Goal: Information Seeking & Learning: Find specific page/section

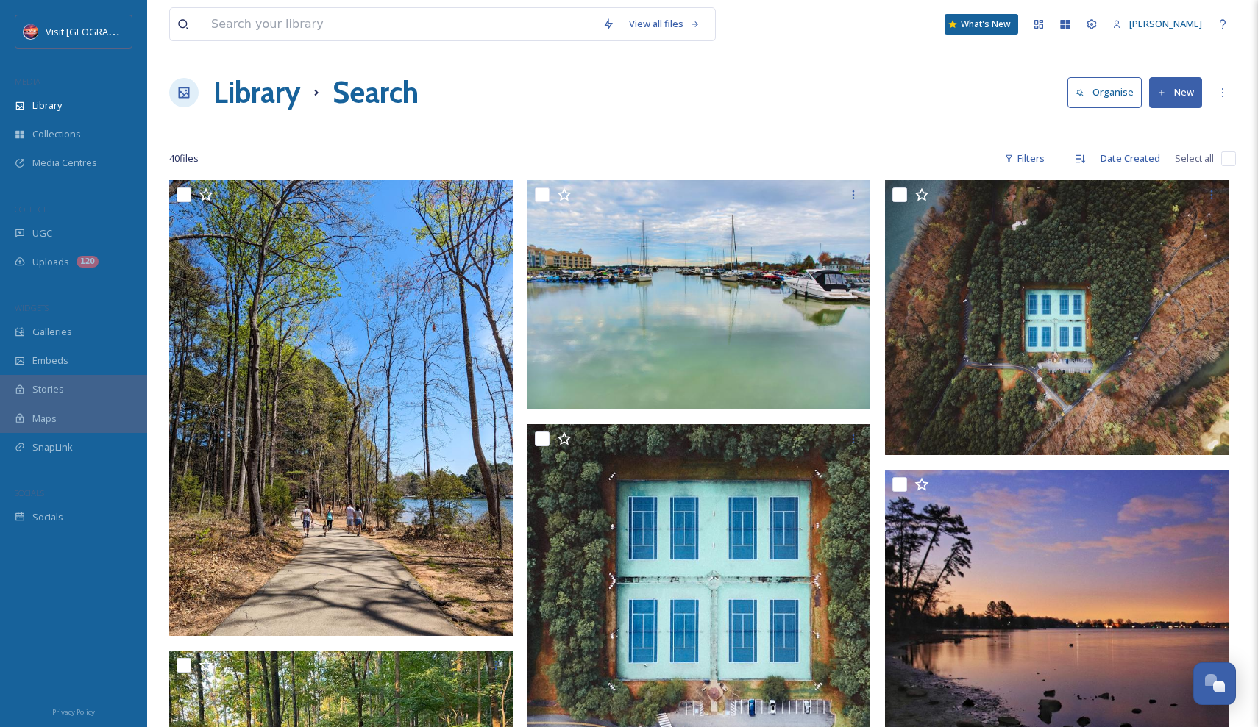
click at [838, 74] on div "Library Search Organise New" at bounding box center [702, 93] width 1067 height 44
click at [255, 25] on input at bounding box center [399, 24] width 391 height 32
click at [69, 224] on div "UGC" at bounding box center [73, 233] width 147 height 29
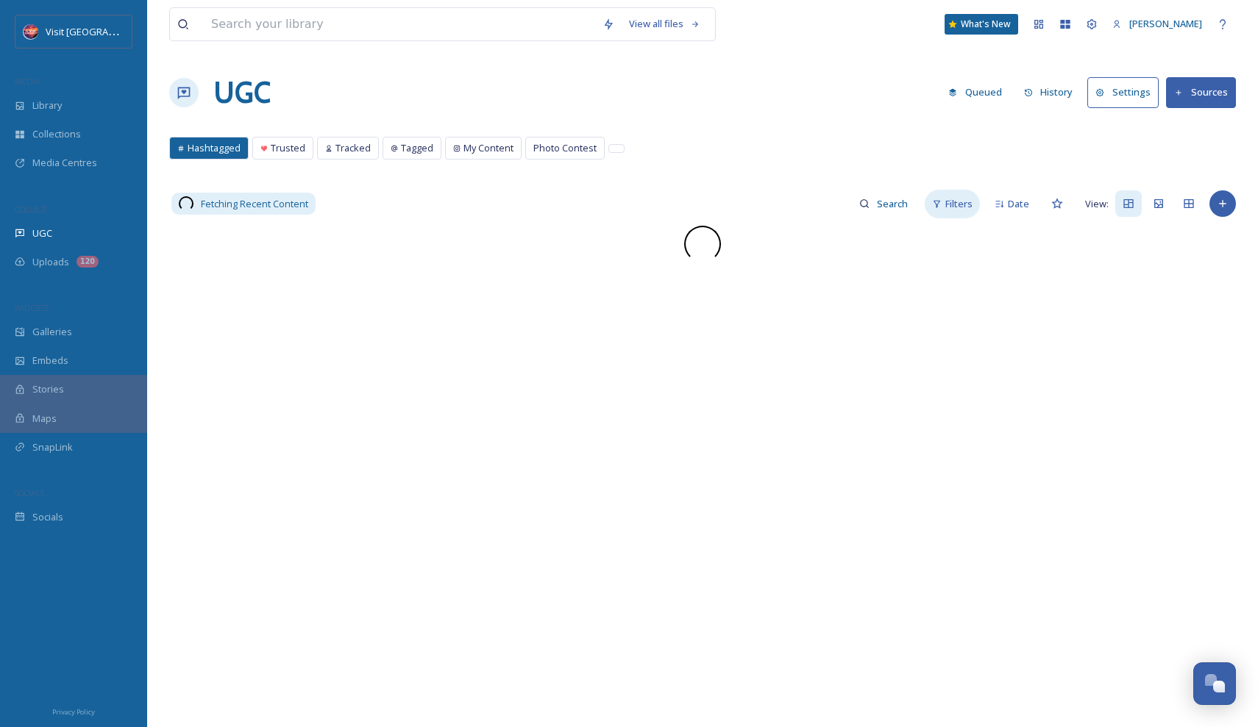
click at [951, 202] on span "Filters" at bounding box center [958, 204] width 27 height 14
click at [801, 232] on div "Status" at bounding box center [832, 237] width 293 height 29
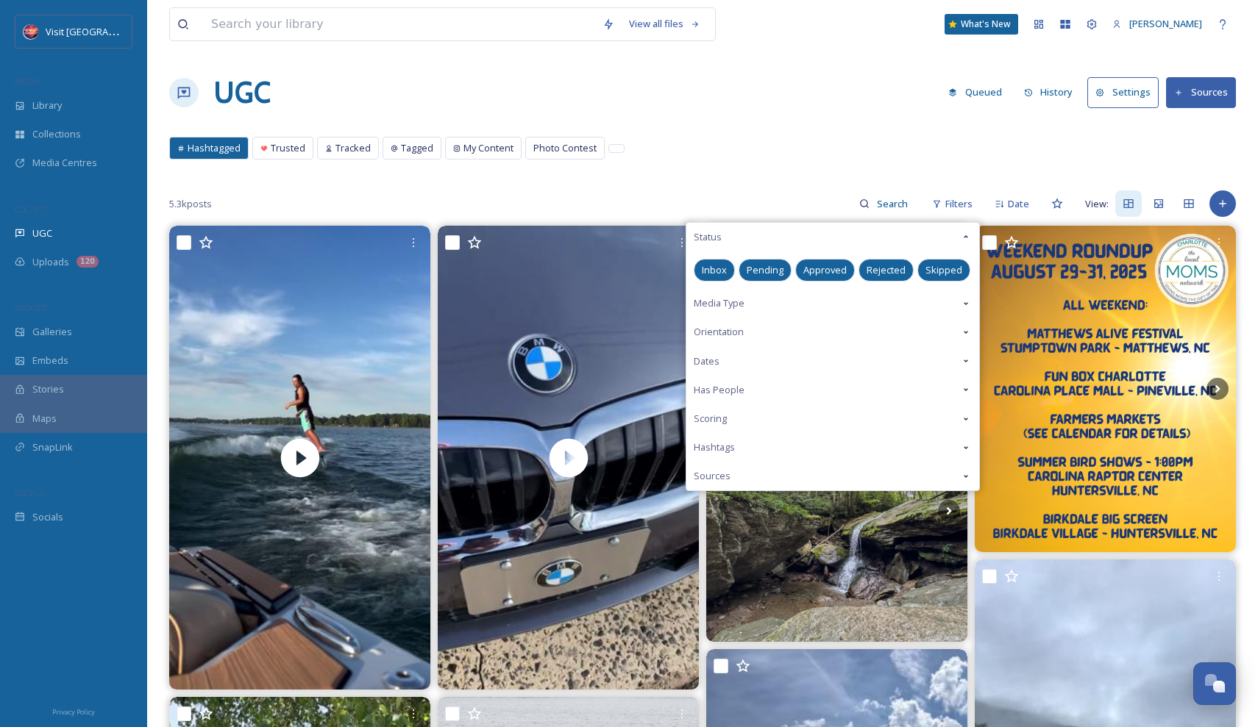
click at [824, 271] on span "Approved" at bounding box center [824, 270] width 43 height 14
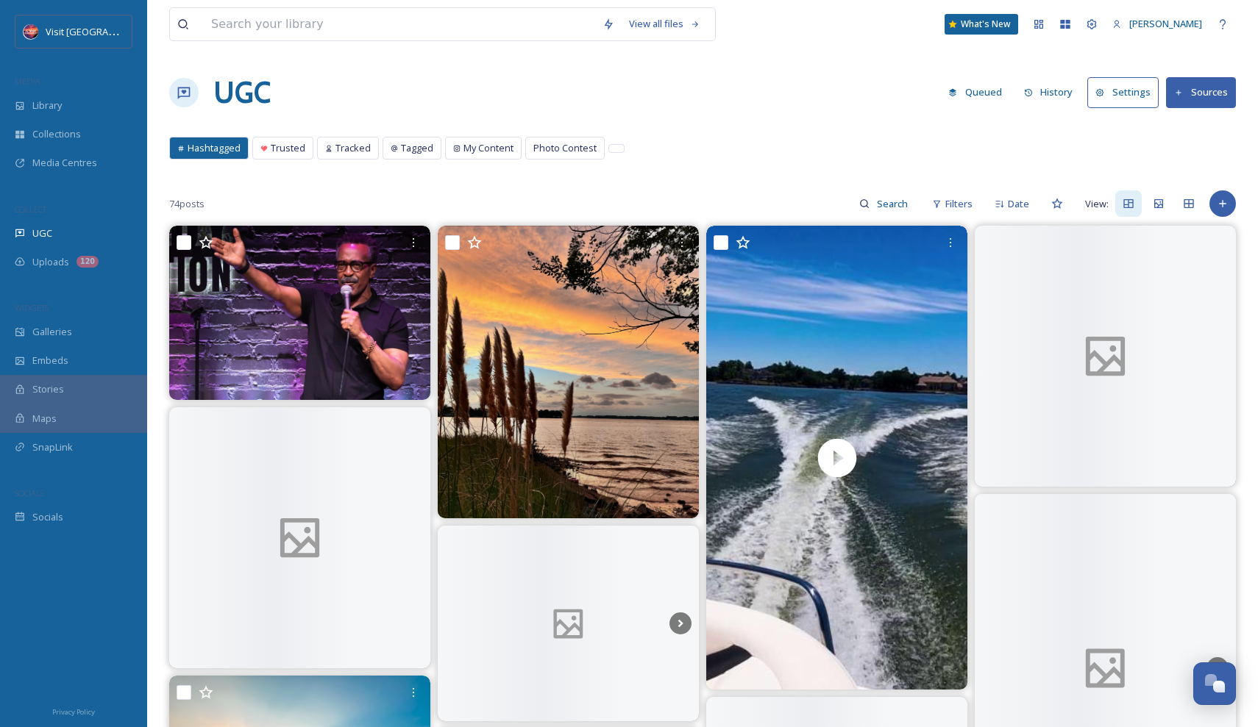
click at [754, 109] on div "UGC Queued History Settings Sources" at bounding box center [702, 93] width 1067 height 44
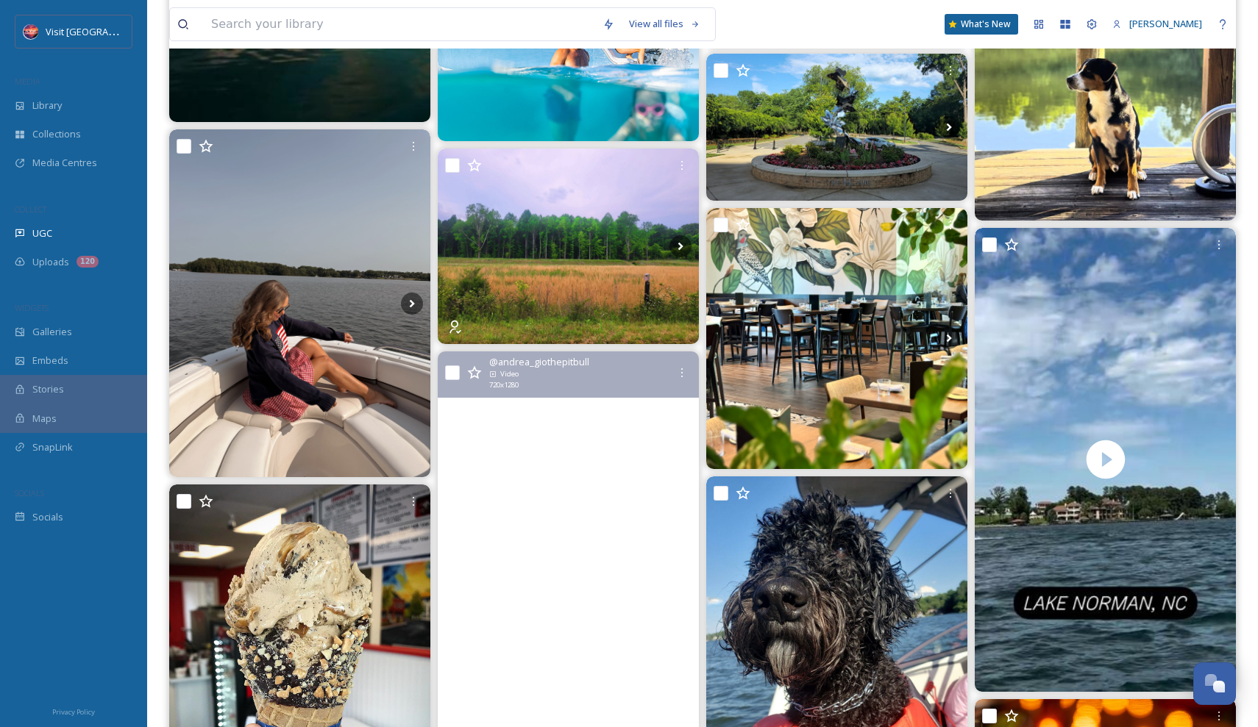
scroll to position [5194, 0]
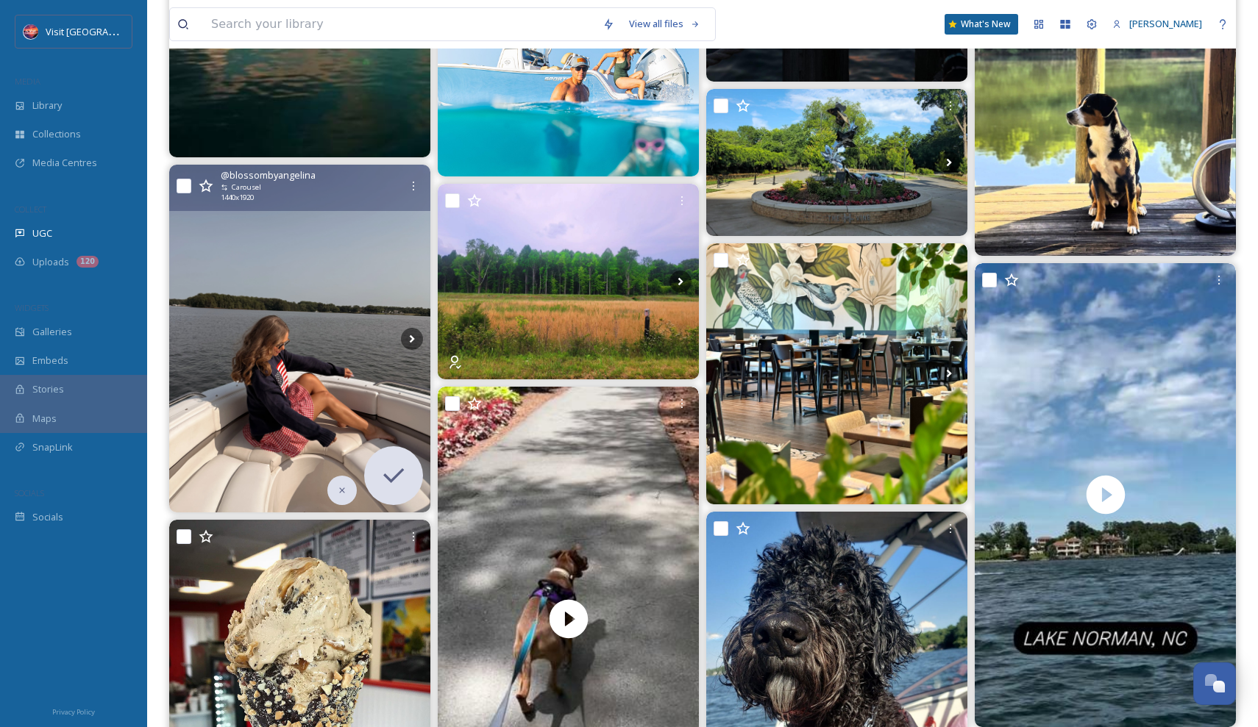
click at [399, 411] on img at bounding box center [299, 339] width 261 height 348
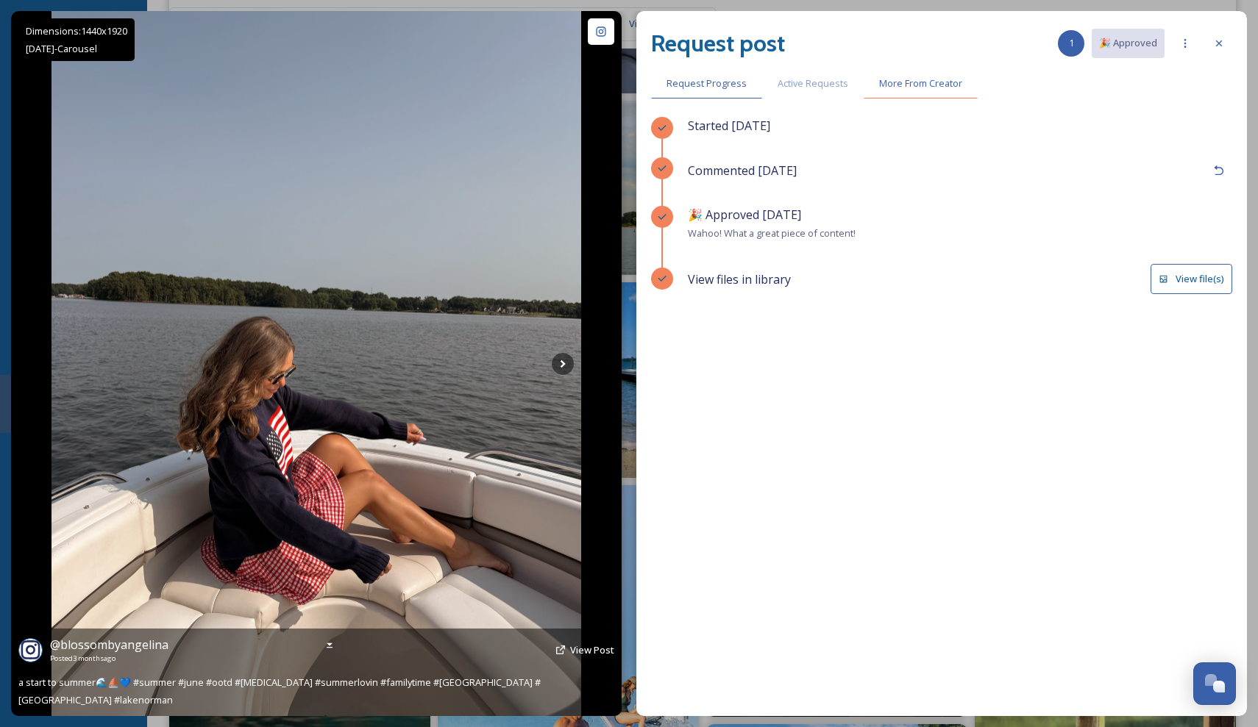
scroll to position [4510, 0]
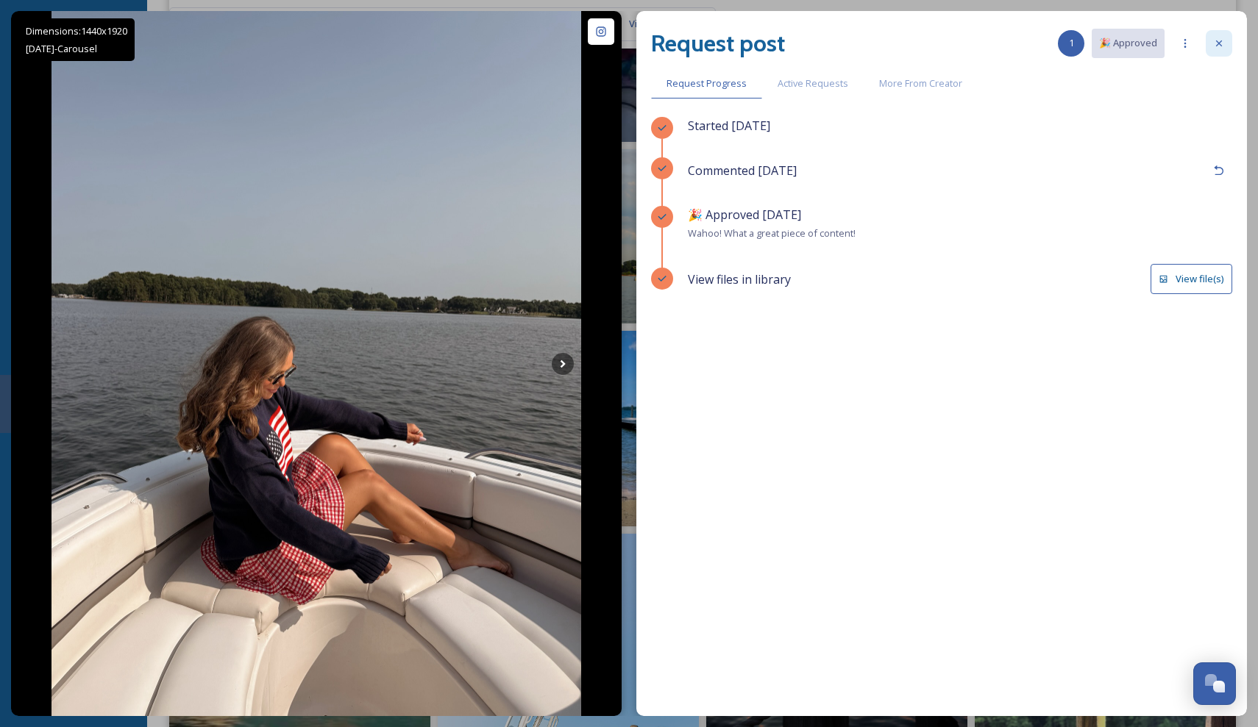
click at [1212, 46] on div at bounding box center [1219, 43] width 26 height 26
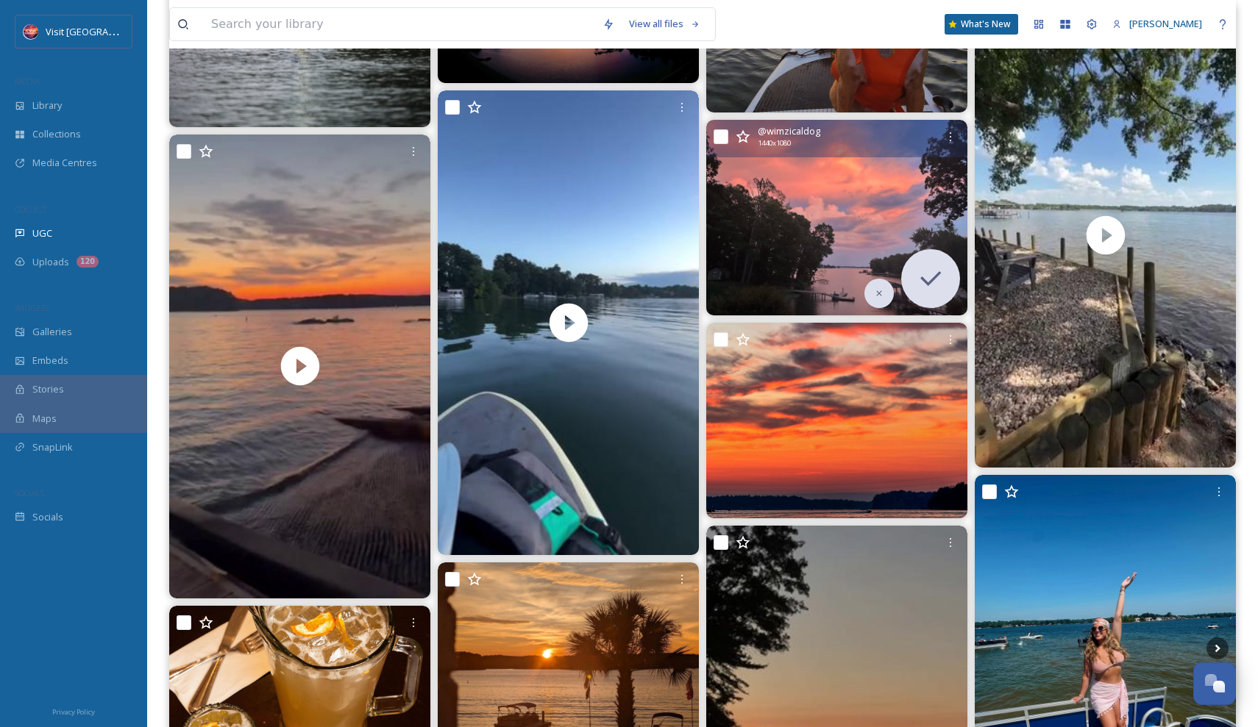
scroll to position [1821, 0]
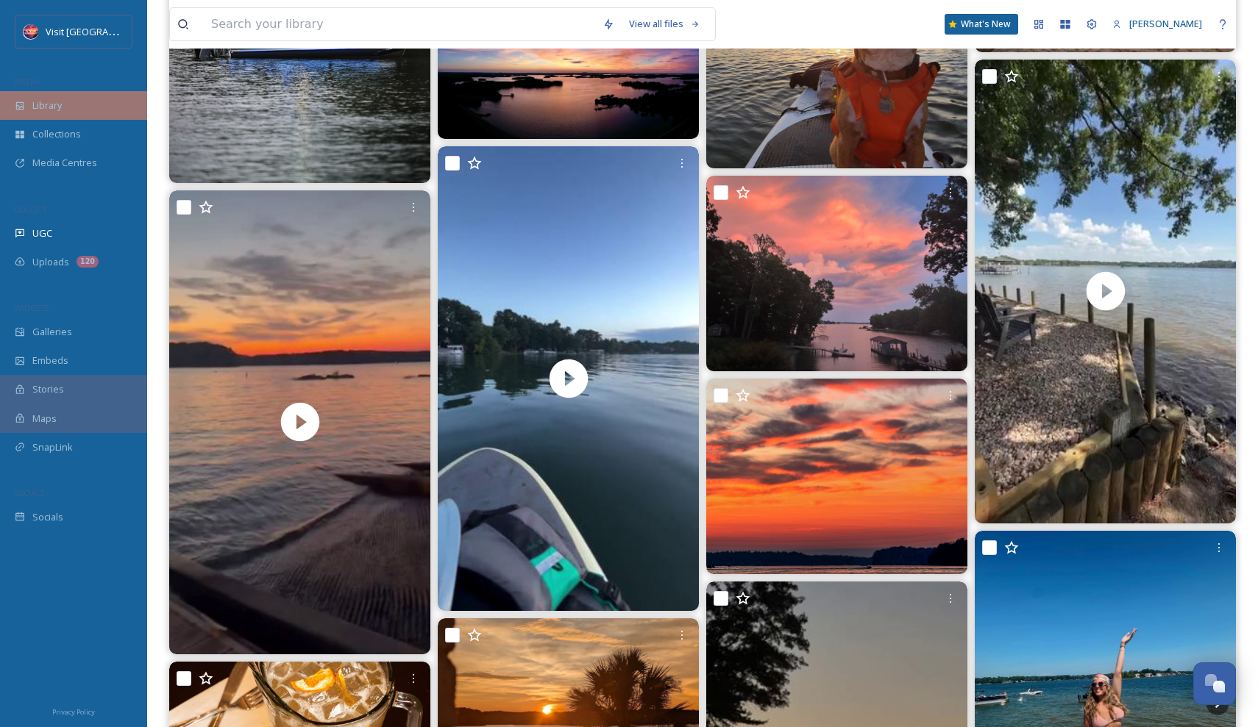
click at [60, 107] on span "Library" at bounding box center [46, 106] width 29 height 14
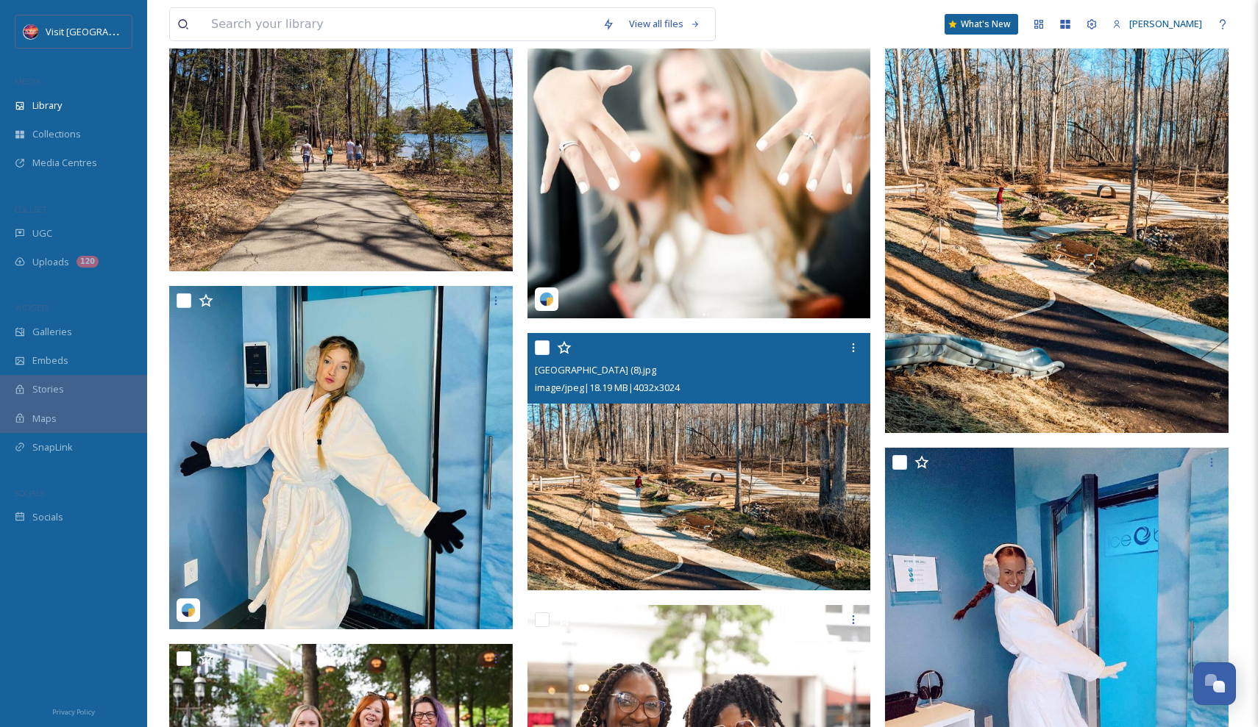
scroll to position [2527, 0]
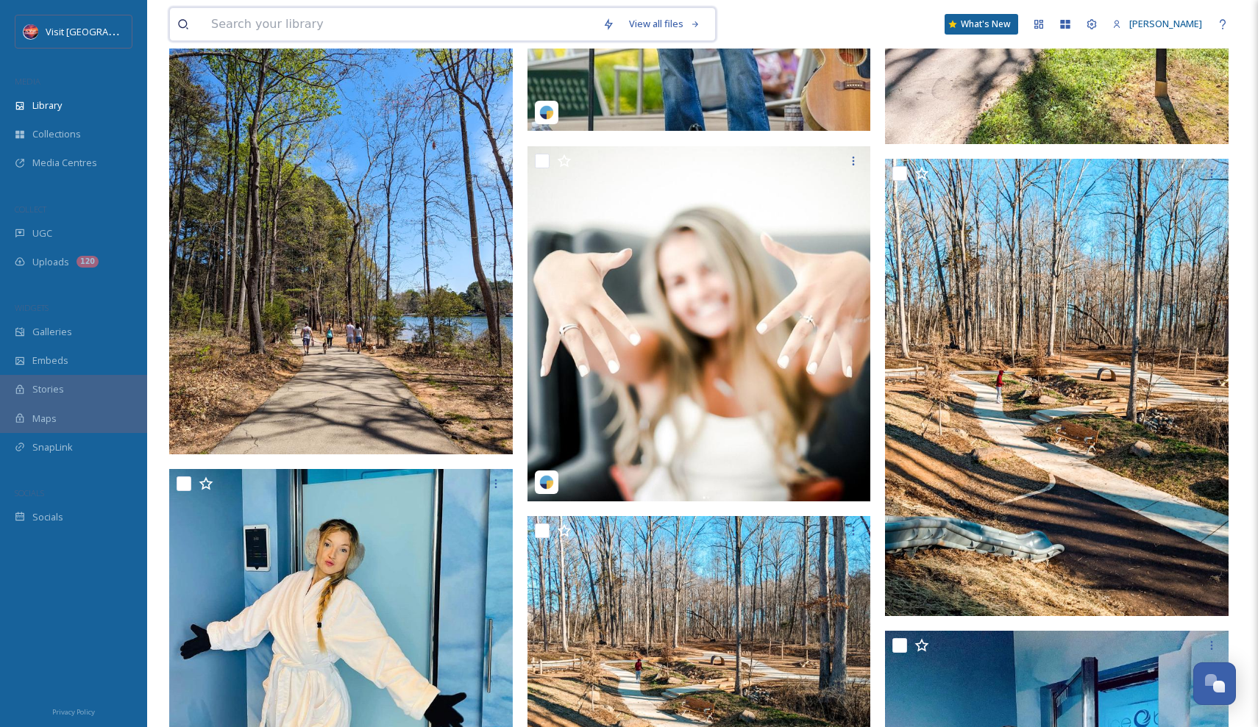
click at [351, 26] on input at bounding box center [399, 24] width 391 height 32
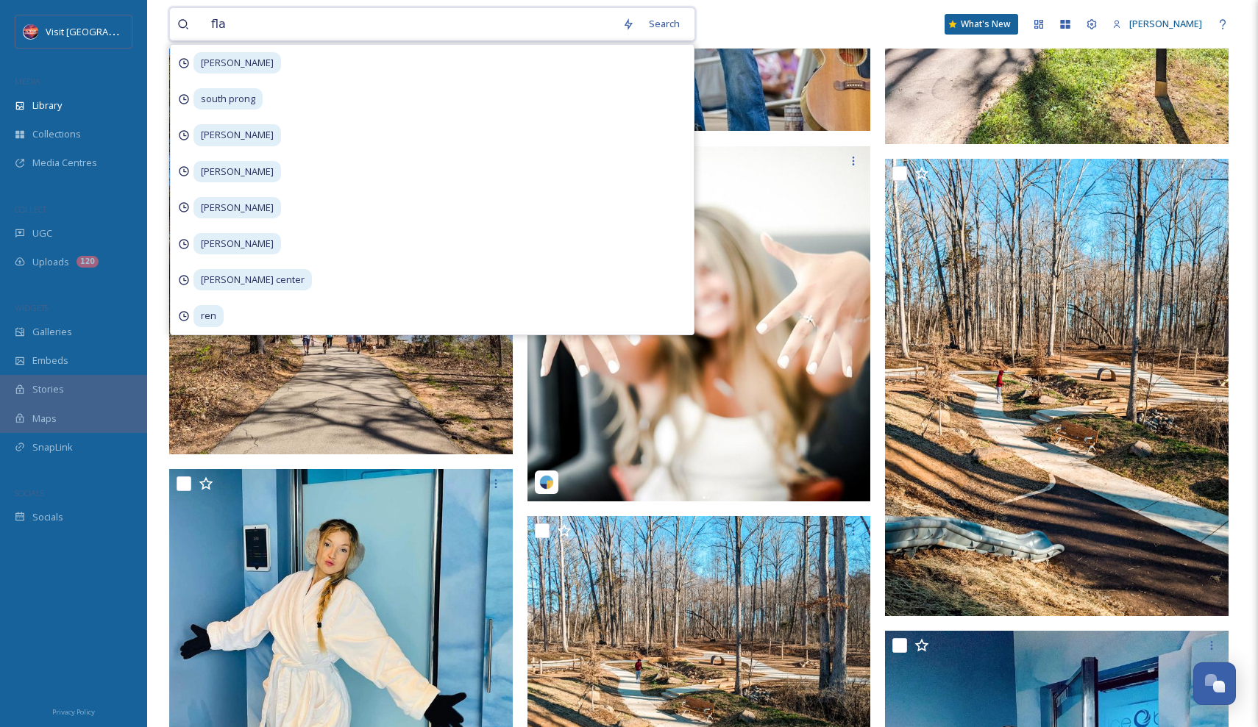
type input "flag"
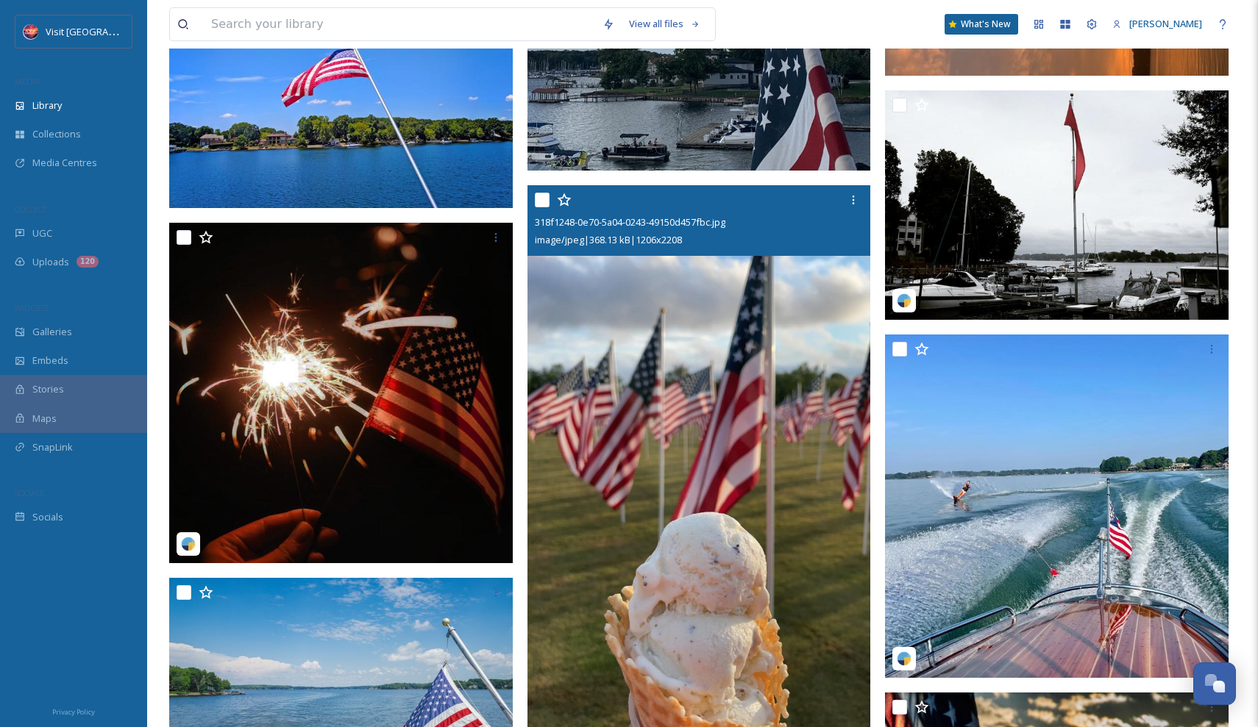
scroll to position [3554, 0]
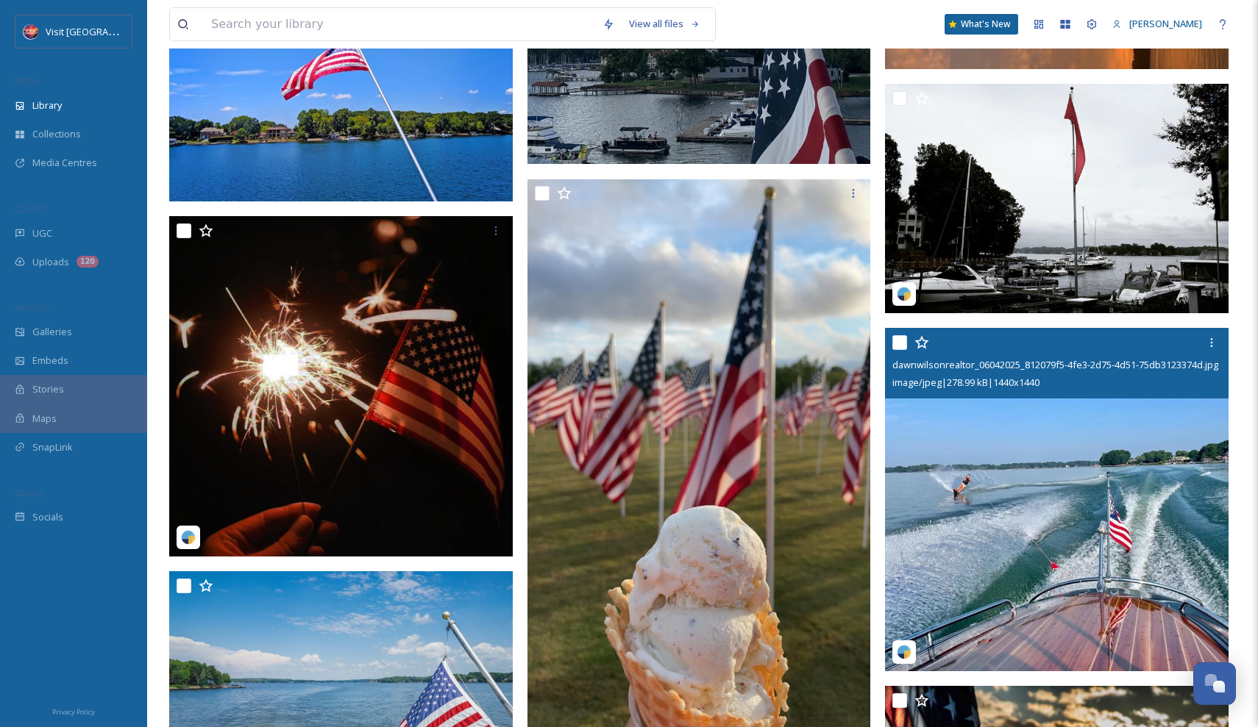
click at [1114, 516] on img at bounding box center [1057, 500] width 344 height 344
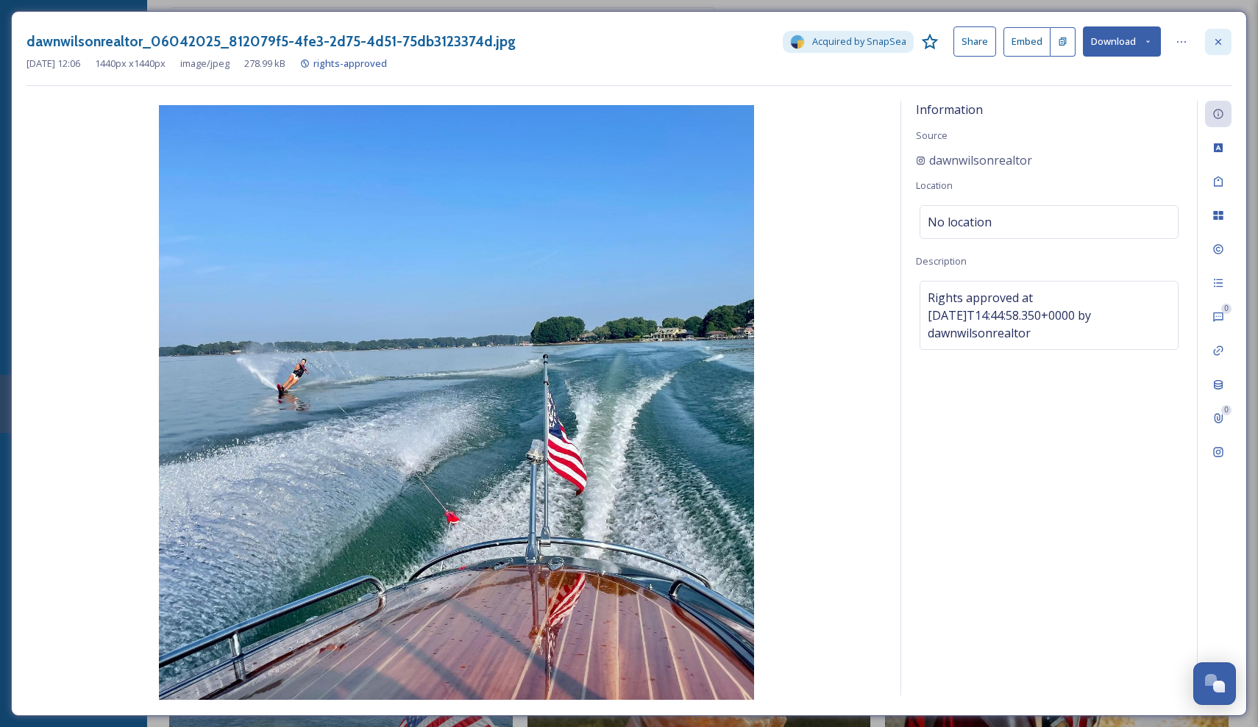
click at [1220, 43] on icon at bounding box center [1218, 42] width 12 height 12
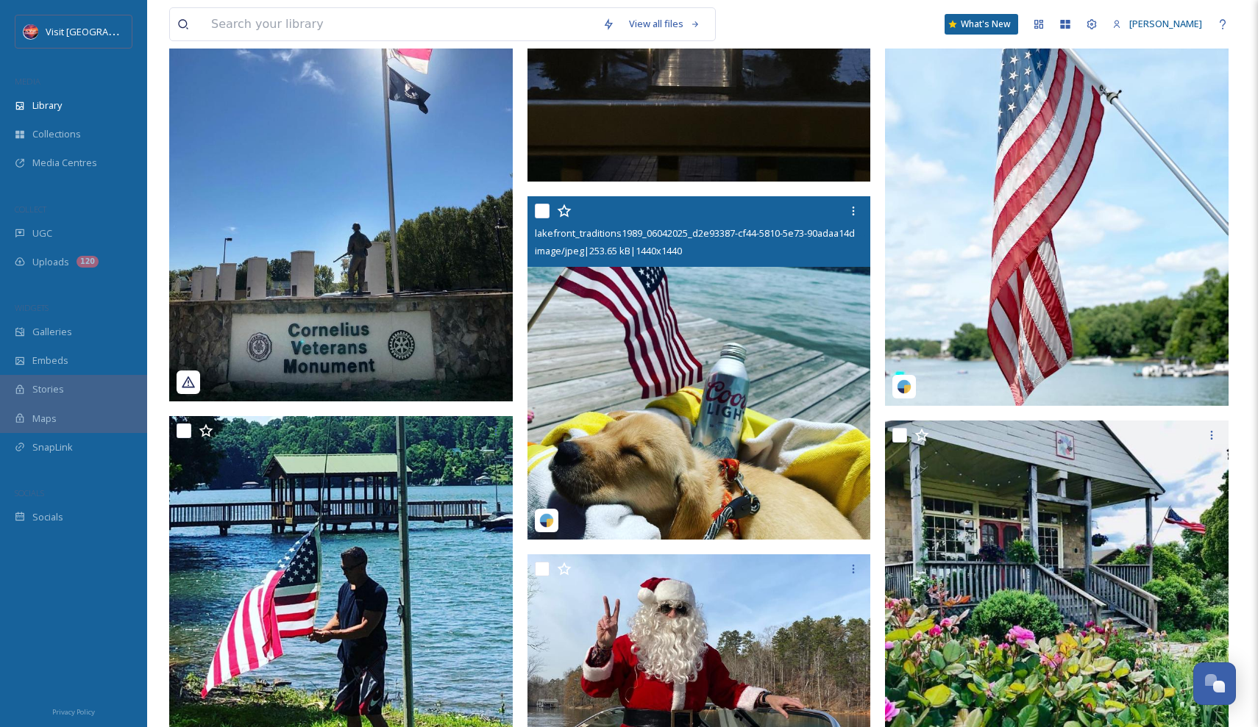
scroll to position [6383, 0]
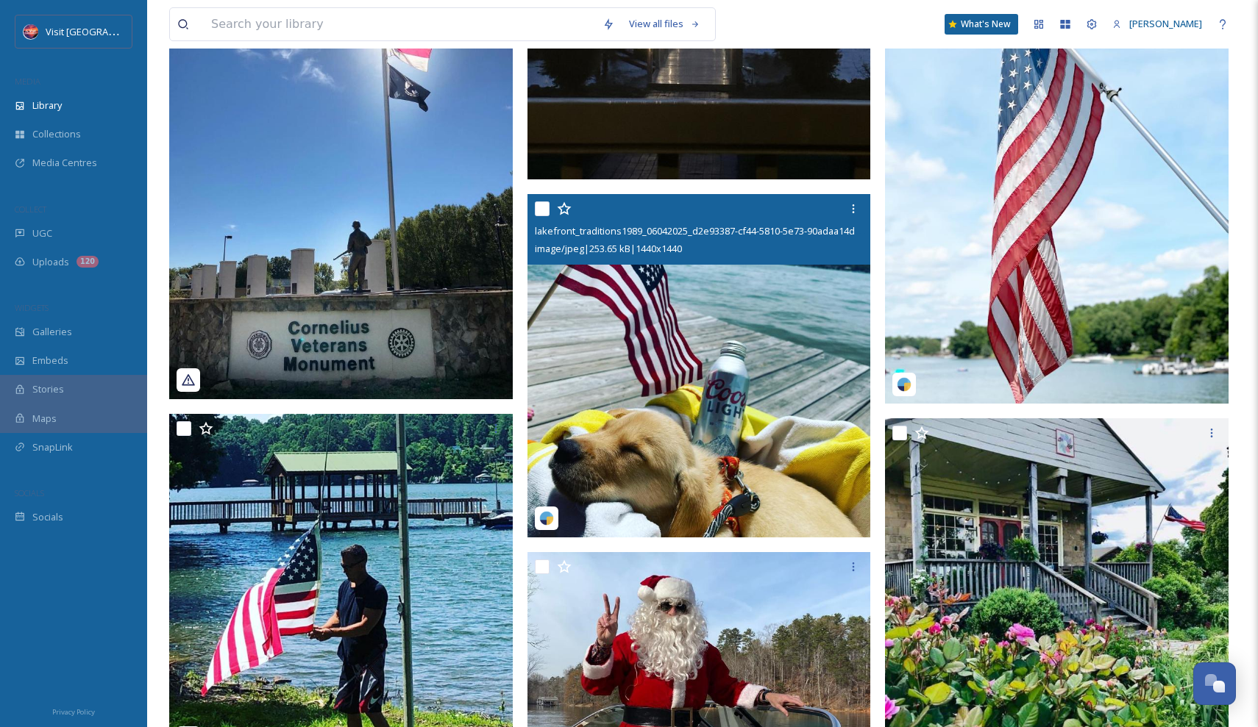
click at [803, 368] on img at bounding box center [699, 366] width 344 height 344
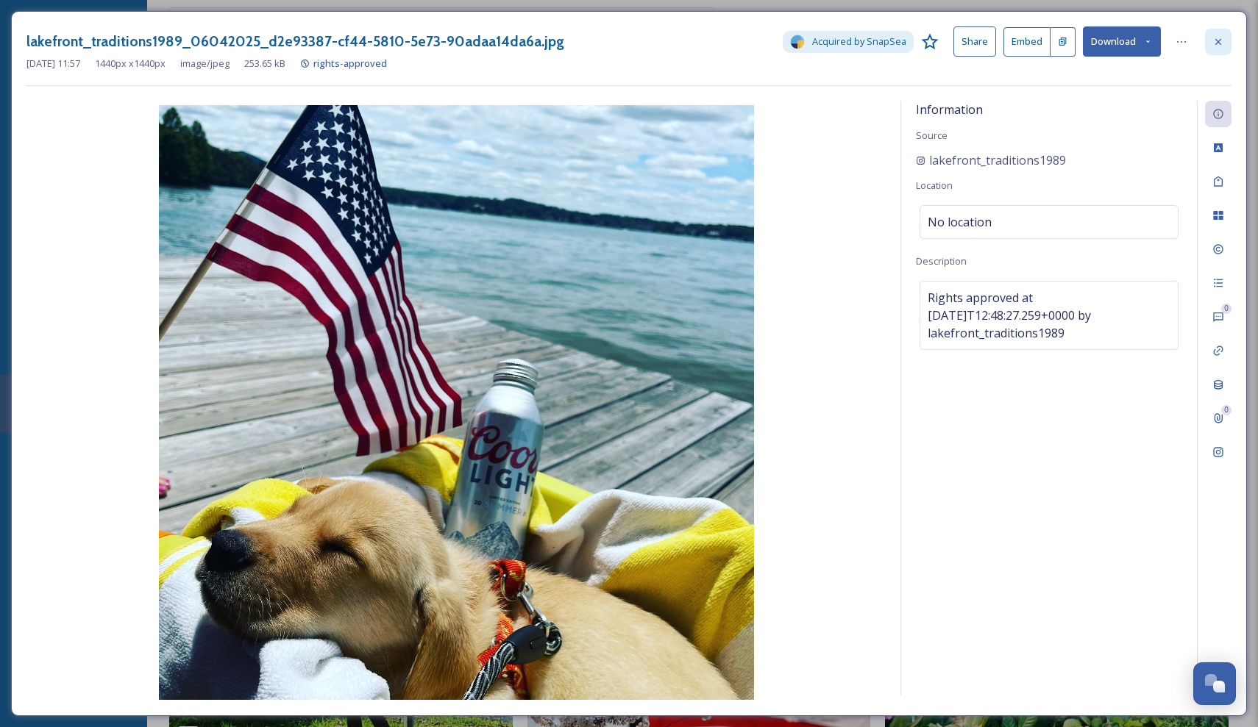
click at [1215, 47] on div at bounding box center [1218, 42] width 26 height 26
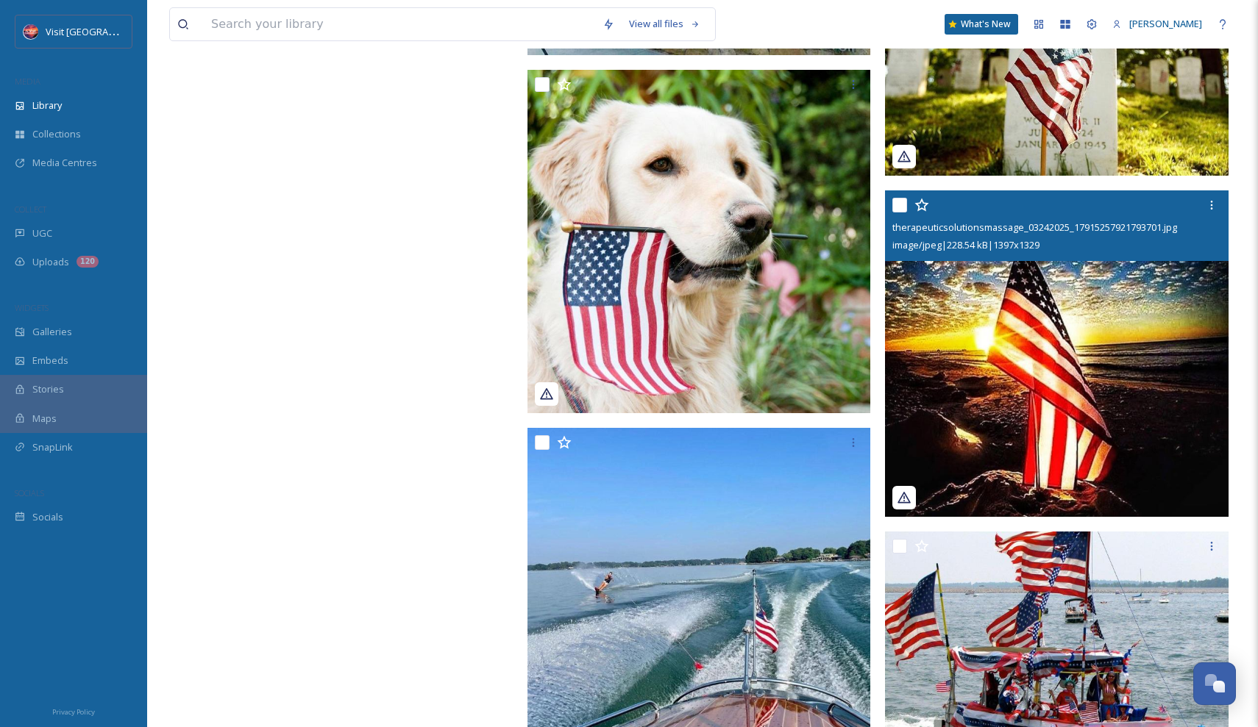
scroll to position [8187, 0]
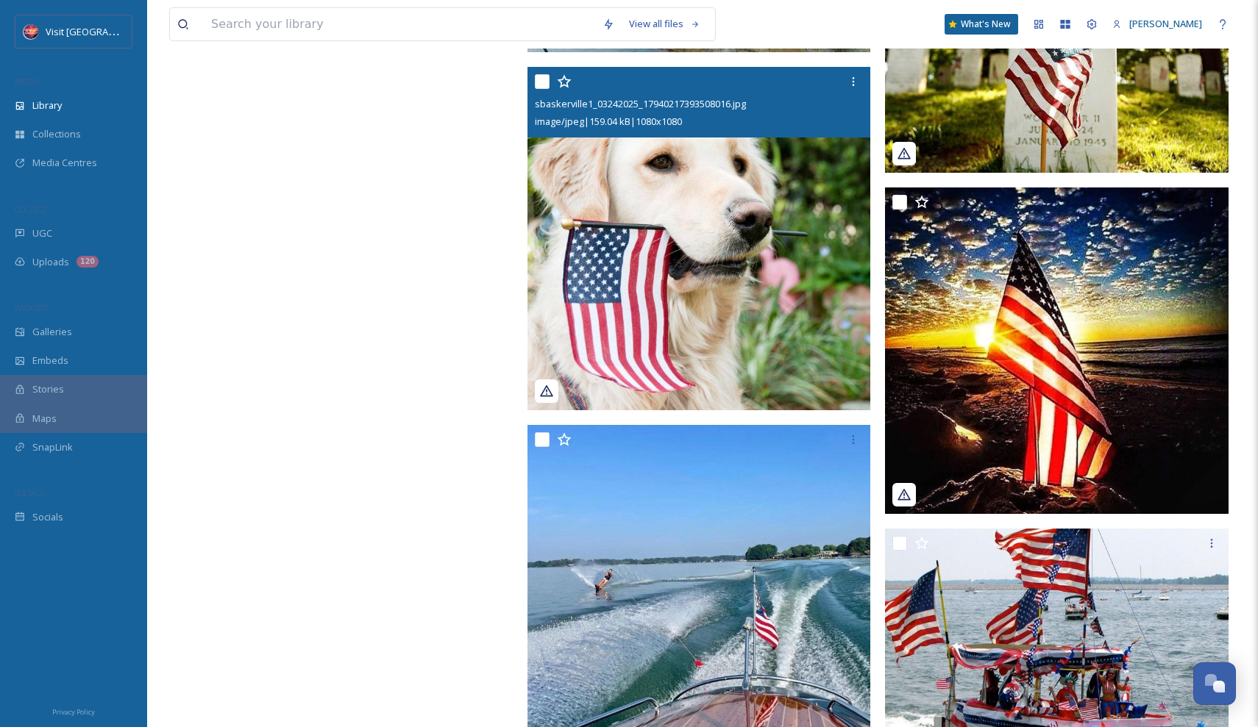
click at [779, 251] on img at bounding box center [699, 239] width 344 height 344
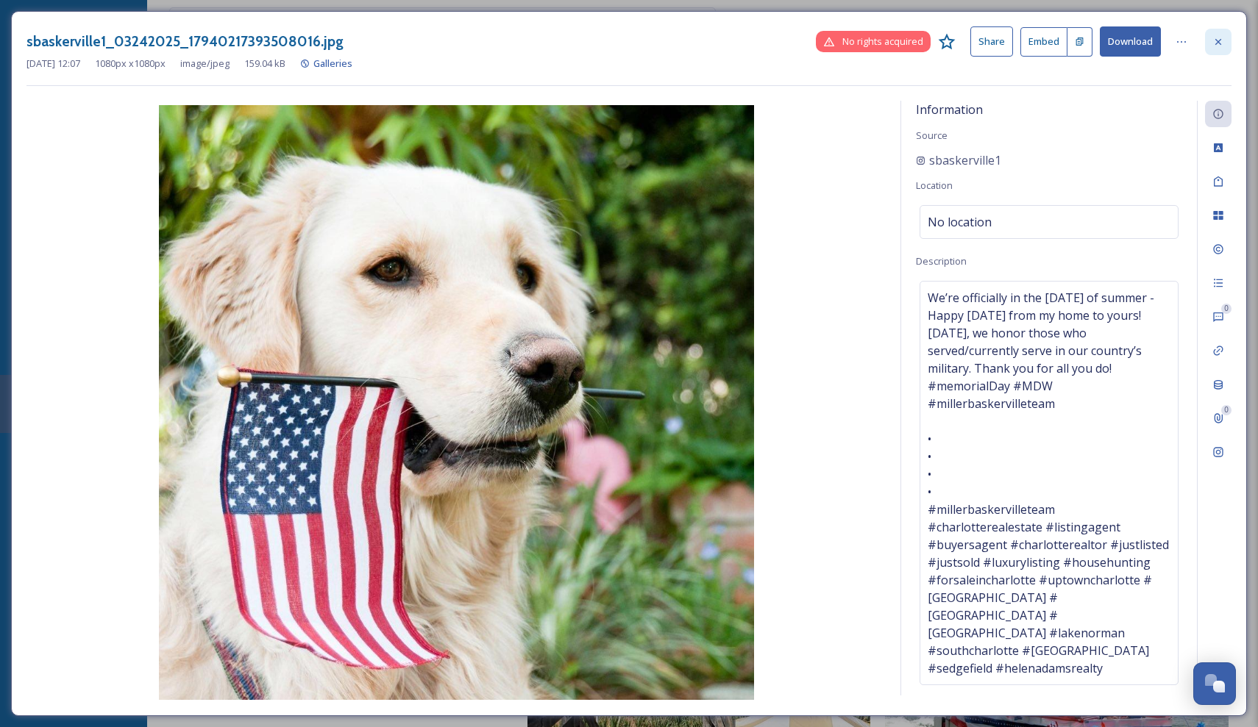
click at [1214, 39] on icon at bounding box center [1218, 42] width 12 height 12
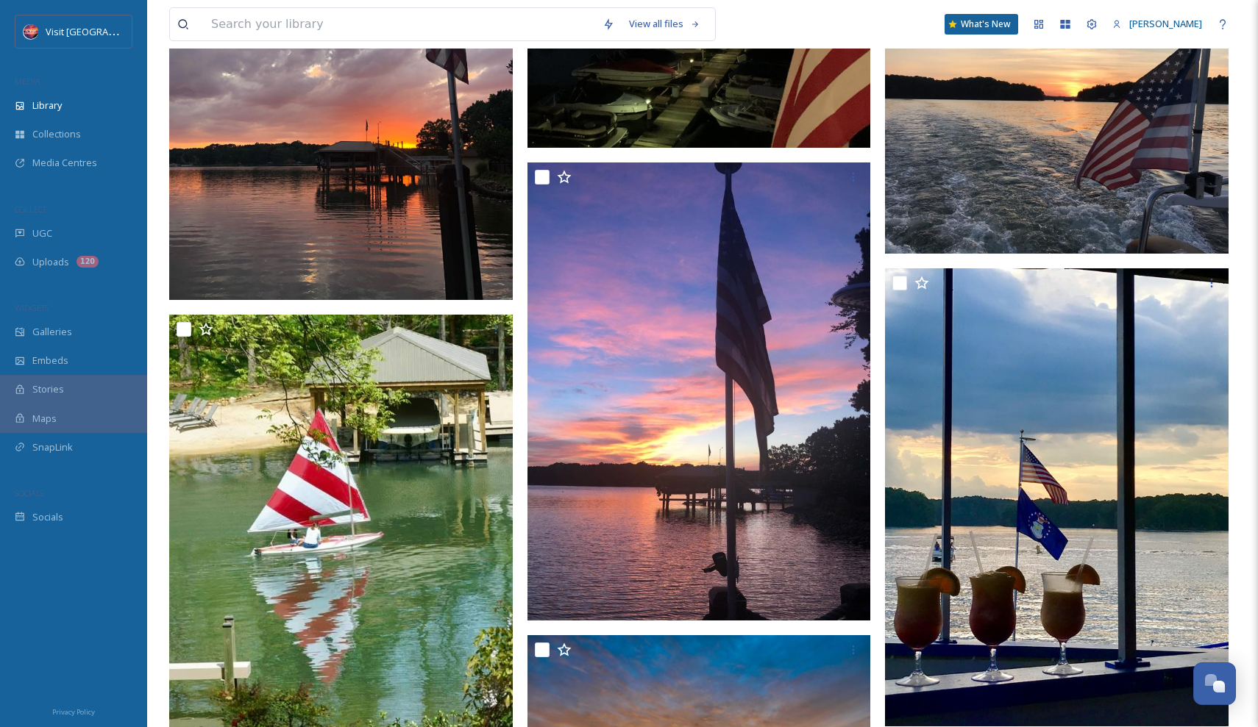
scroll to position [1902, 0]
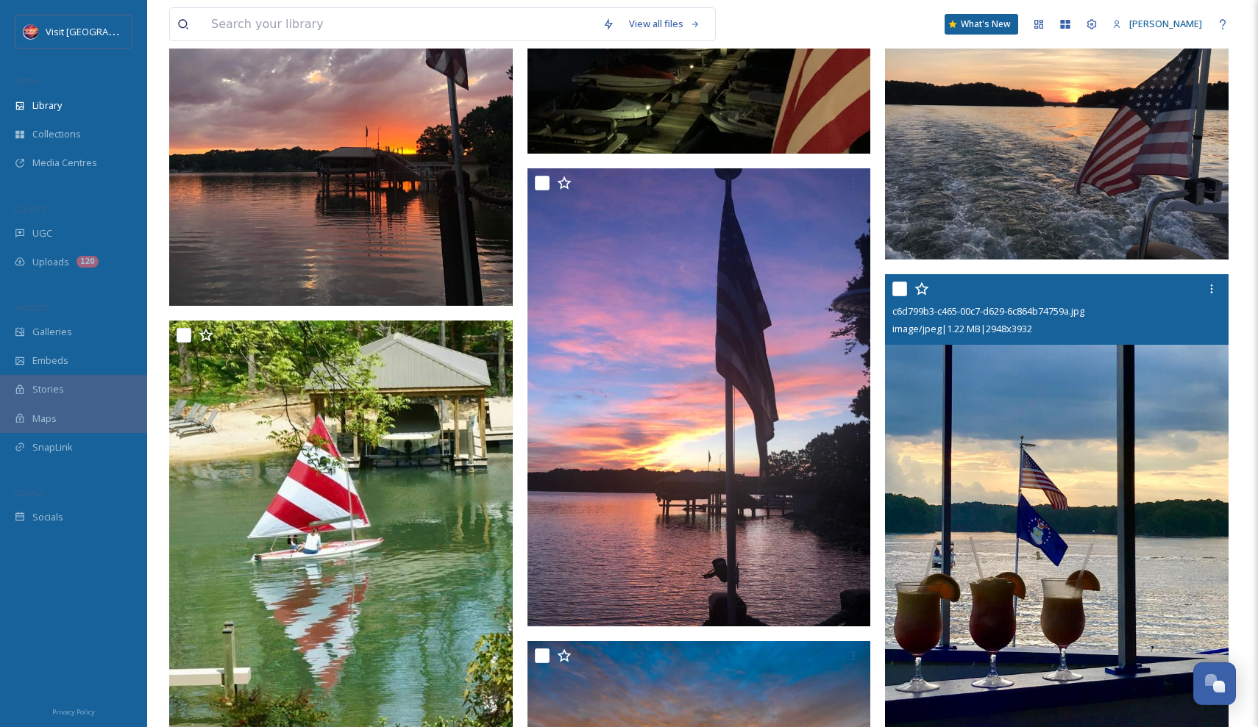
click at [965, 415] on img at bounding box center [1057, 503] width 344 height 458
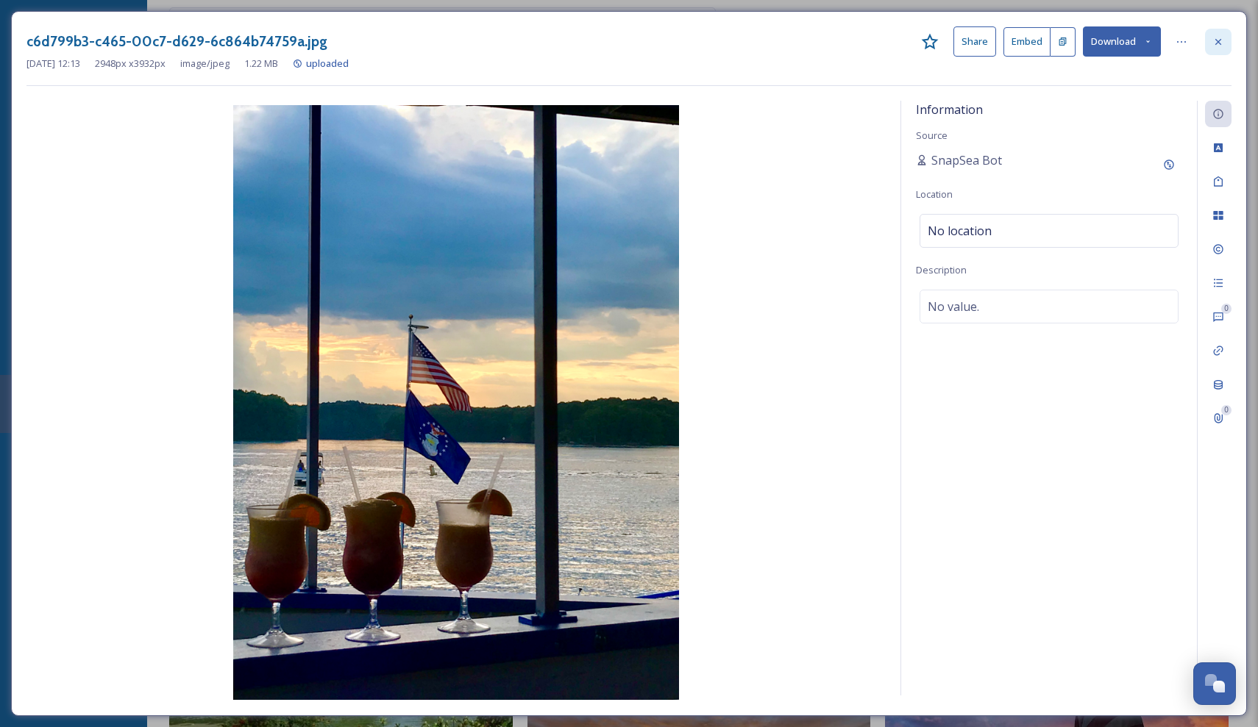
click at [1210, 42] on div at bounding box center [1218, 42] width 26 height 26
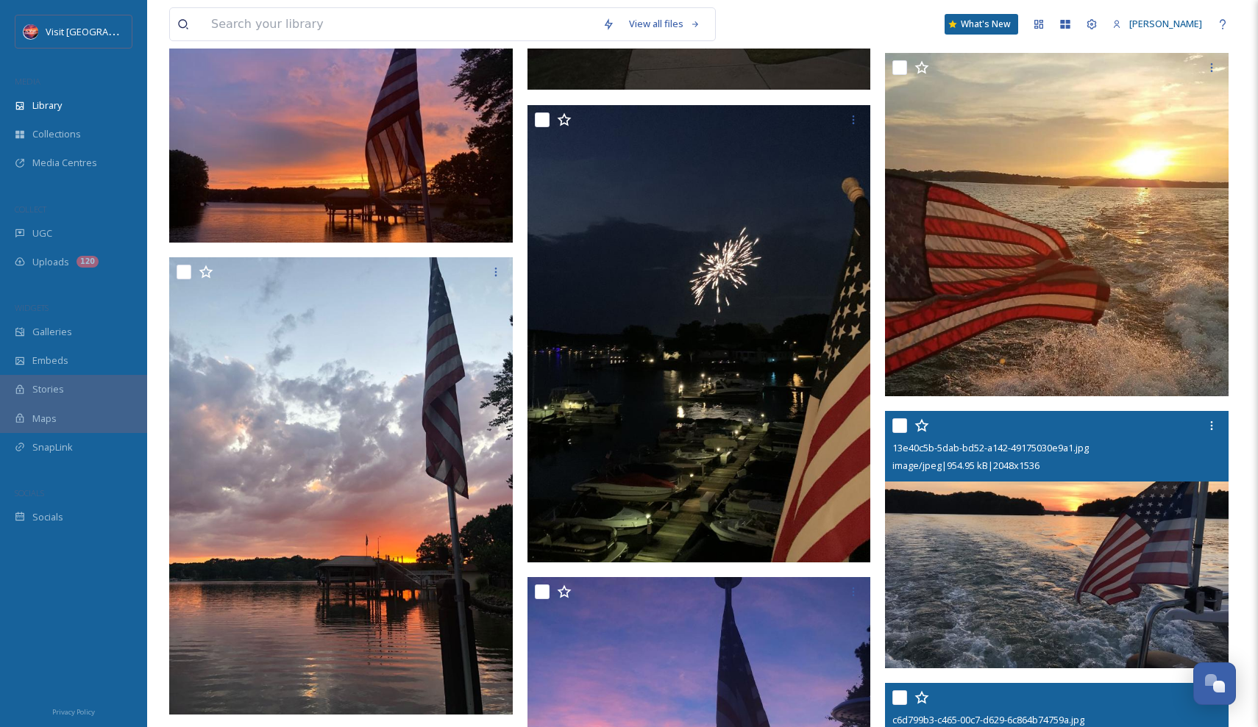
scroll to position [1483, 0]
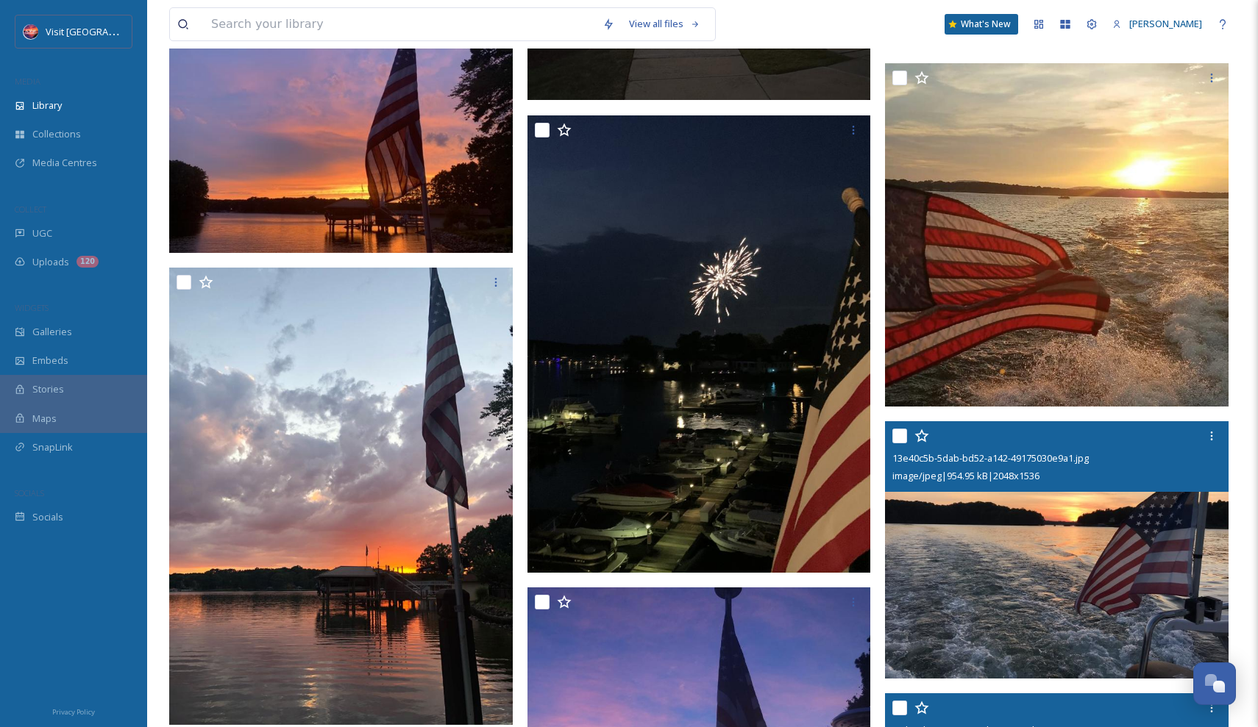
click at [1089, 319] on img at bounding box center [1057, 235] width 344 height 344
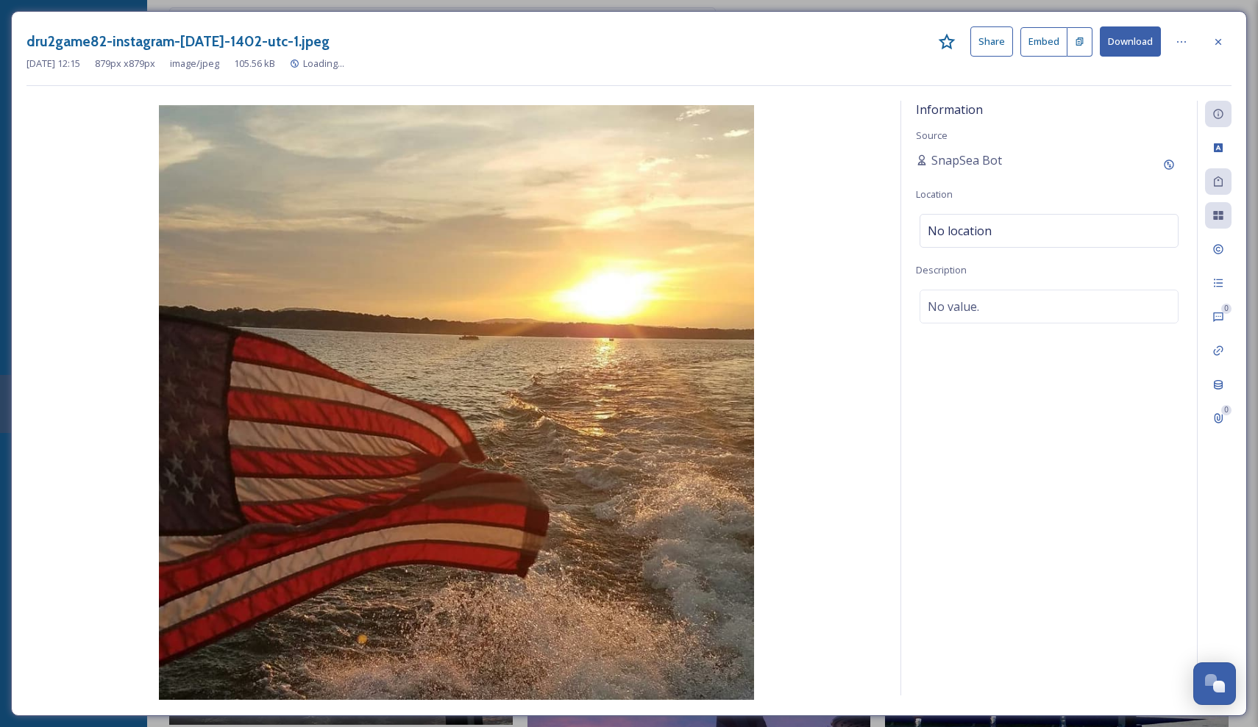
click at [1222, 40] on icon at bounding box center [1218, 42] width 12 height 12
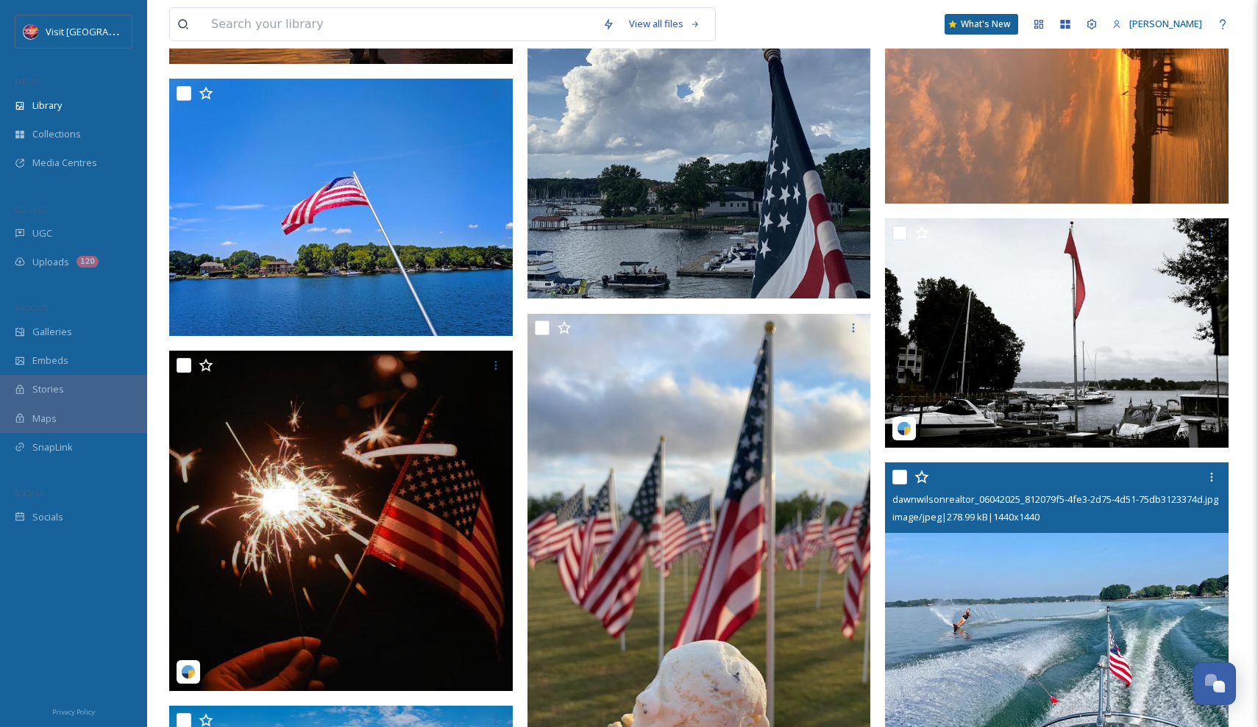
scroll to position [3301, 0]
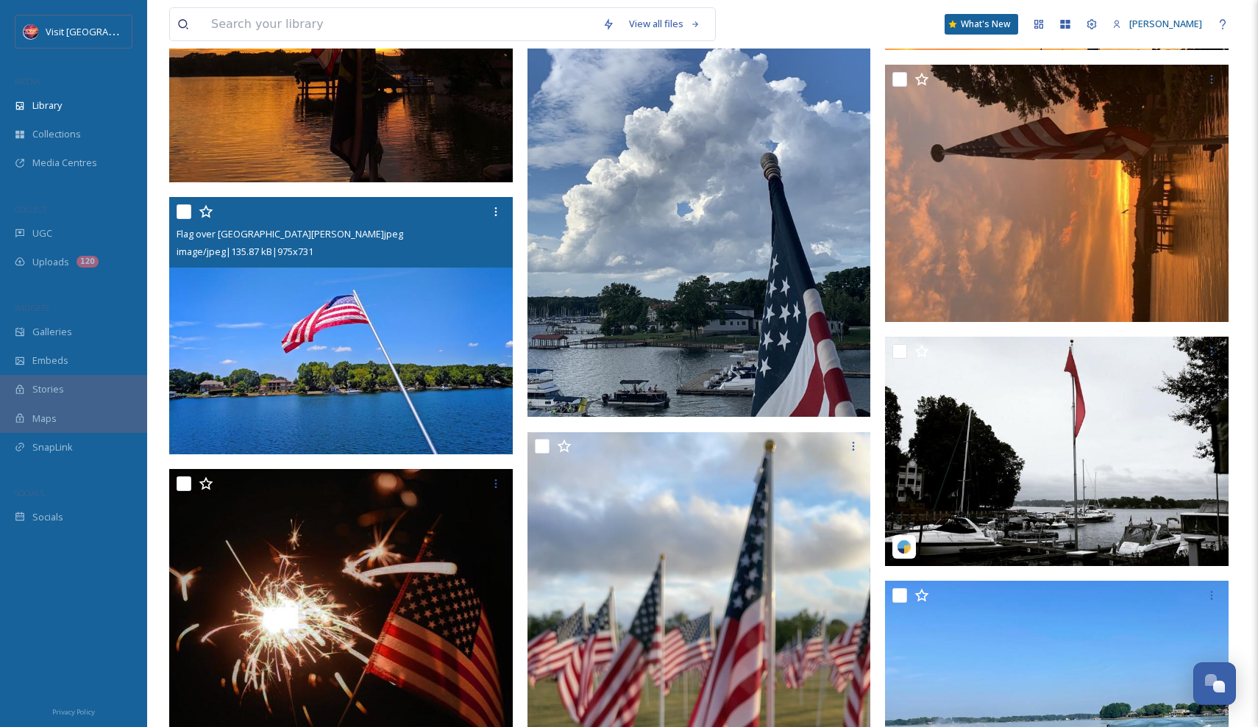
click at [456, 349] on img at bounding box center [341, 325] width 344 height 257
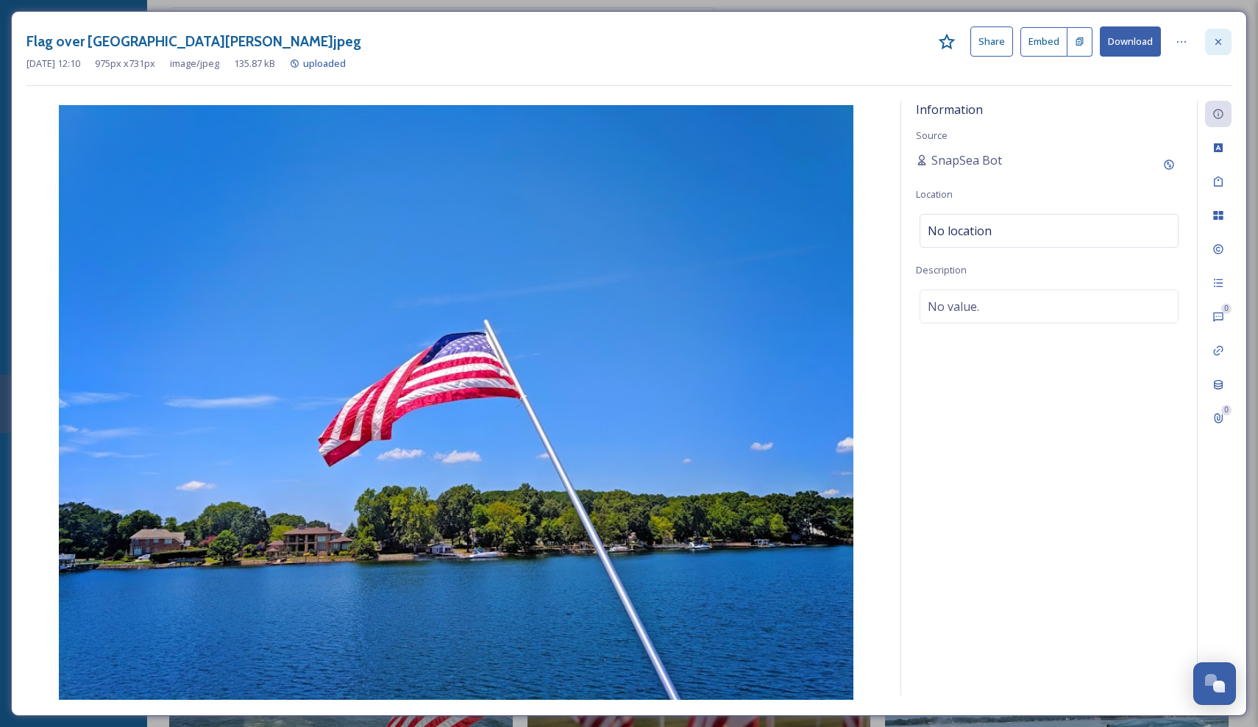
click at [1212, 37] on icon at bounding box center [1218, 42] width 12 height 12
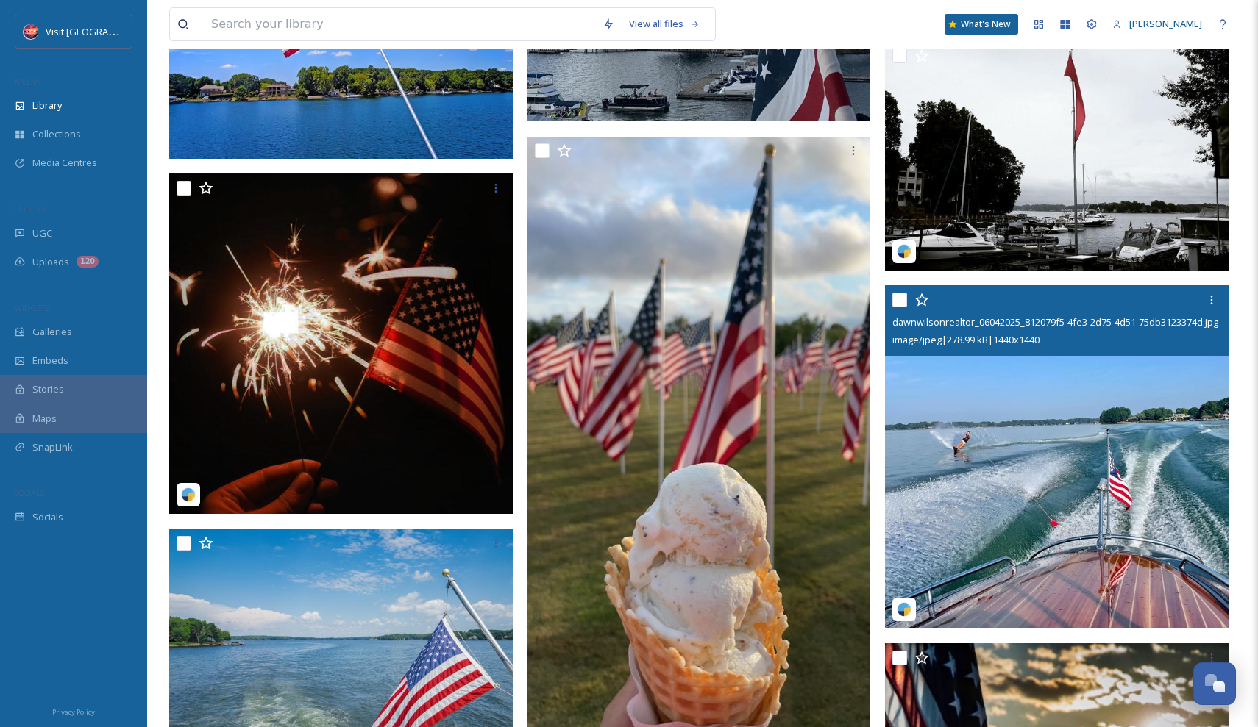
scroll to position [3788, 0]
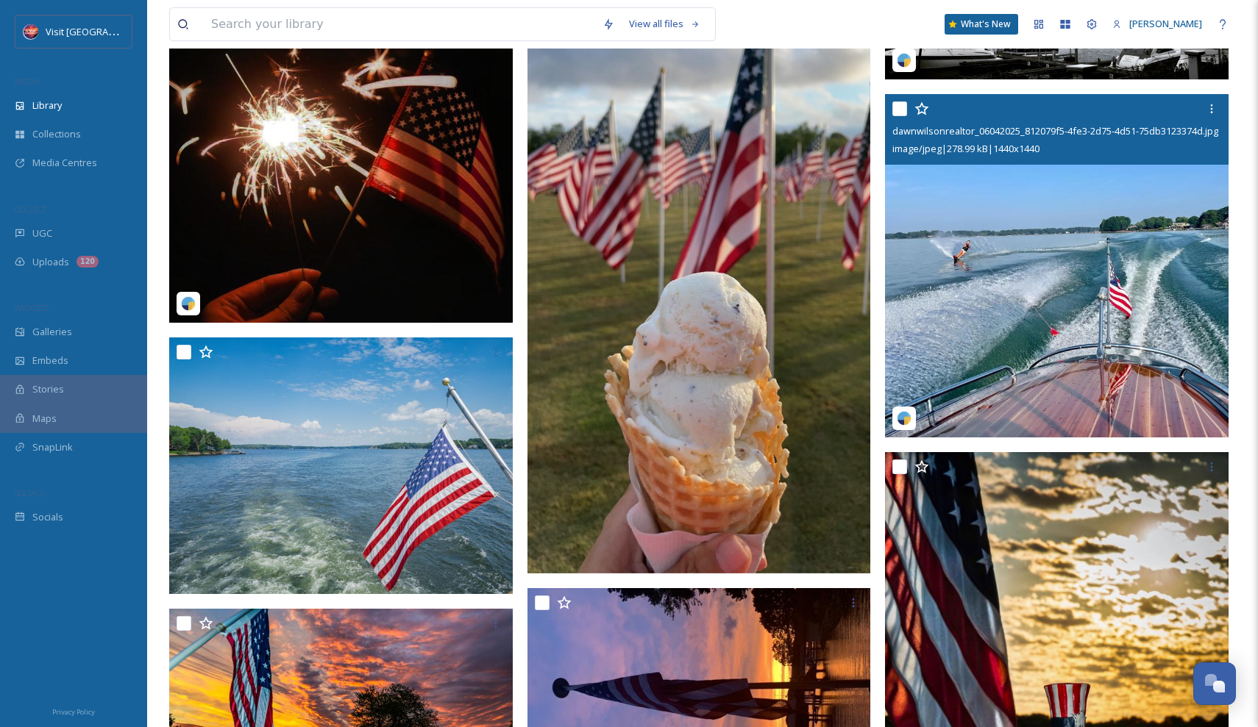
click at [1087, 324] on img at bounding box center [1057, 266] width 344 height 344
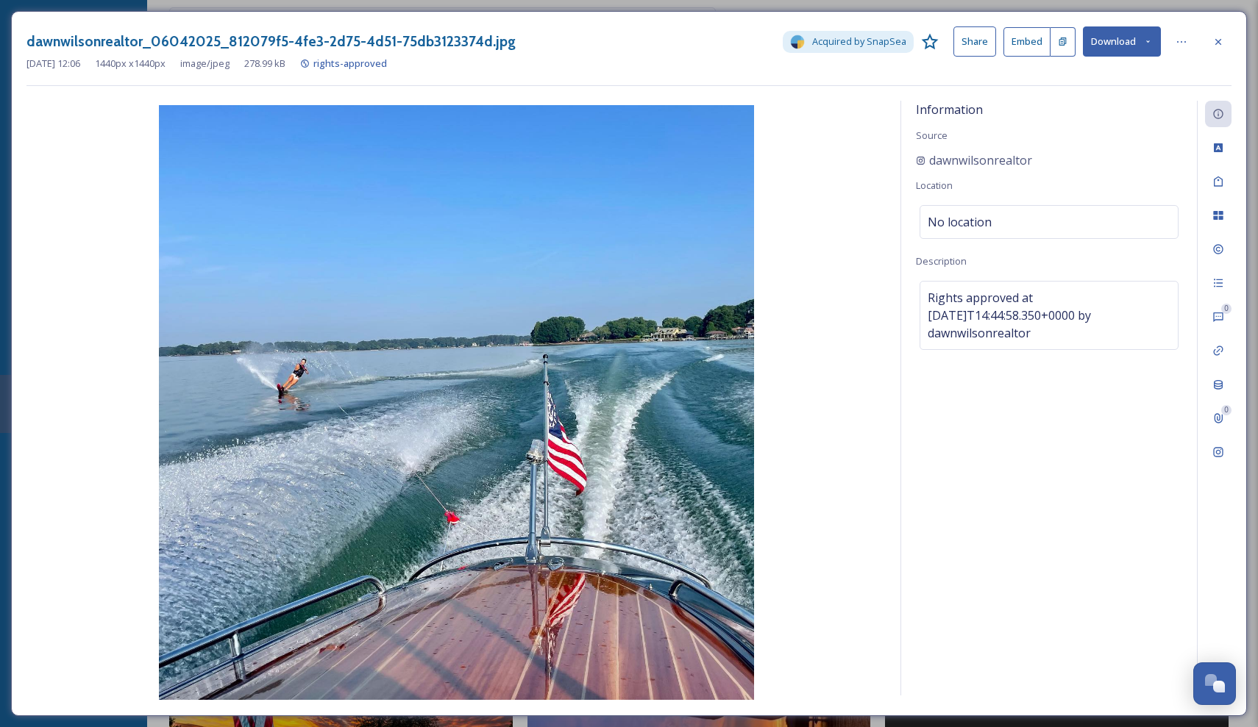
click at [1220, 33] on div at bounding box center [1218, 42] width 26 height 26
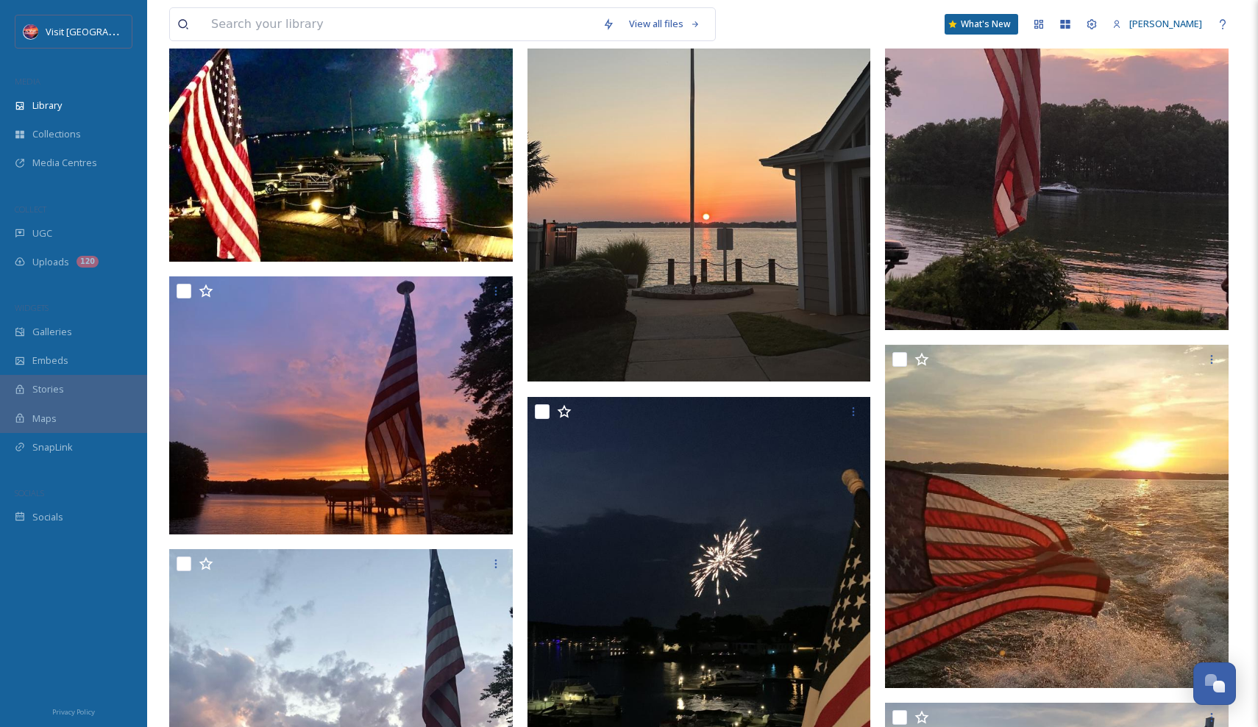
scroll to position [1274, 0]
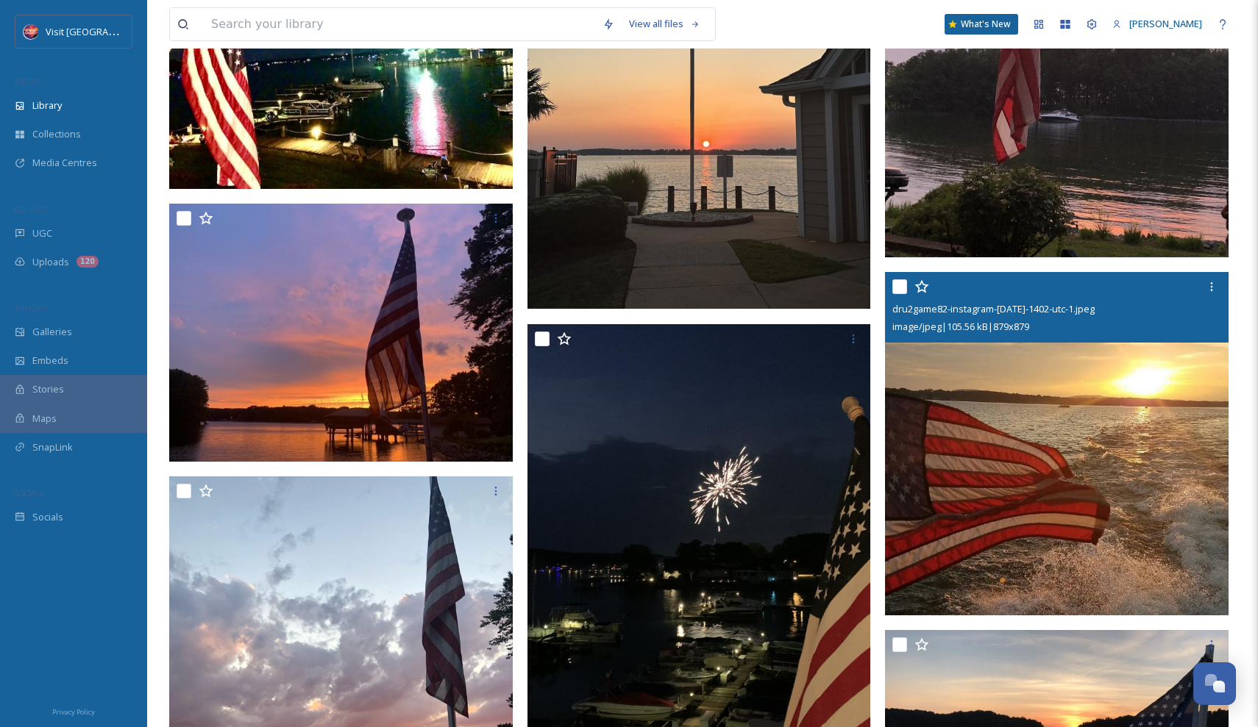
click at [998, 408] on img at bounding box center [1057, 444] width 344 height 344
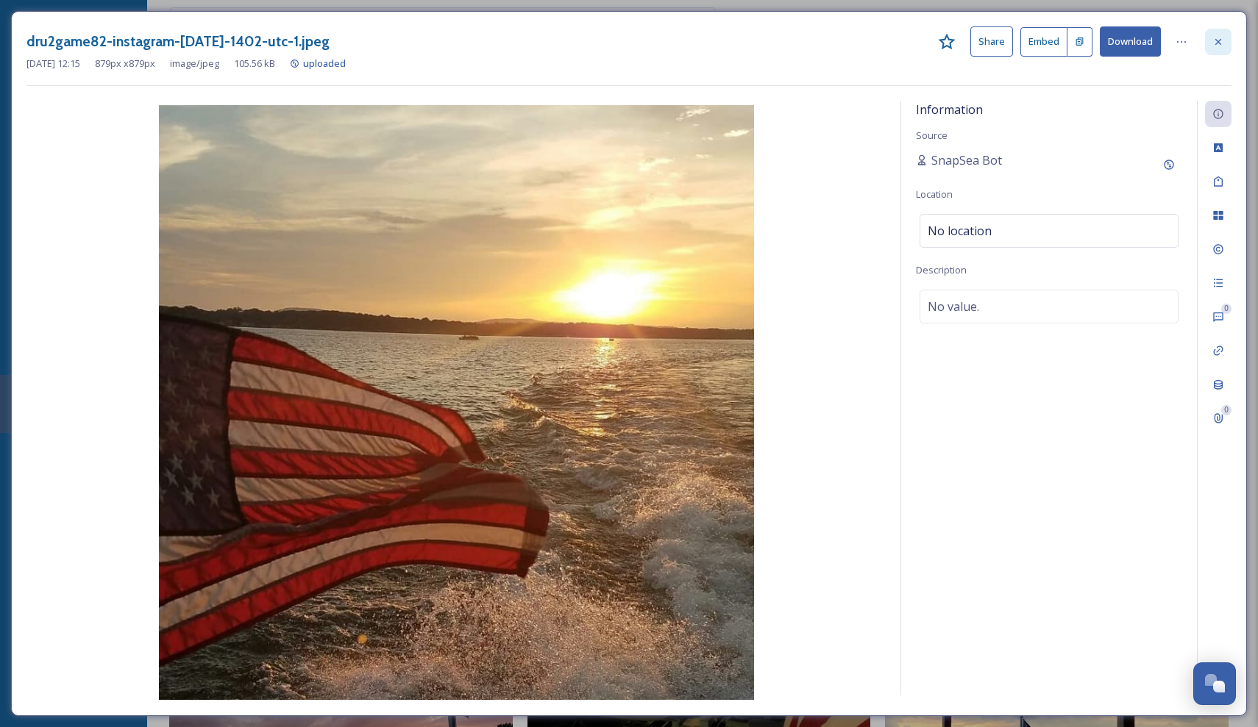
click at [1218, 40] on icon at bounding box center [1218, 42] width 12 height 12
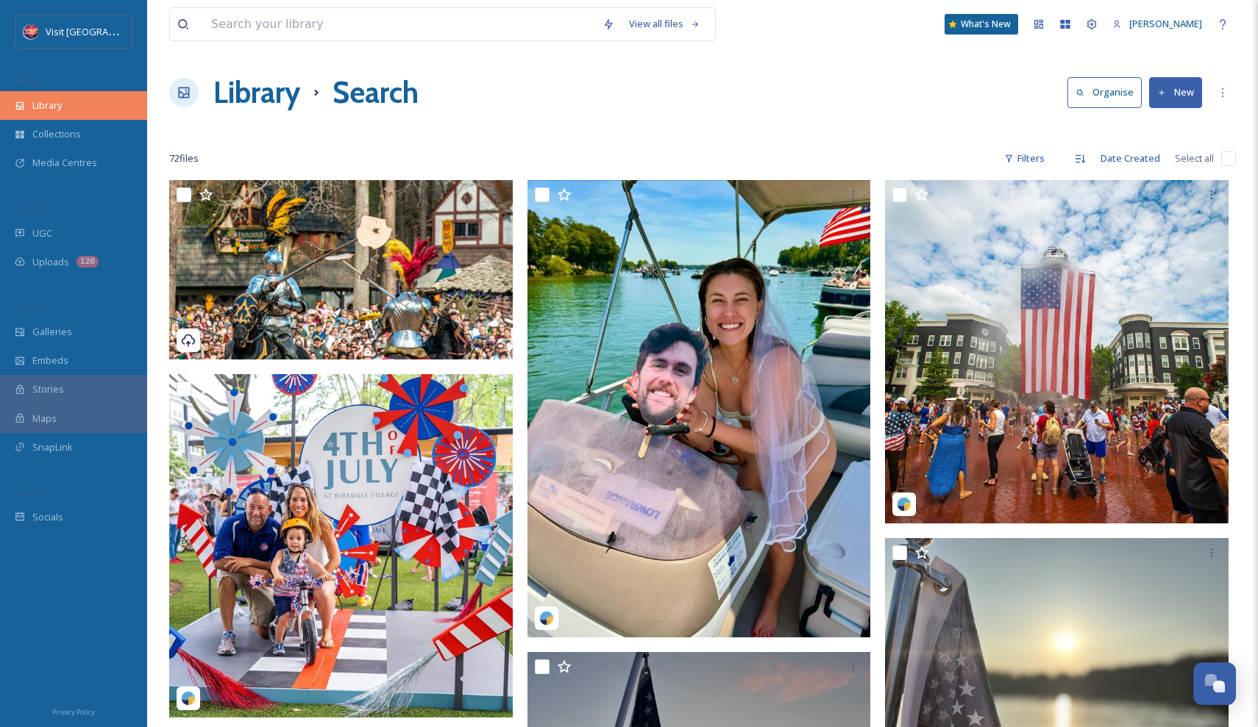
click at [96, 115] on div "Library" at bounding box center [73, 105] width 147 height 29
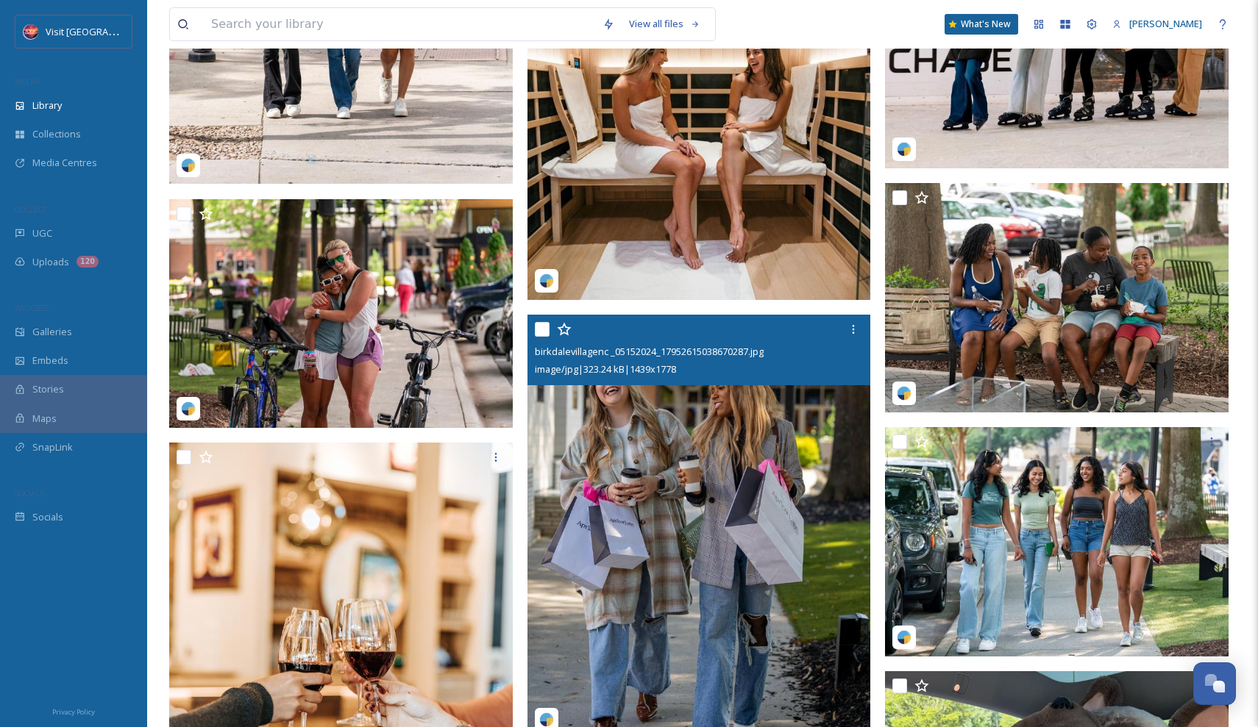
scroll to position [4898, 0]
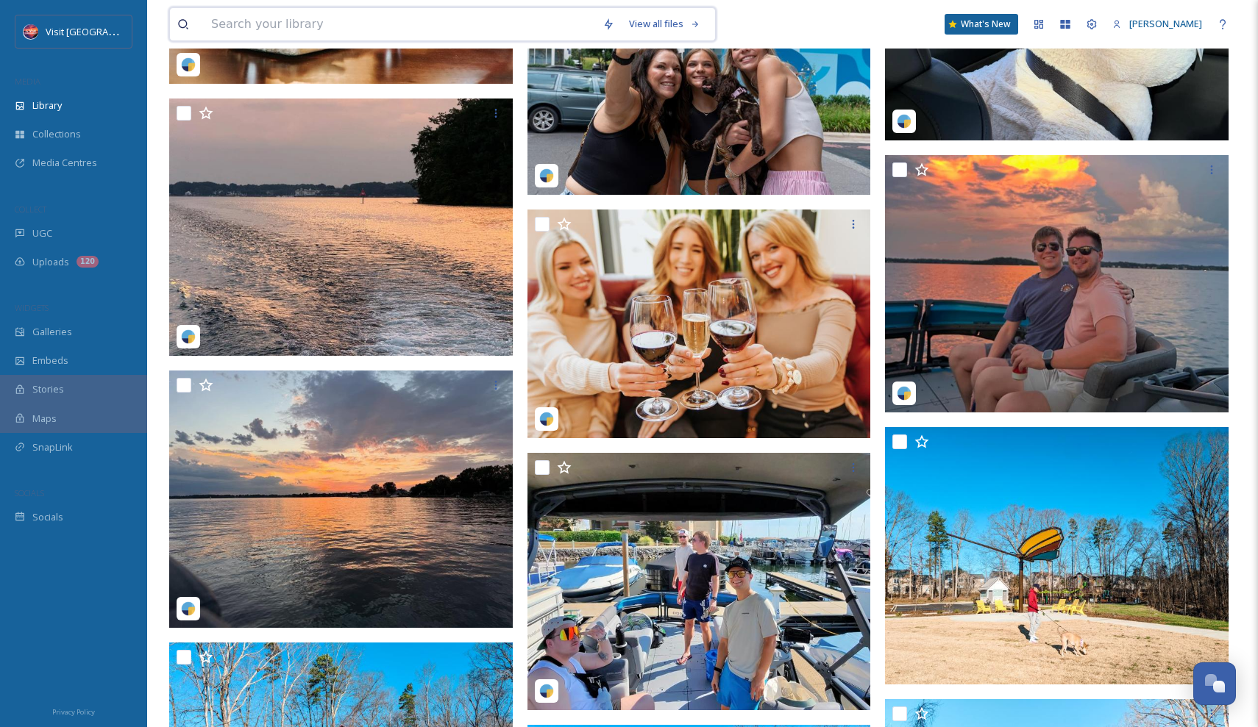
click at [473, 38] on input at bounding box center [399, 24] width 391 height 32
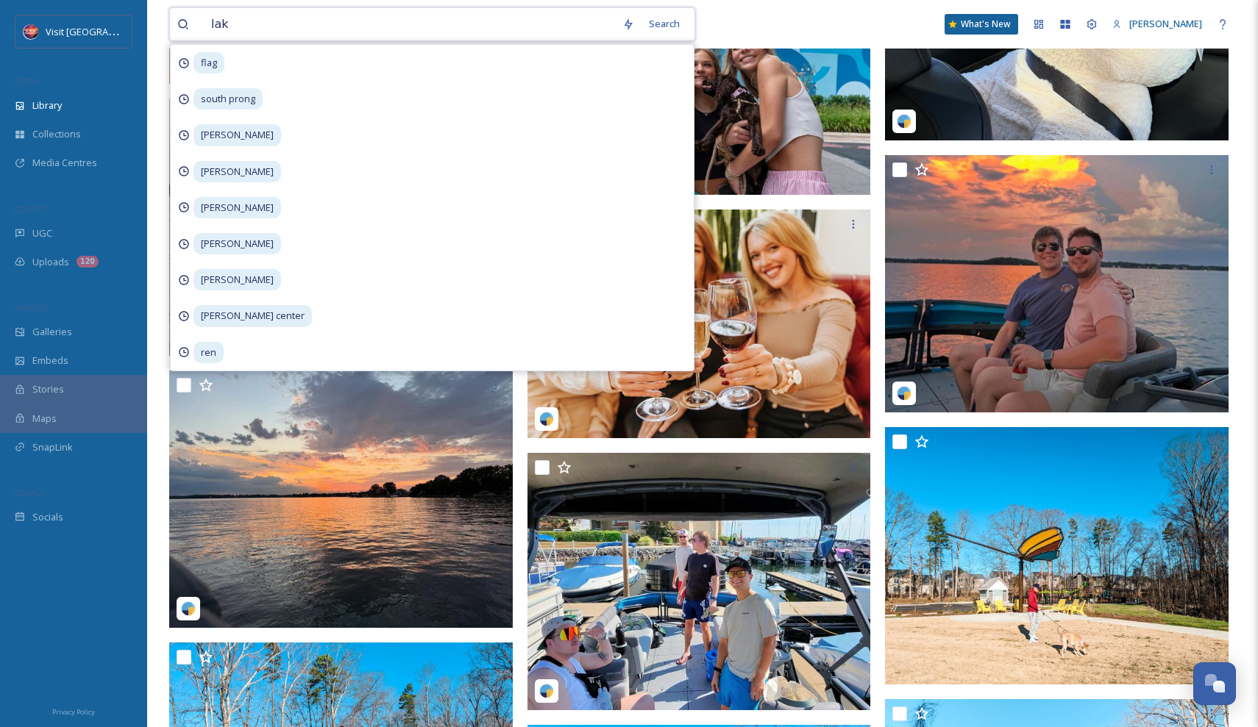
type input "lake"
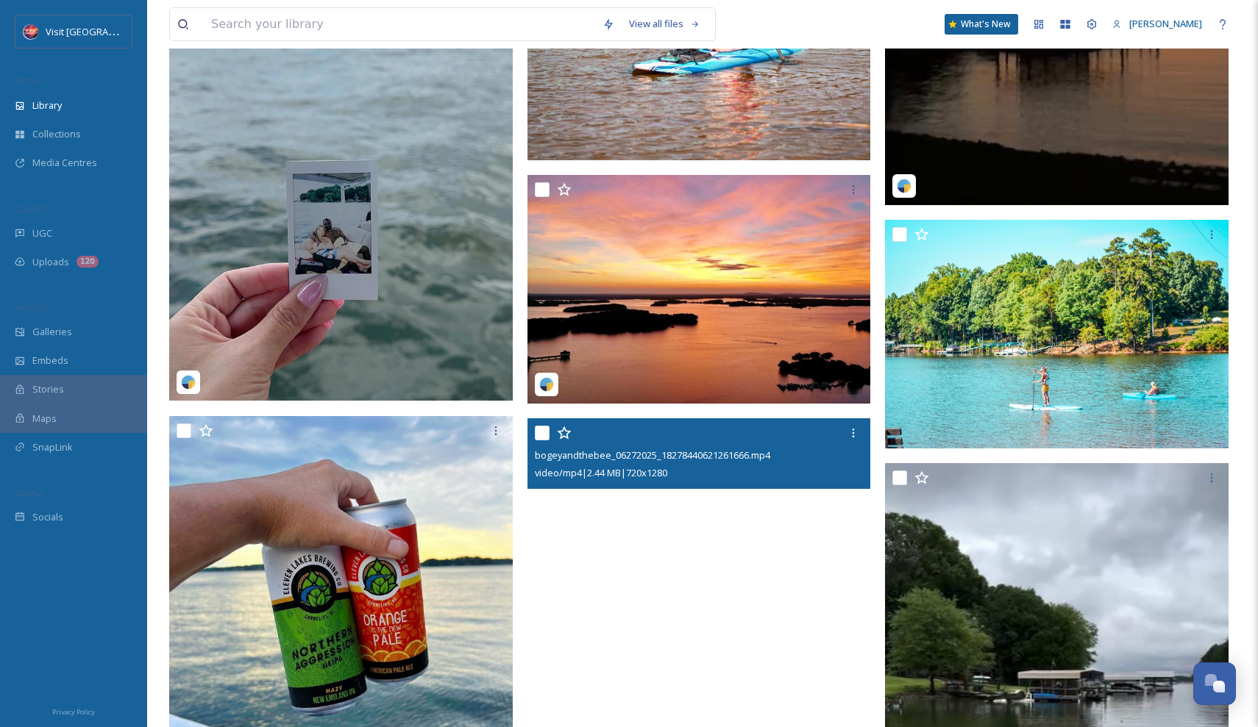
scroll to position [5729, 0]
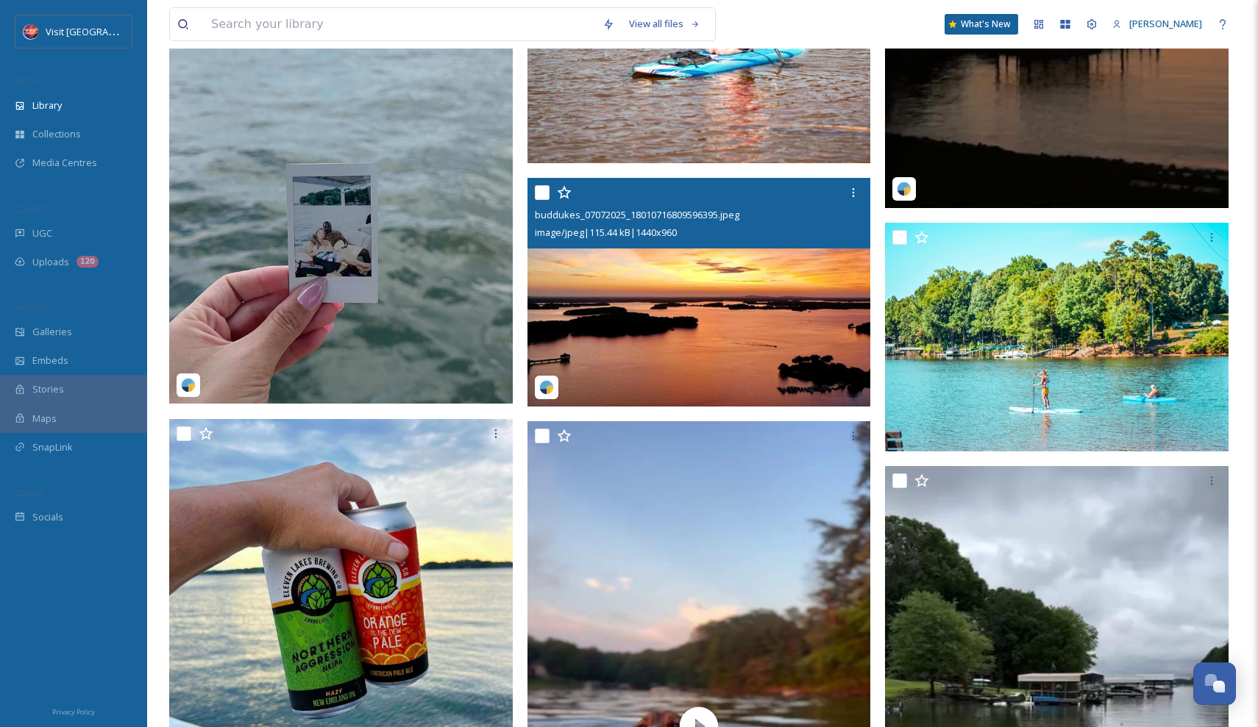
click at [665, 321] on img at bounding box center [699, 293] width 344 height 230
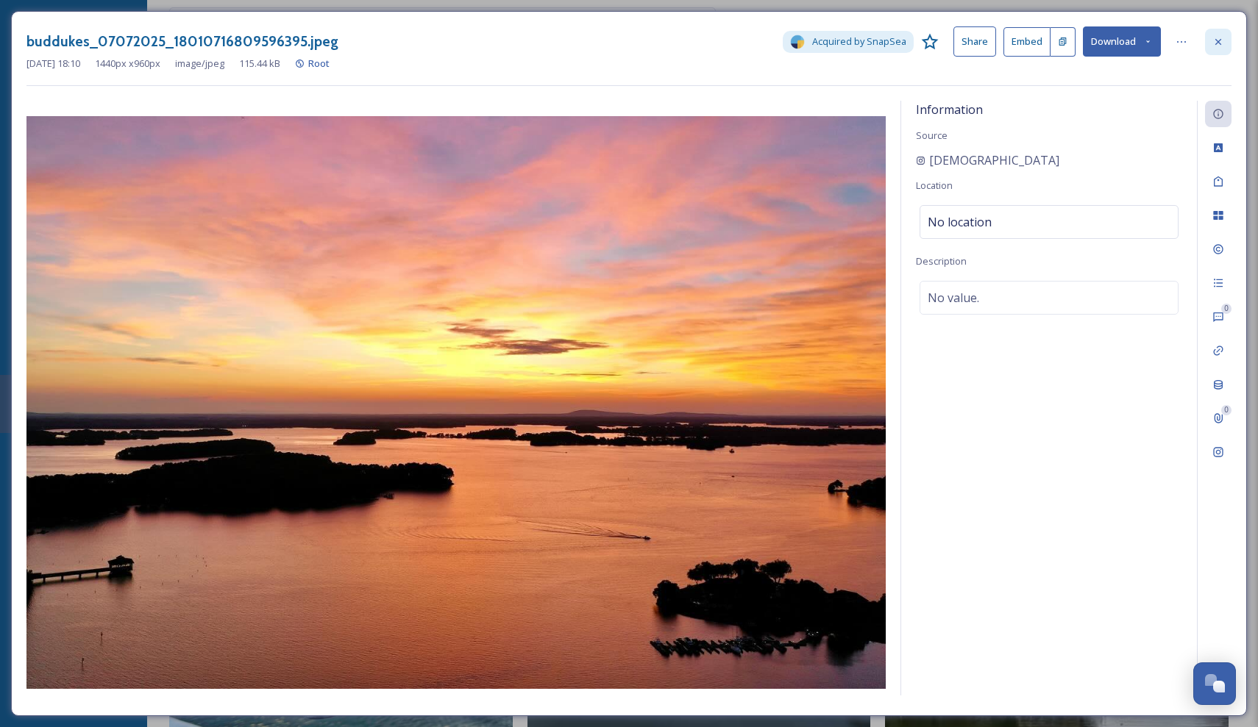
click at [1211, 40] on div at bounding box center [1218, 42] width 26 height 26
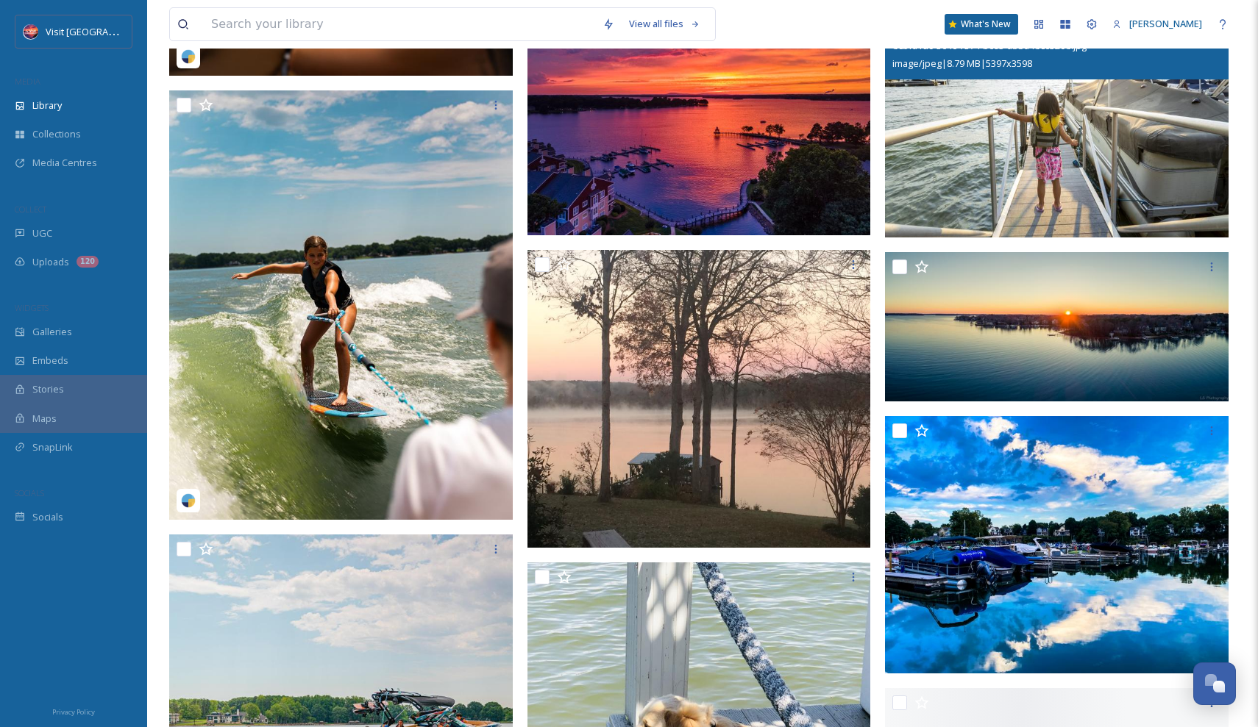
scroll to position [13069, 0]
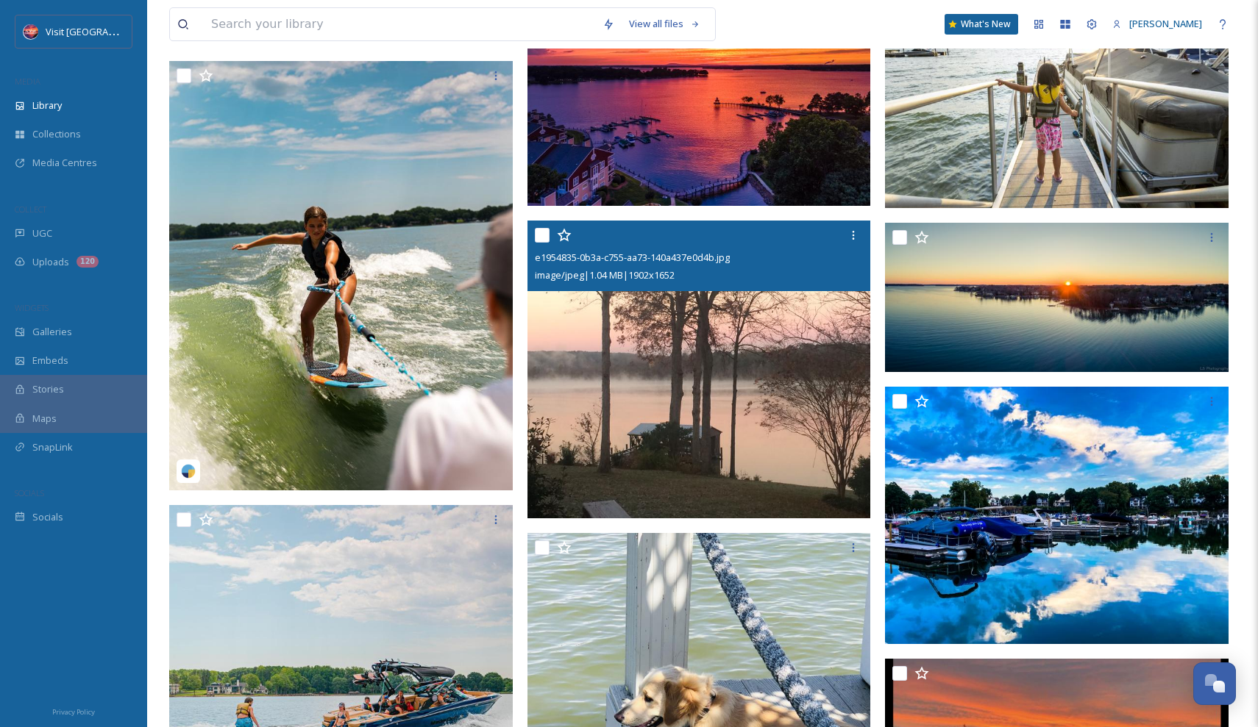
click at [777, 460] on img at bounding box center [699, 370] width 344 height 299
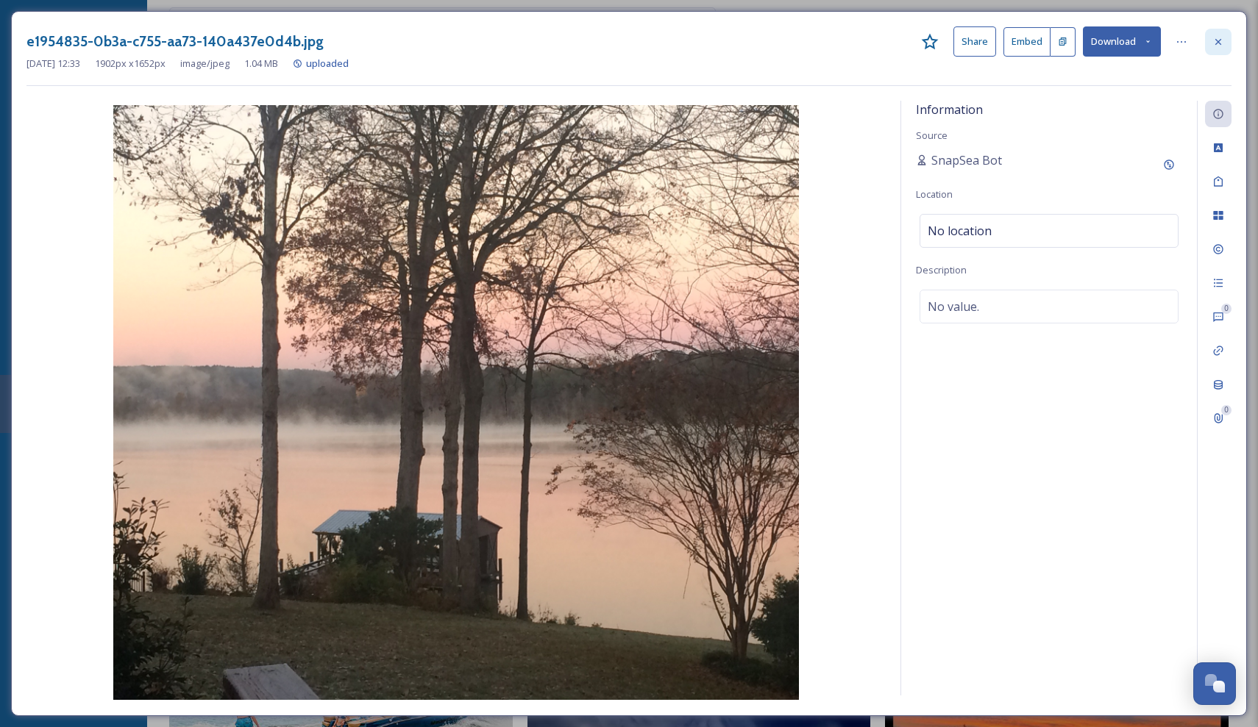
click at [1212, 38] on icon at bounding box center [1218, 42] width 12 height 12
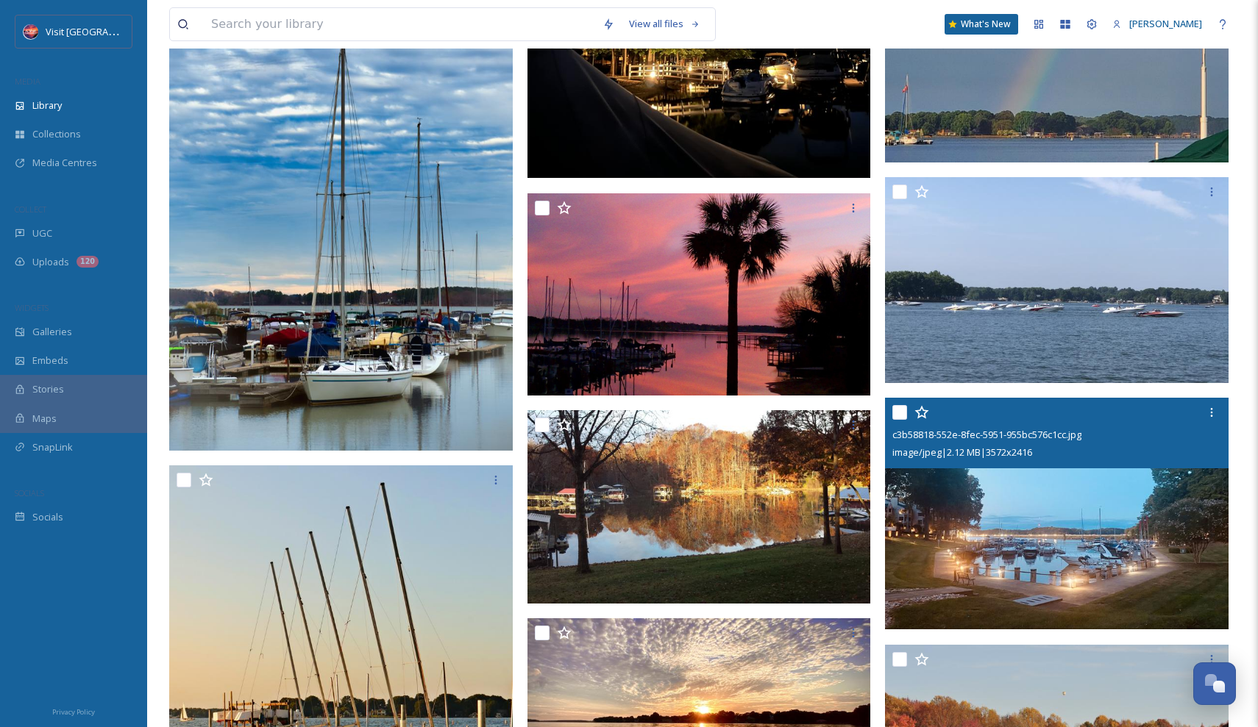
scroll to position [14680, 0]
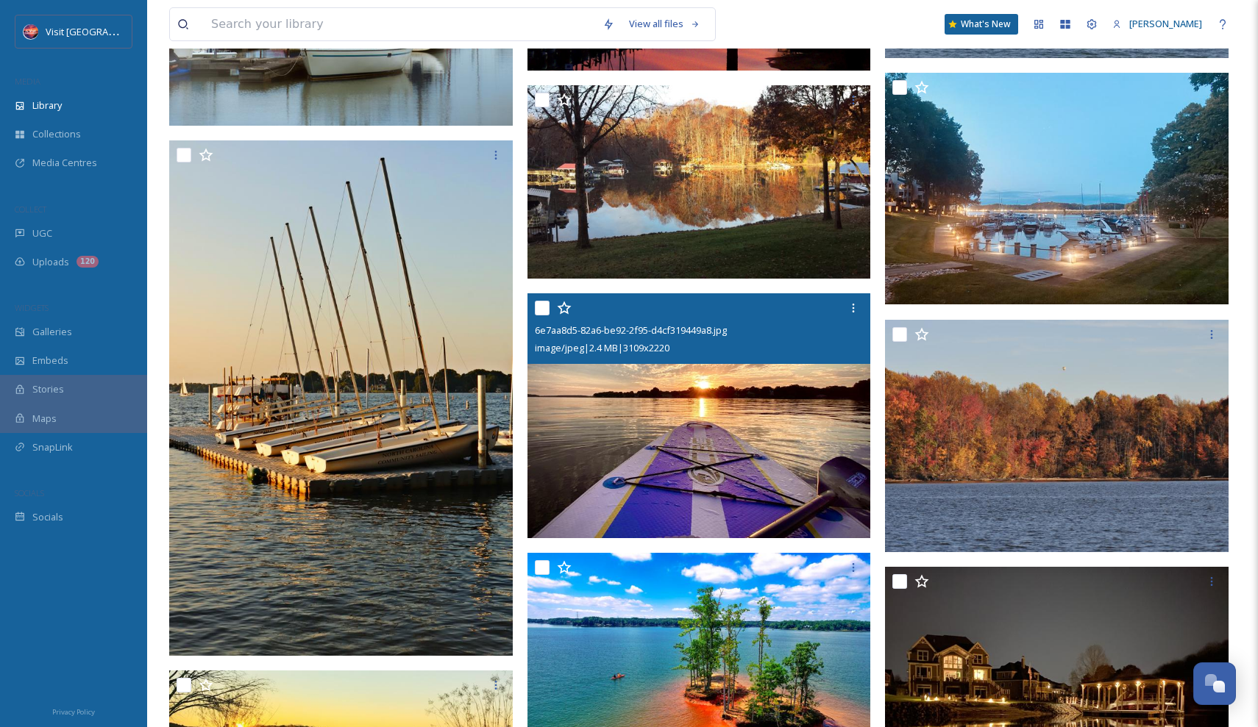
click at [746, 428] on img at bounding box center [699, 417] width 344 height 246
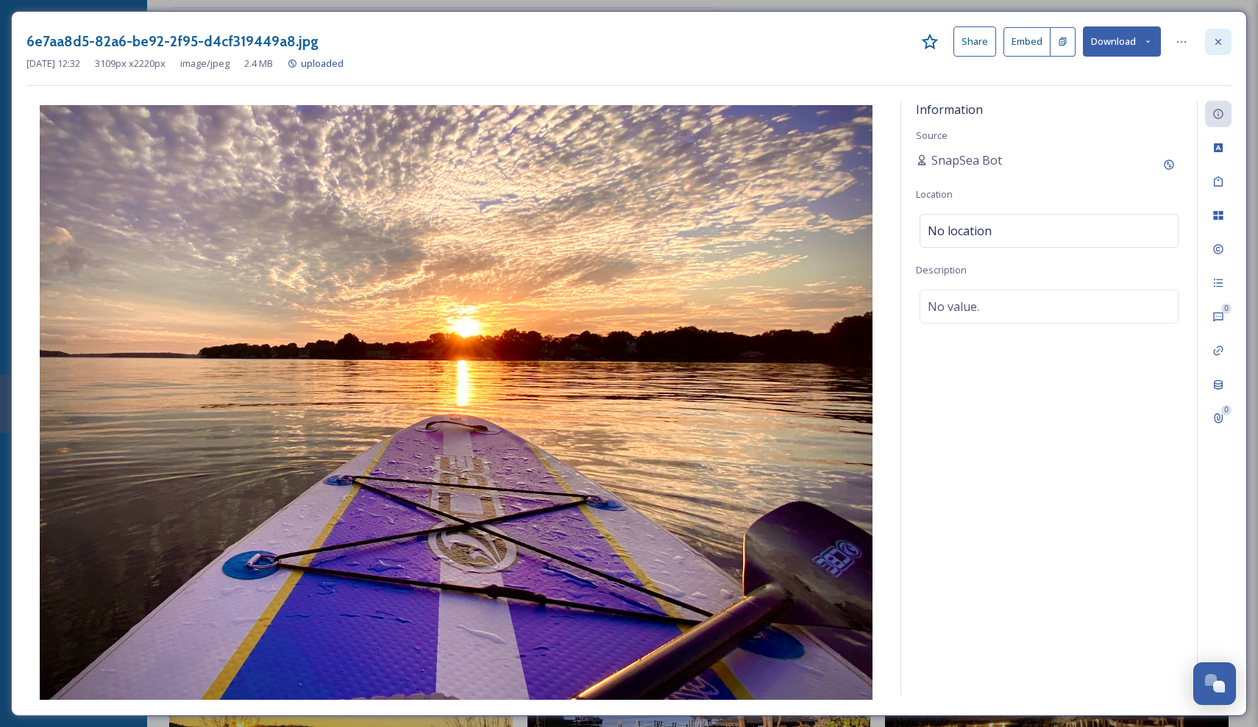
click at [1219, 39] on icon at bounding box center [1218, 42] width 12 height 12
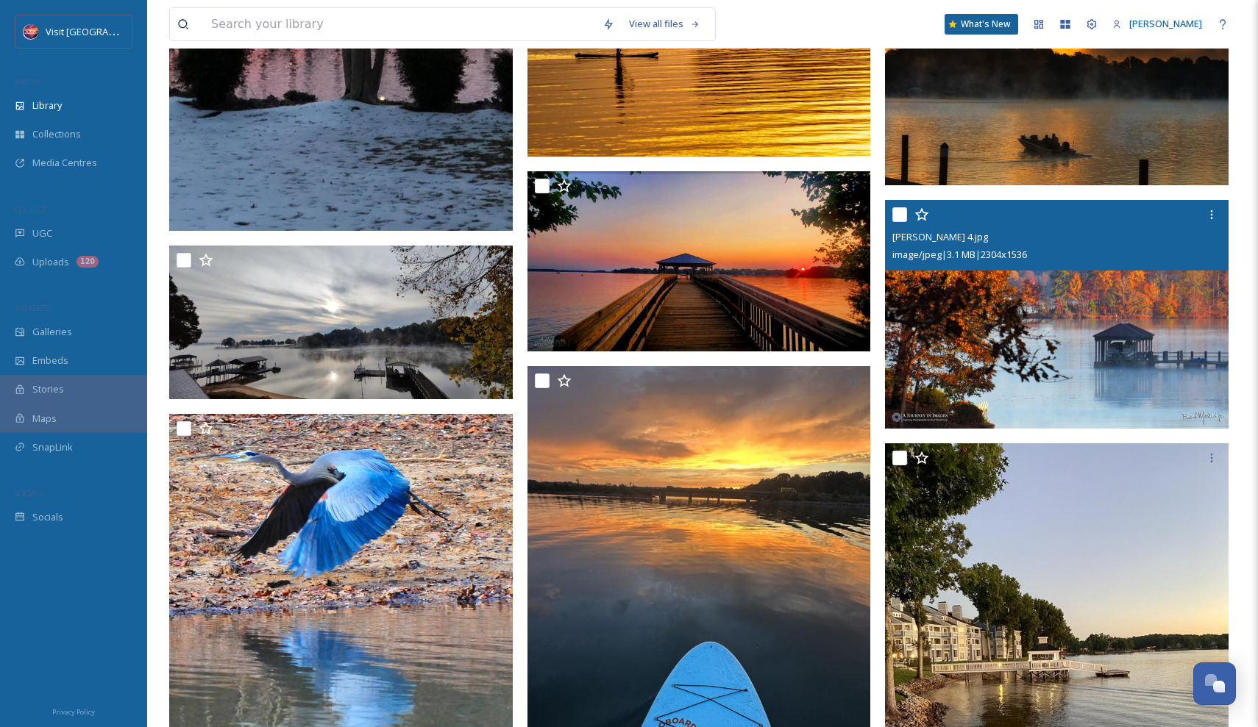
scroll to position [17990, 0]
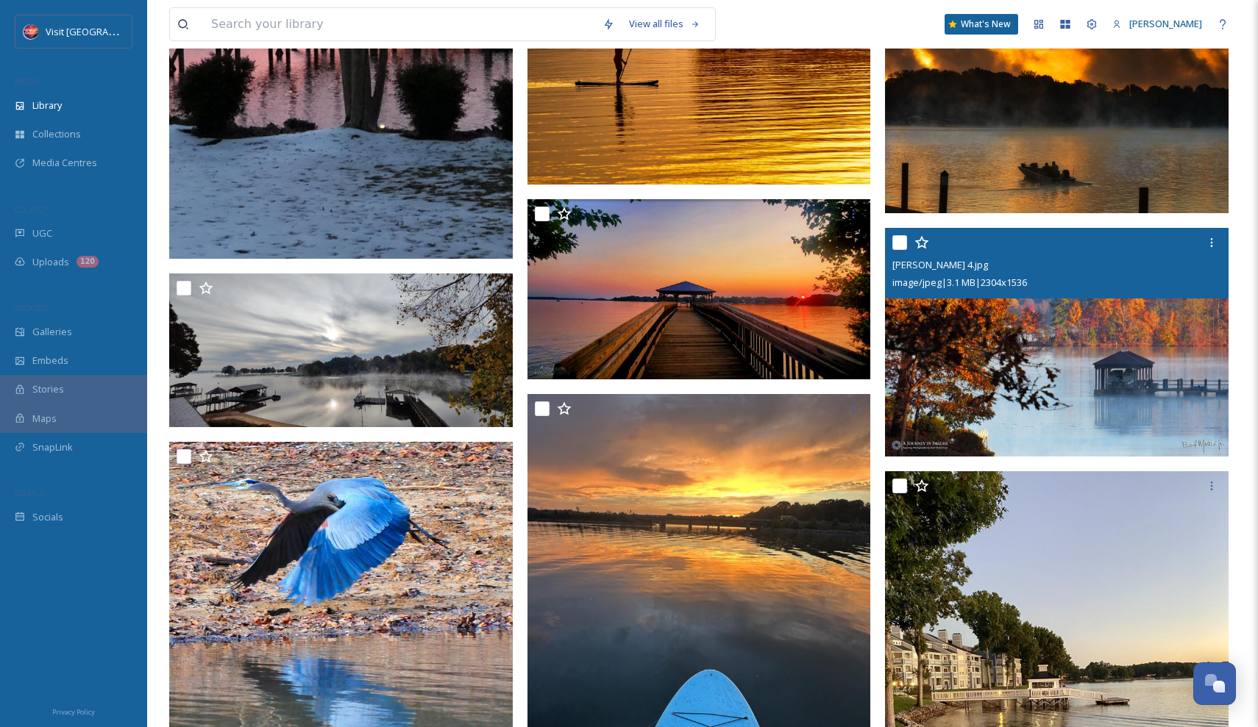
click at [1034, 213] on img at bounding box center [1057, 99] width 344 height 230
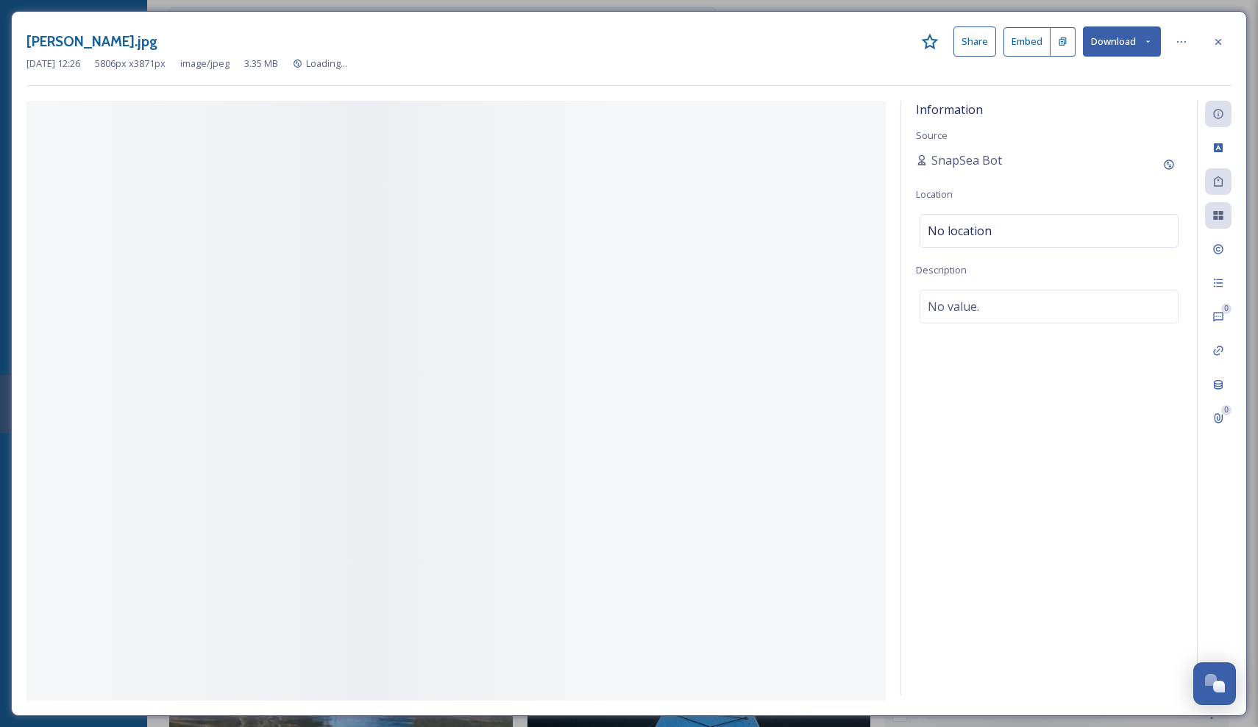
scroll to position [17888, 0]
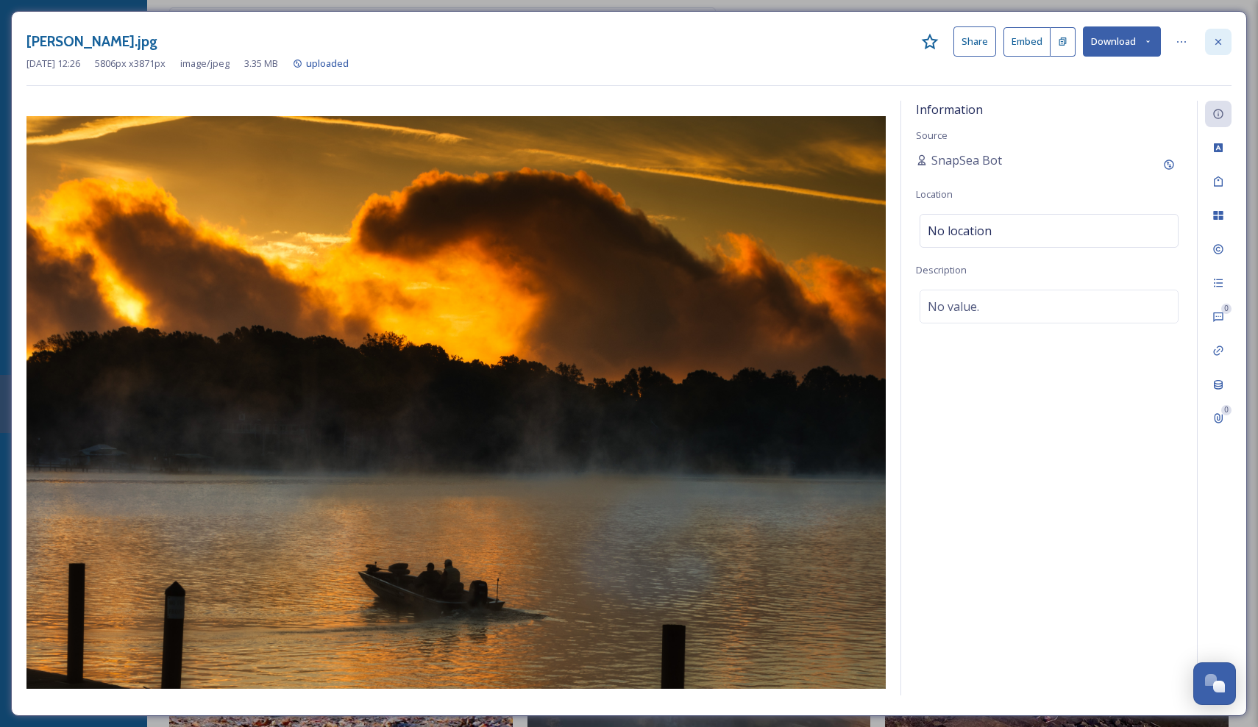
click at [1217, 36] on icon at bounding box center [1218, 42] width 12 height 12
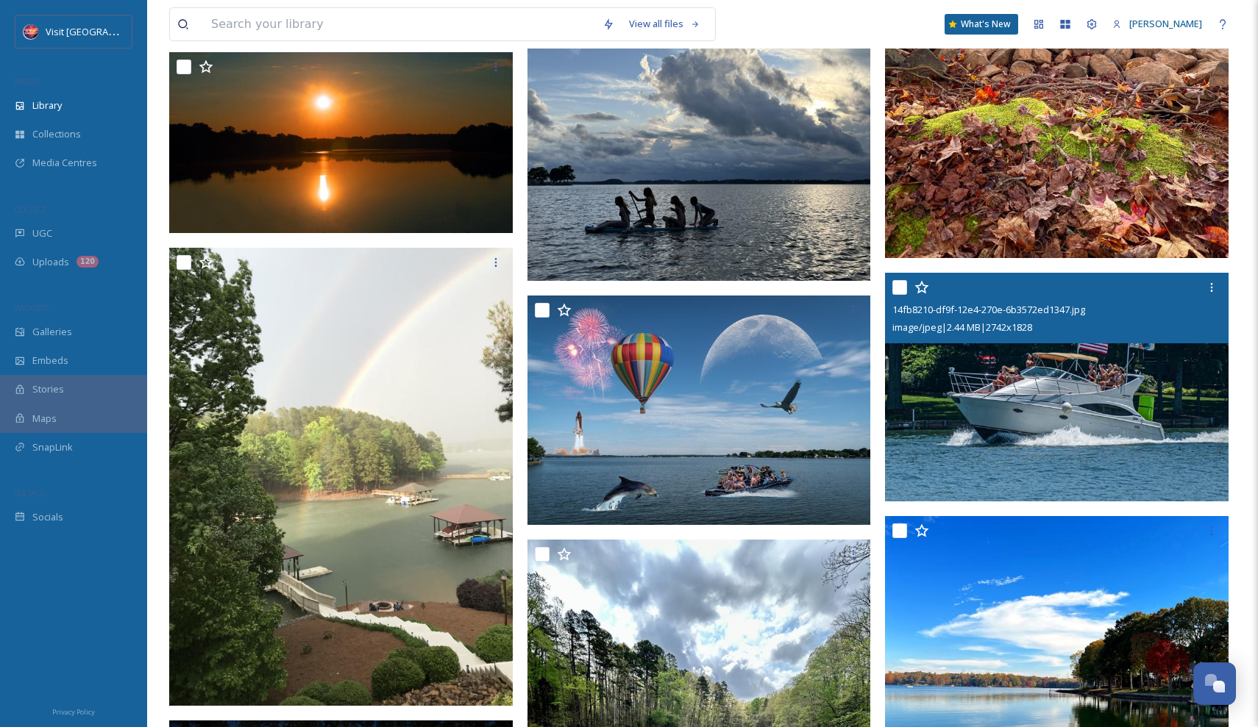
scroll to position [20024, 0]
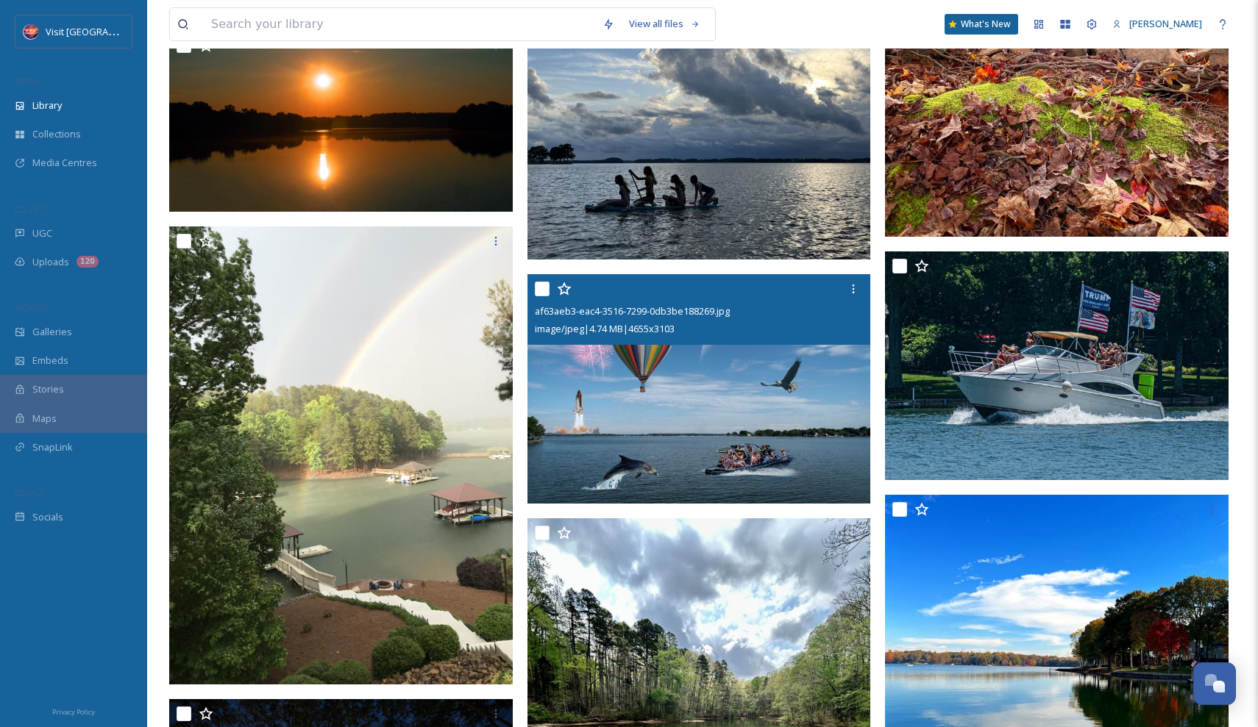
click at [791, 432] on img at bounding box center [699, 389] width 344 height 230
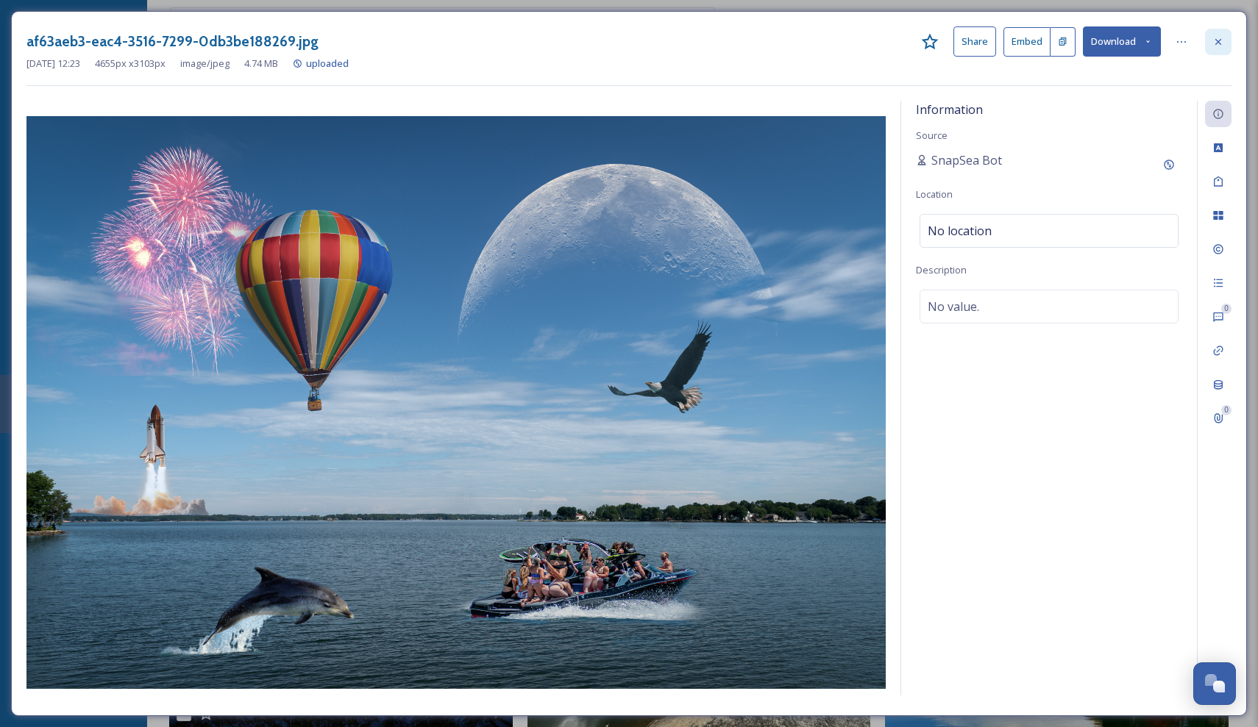
click at [1220, 43] on icon at bounding box center [1218, 41] width 6 height 6
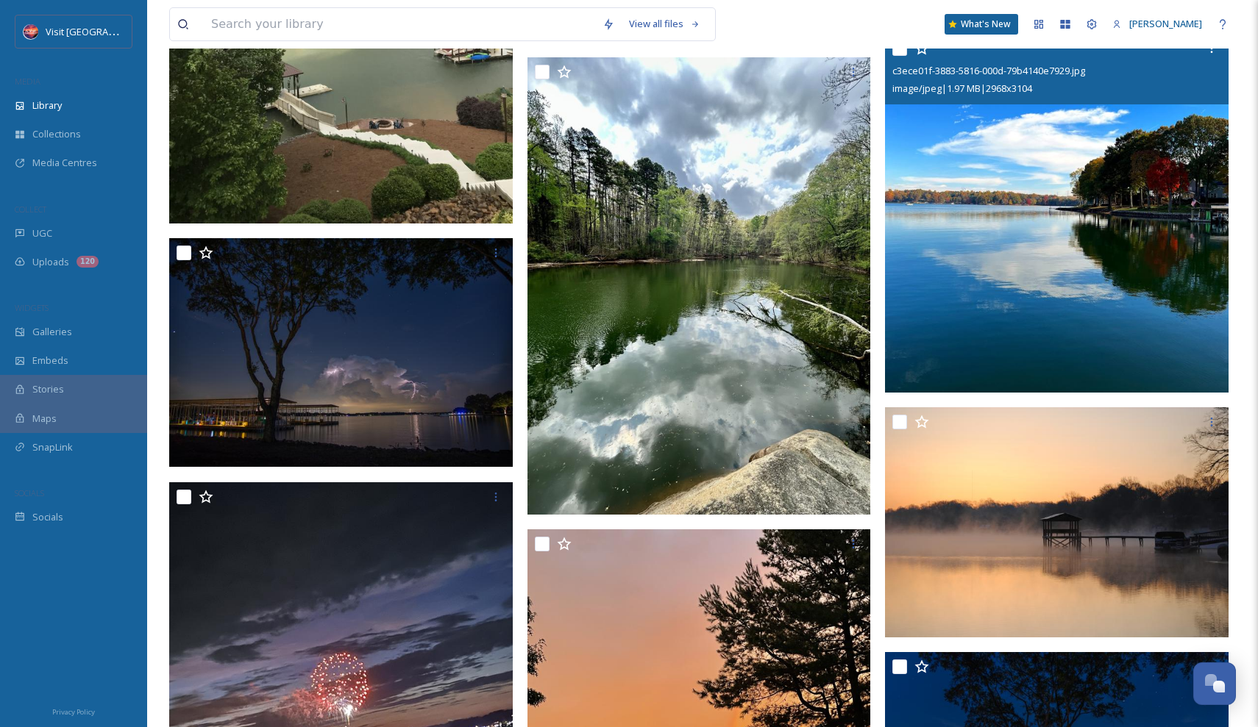
scroll to position [20672, 0]
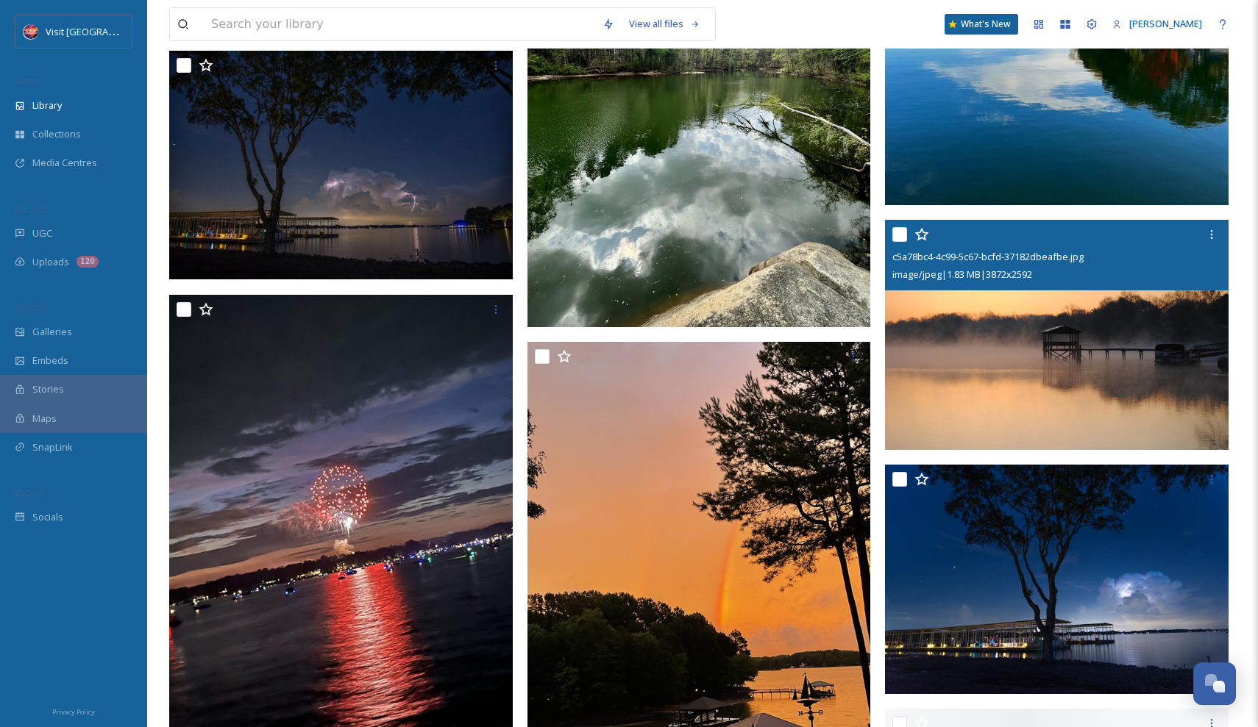
click at [1011, 341] on img at bounding box center [1057, 335] width 344 height 230
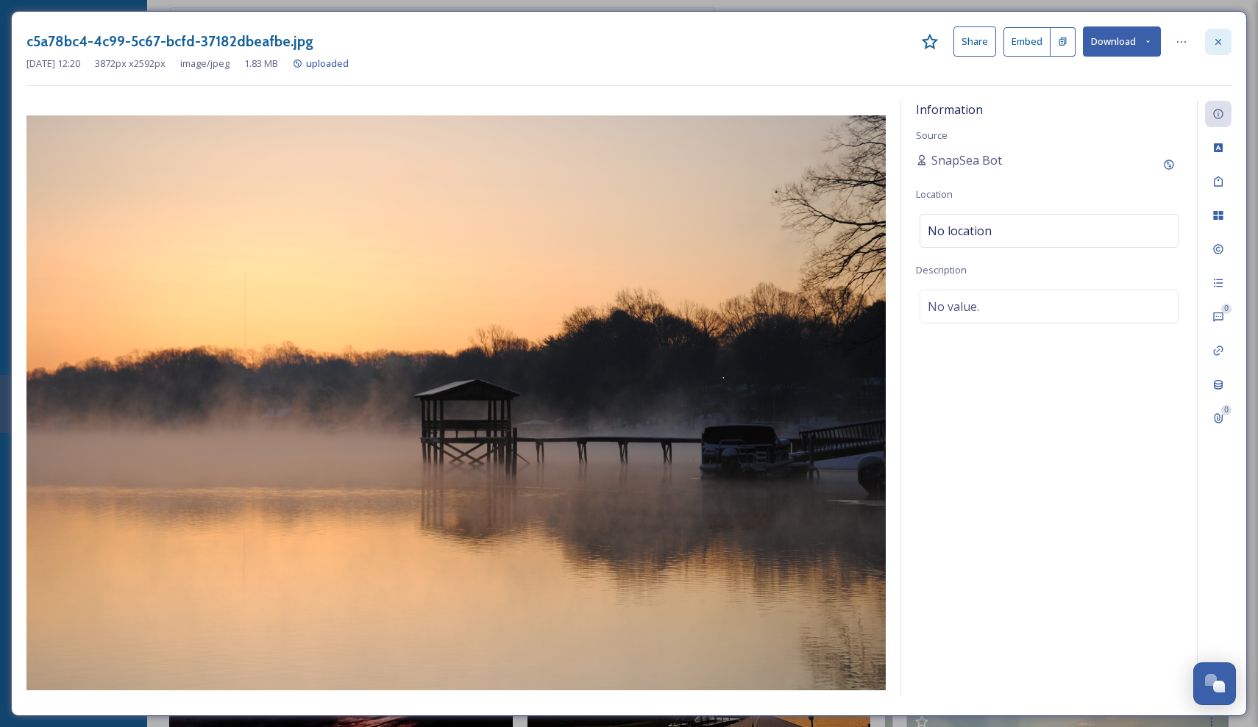
click at [1216, 41] on icon at bounding box center [1218, 42] width 12 height 12
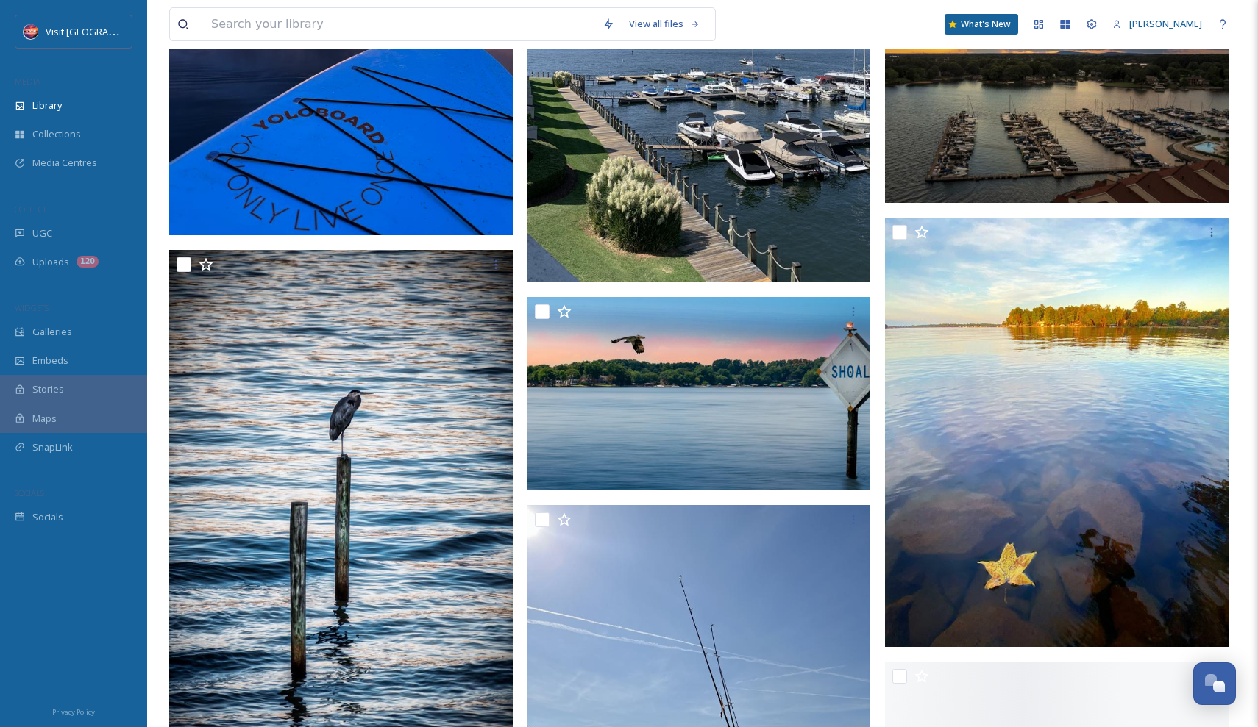
scroll to position [21735, 0]
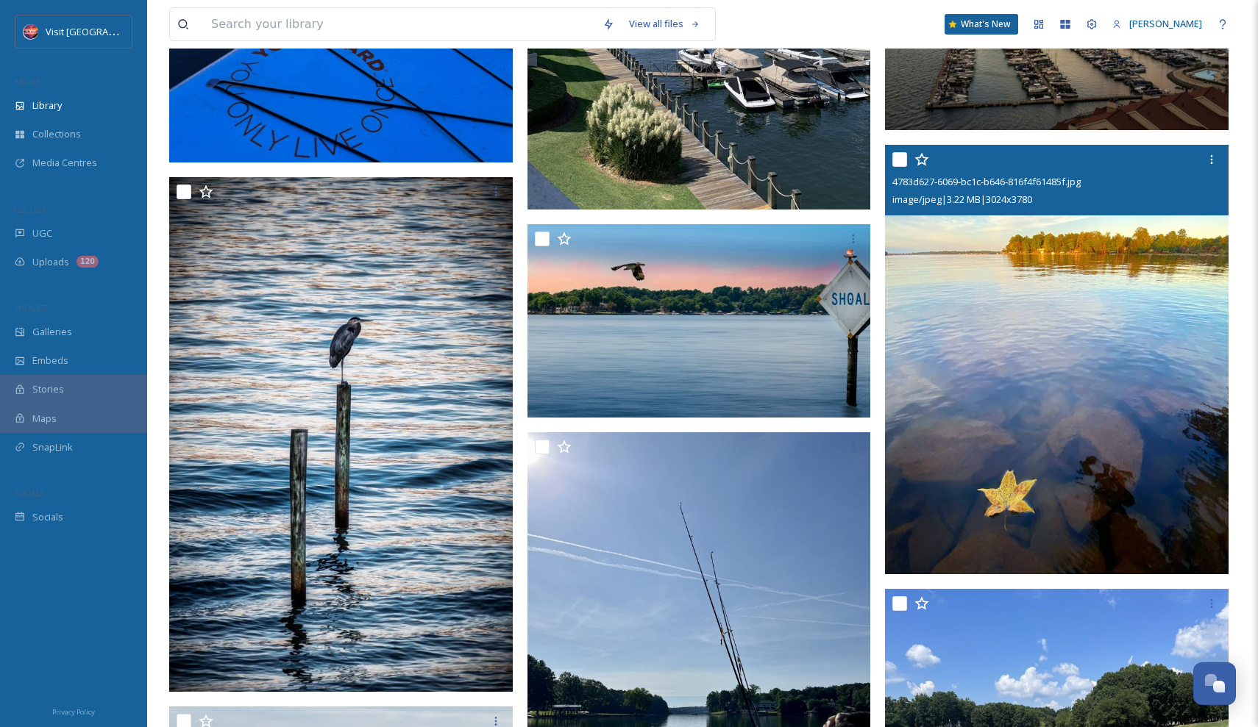
click at [1031, 388] on img at bounding box center [1057, 360] width 344 height 430
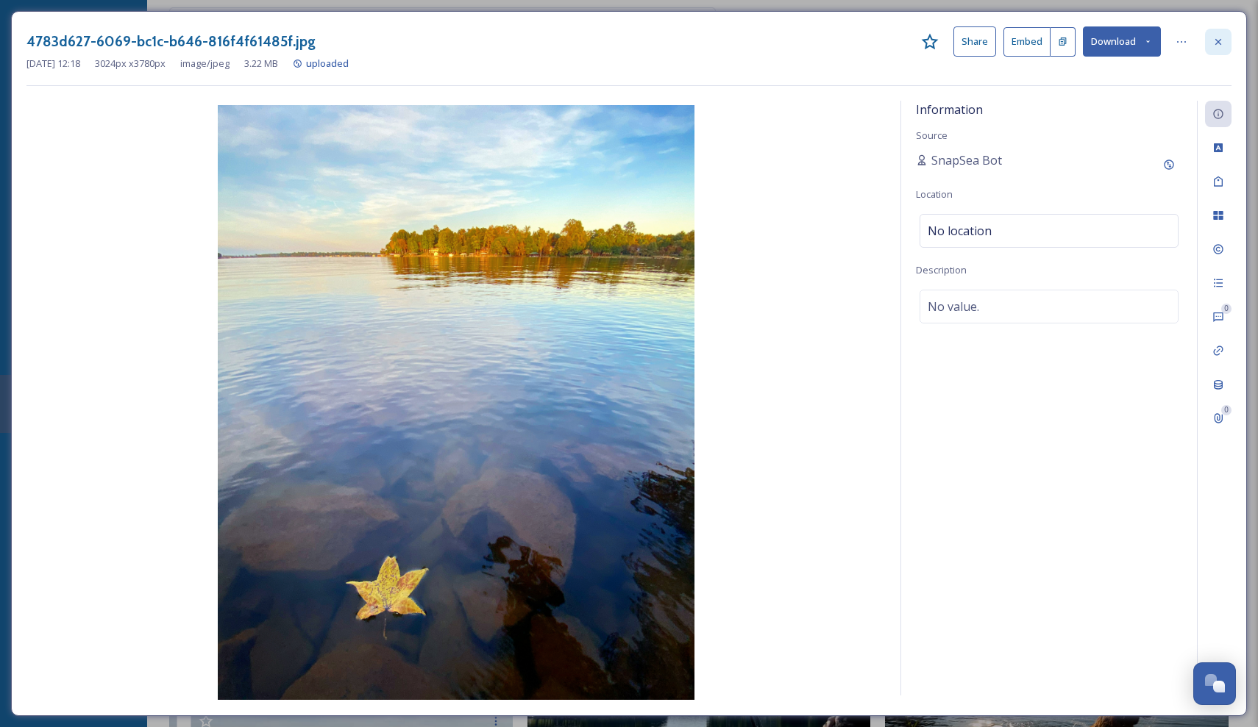
click at [1216, 37] on icon at bounding box center [1218, 42] width 12 height 12
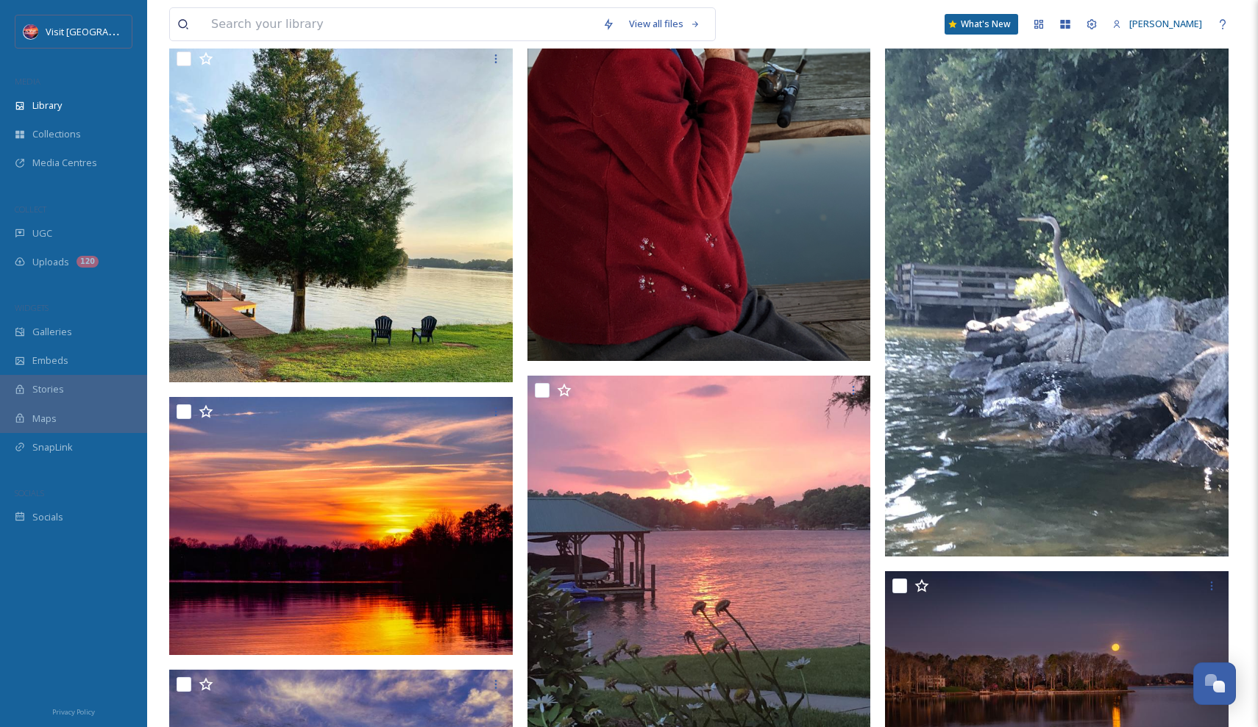
scroll to position [24654, 0]
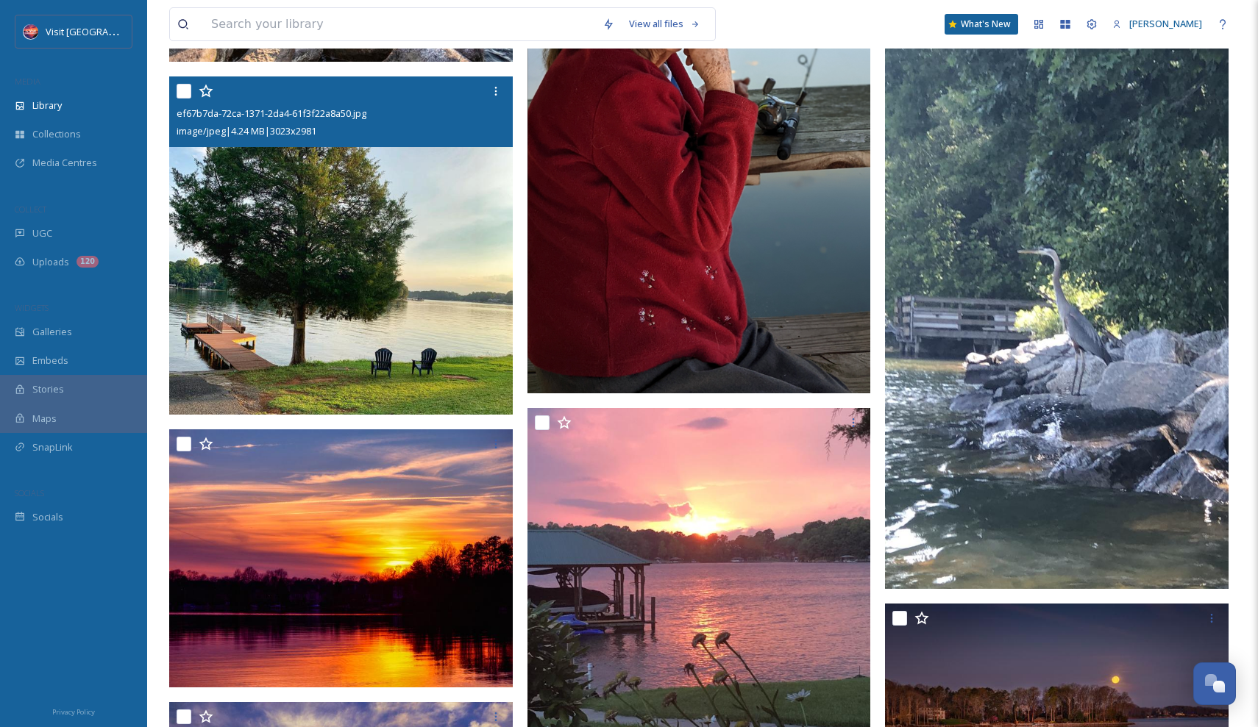
click at [445, 274] on img at bounding box center [341, 246] width 344 height 338
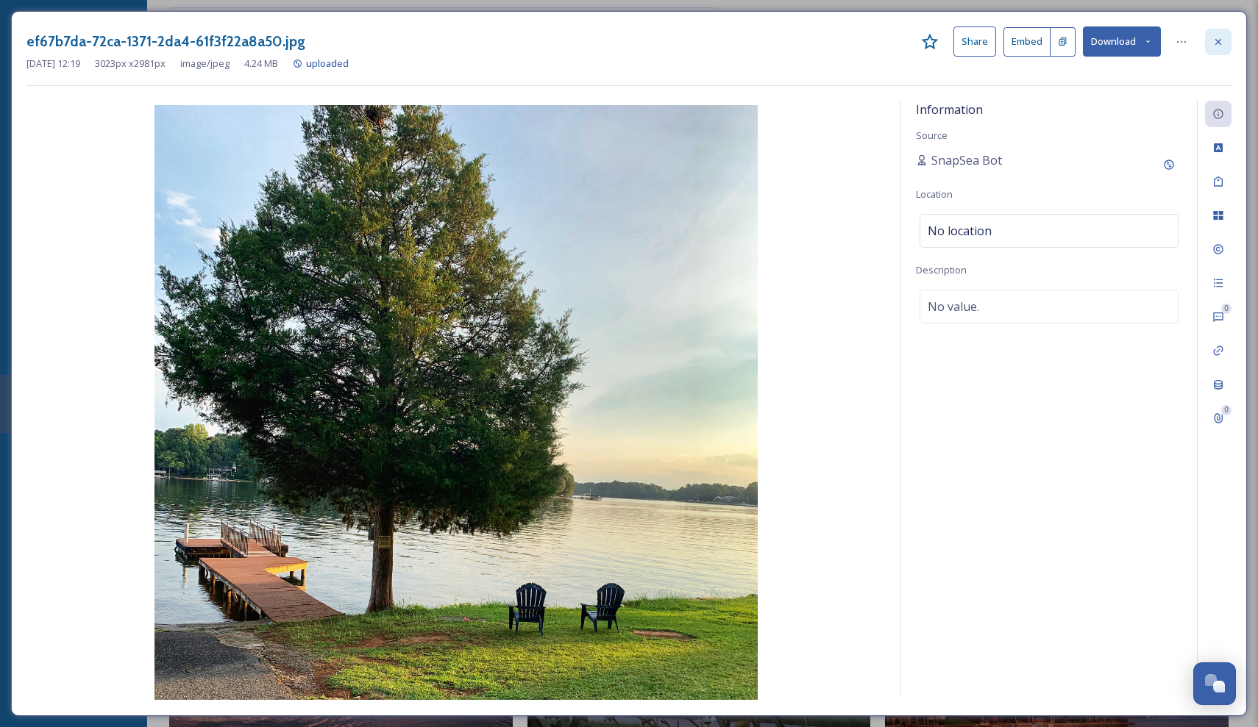
click at [1216, 43] on icon at bounding box center [1218, 42] width 12 height 12
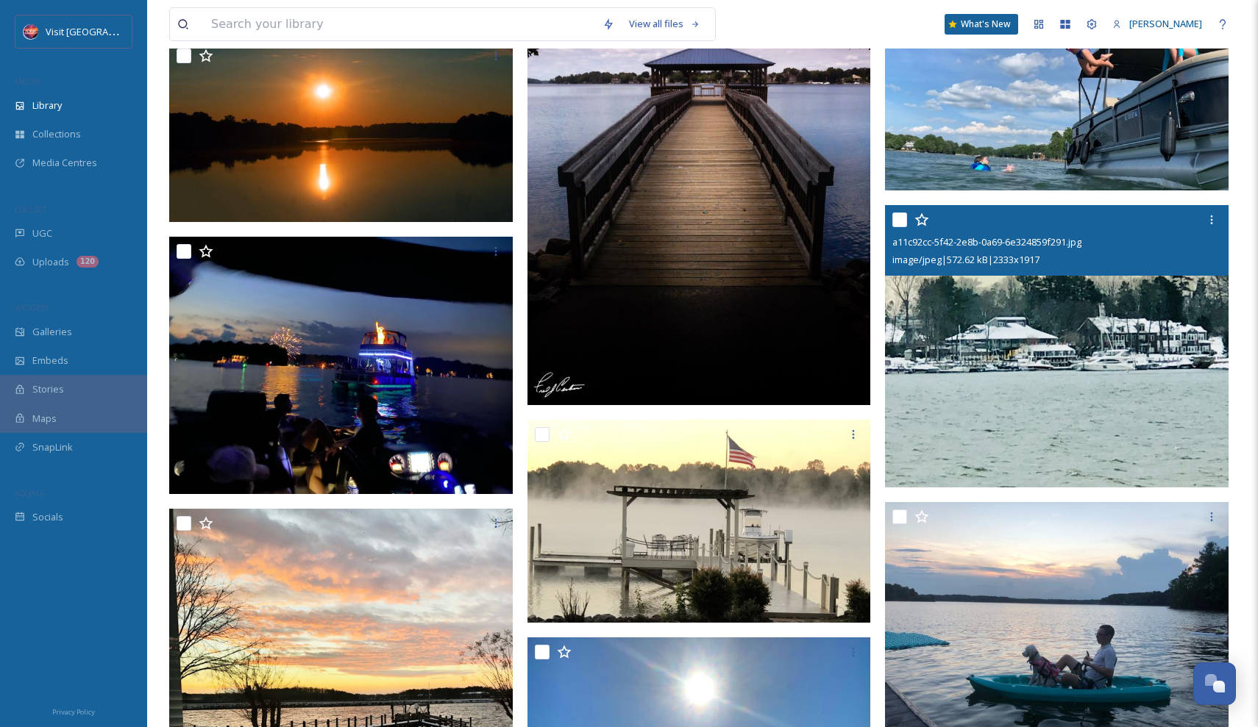
scroll to position [29211, 0]
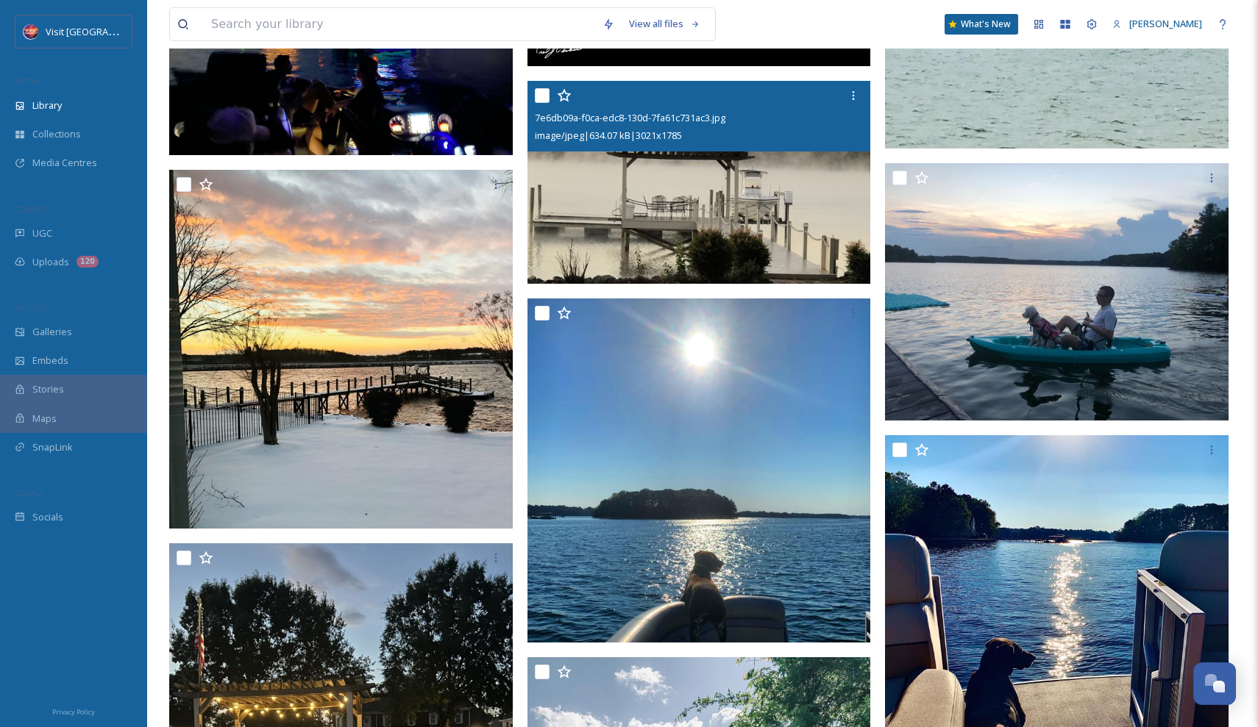
click at [799, 171] on img at bounding box center [699, 182] width 344 height 203
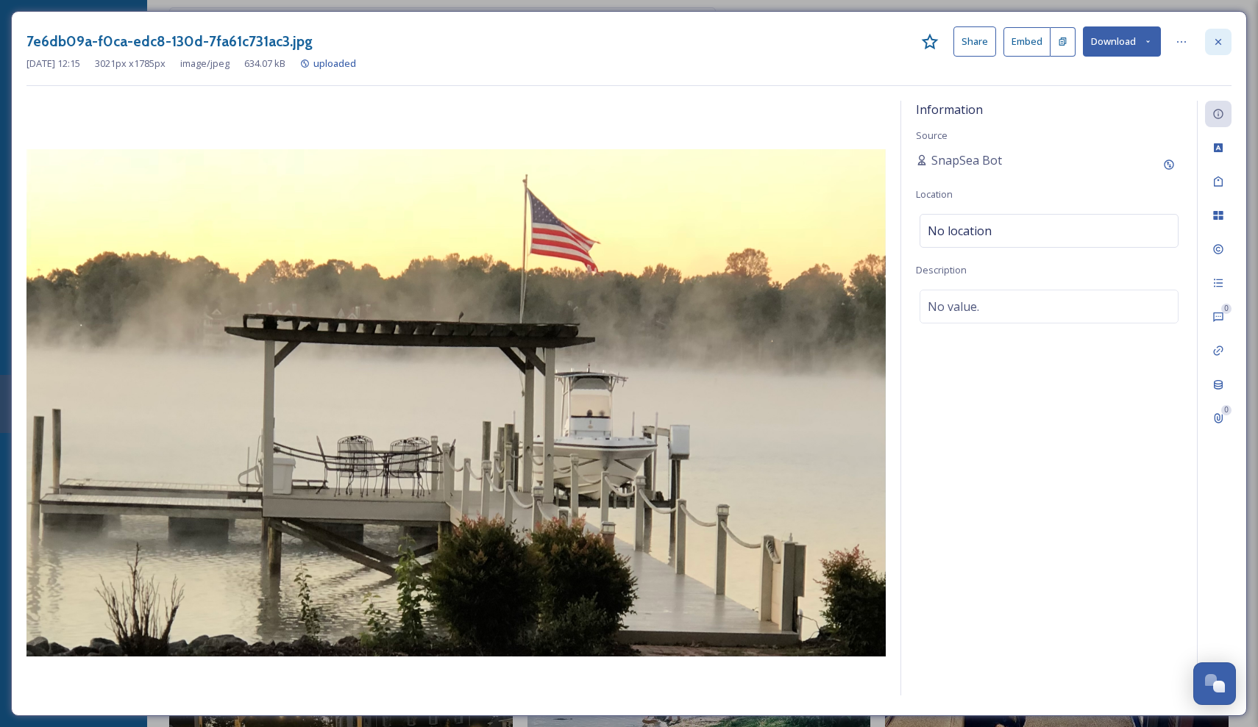
click at [1219, 29] on div at bounding box center [1218, 42] width 26 height 26
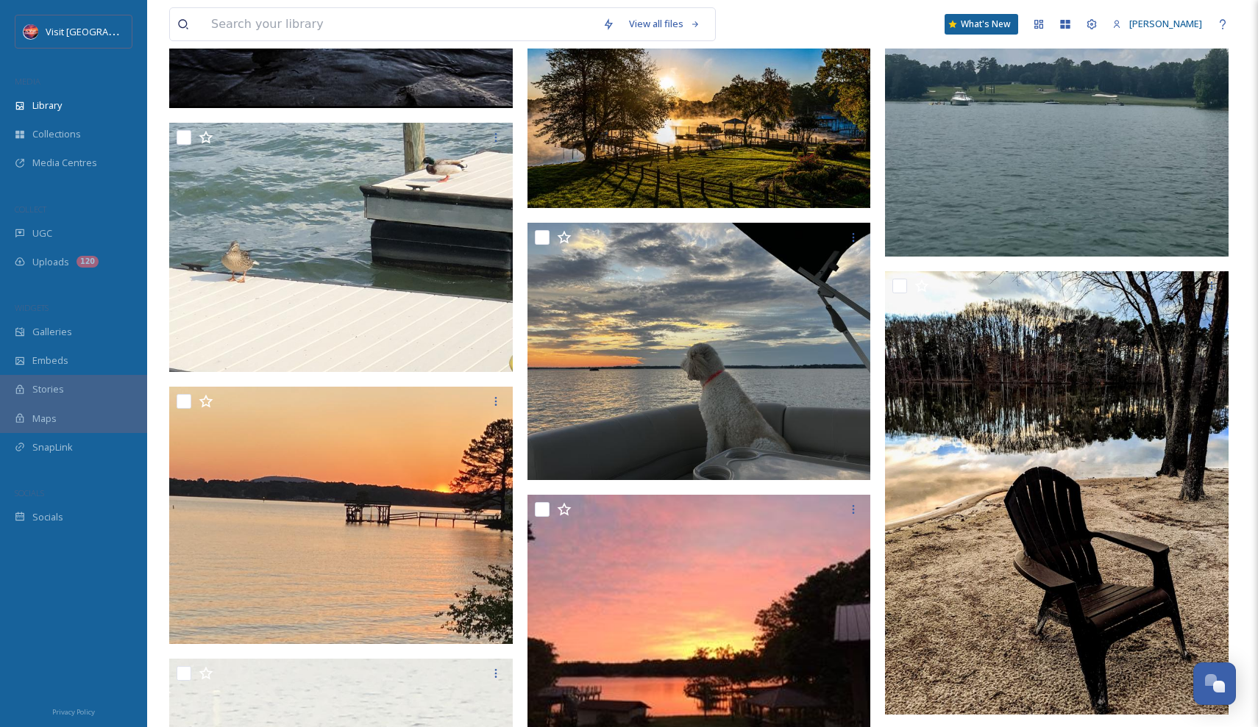
scroll to position [35127, 0]
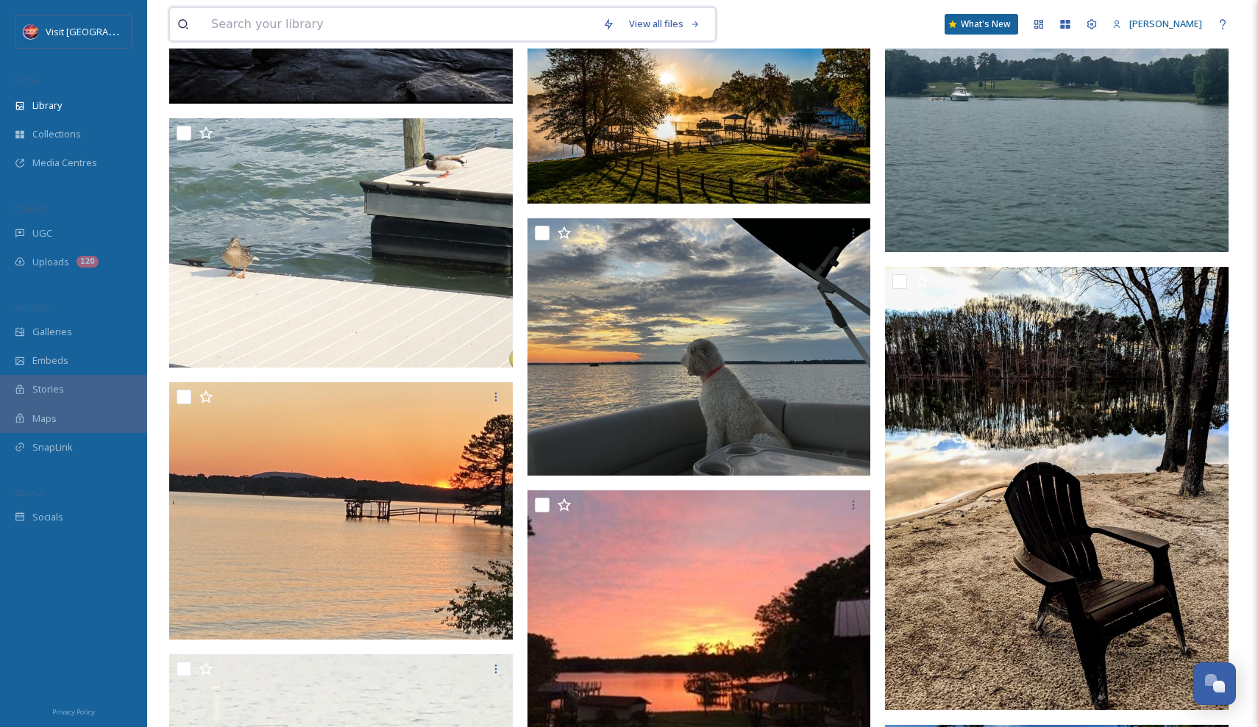
click at [445, 24] on input at bounding box center [399, 24] width 391 height 32
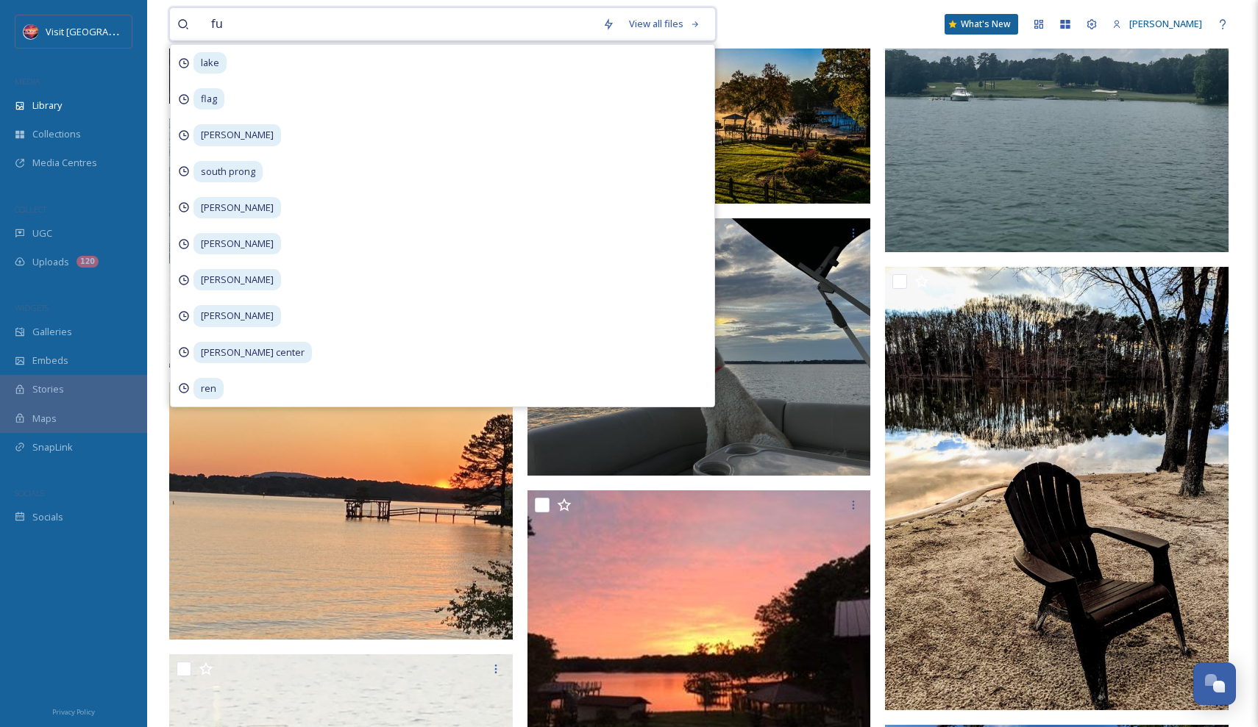
type input "fun"
click at [691, 26] on div "Search" at bounding box center [680, 24] width 63 height 29
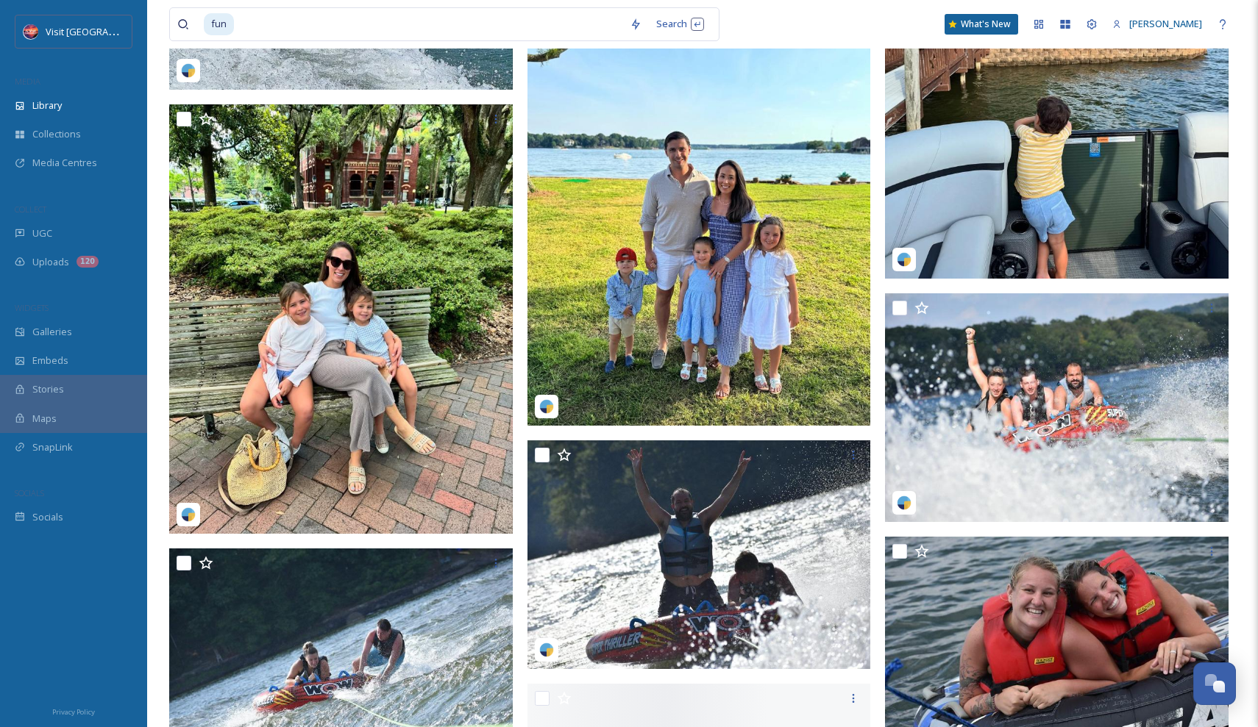
scroll to position [6890, 0]
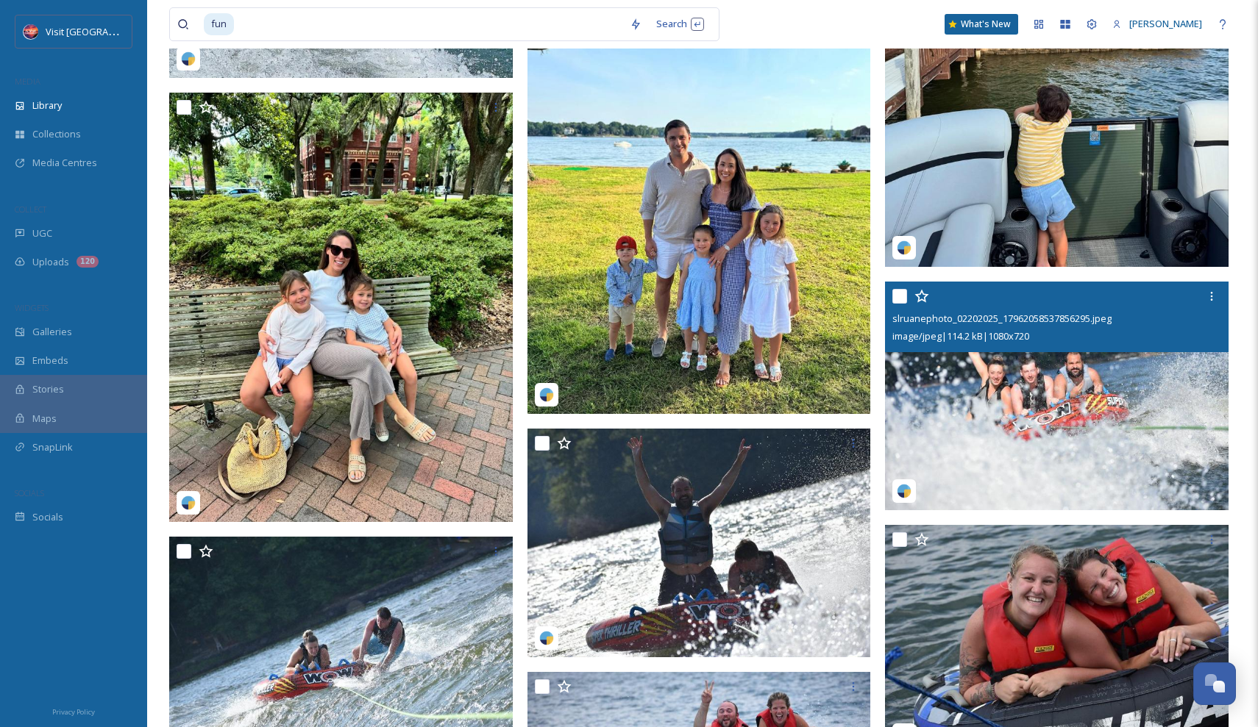
click at [1031, 394] on img at bounding box center [1057, 397] width 344 height 230
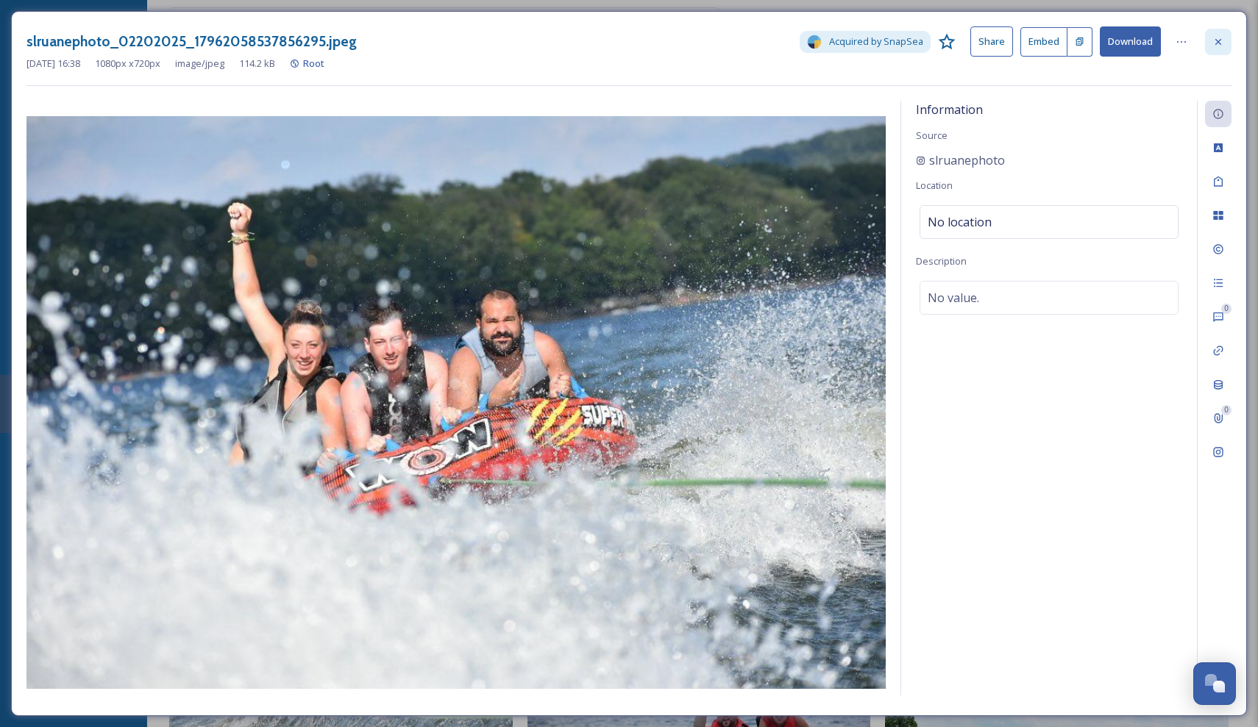
click at [1220, 37] on icon at bounding box center [1218, 42] width 12 height 12
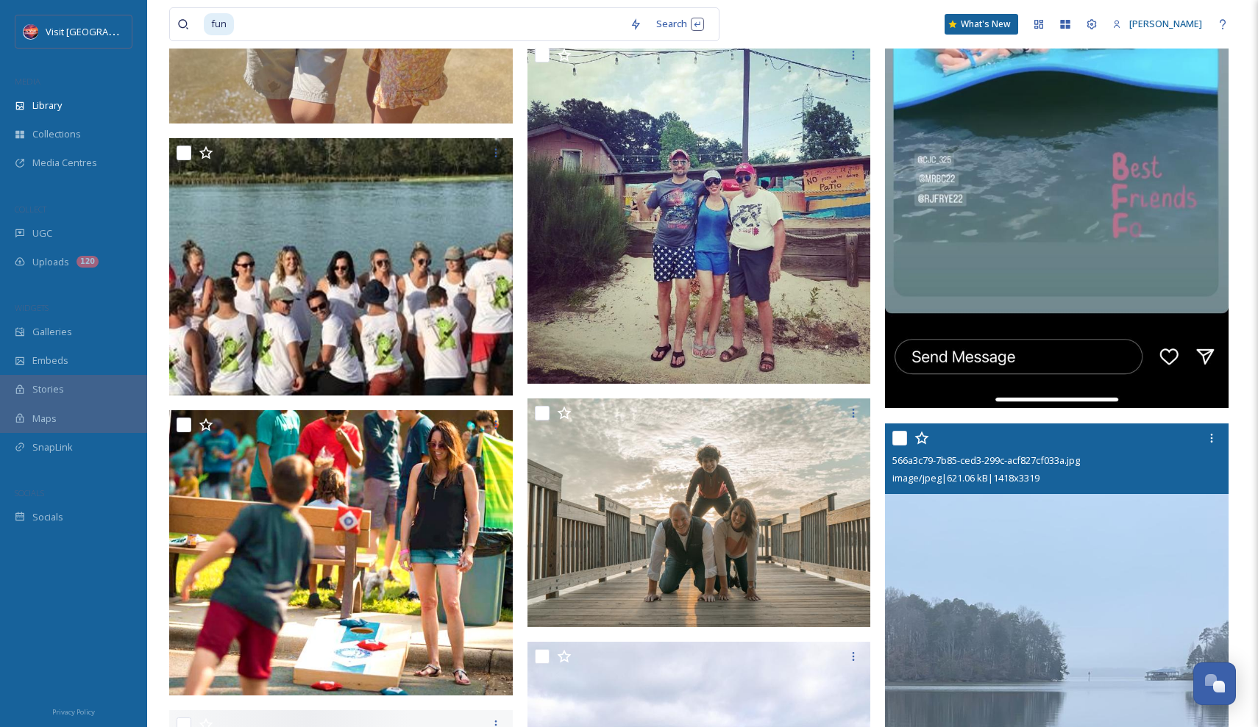
scroll to position [13563, 0]
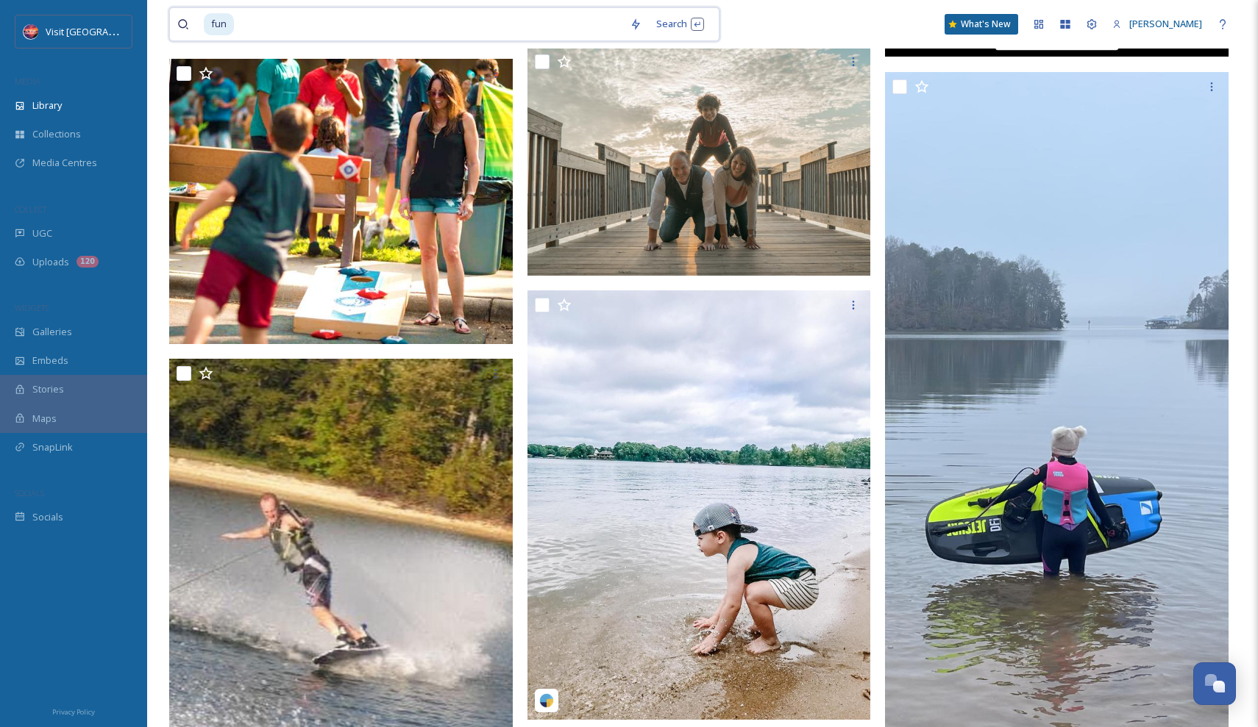
click at [527, 23] on input at bounding box center [428, 24] width 387 height 32
type input "f"
type input "[DATE]"
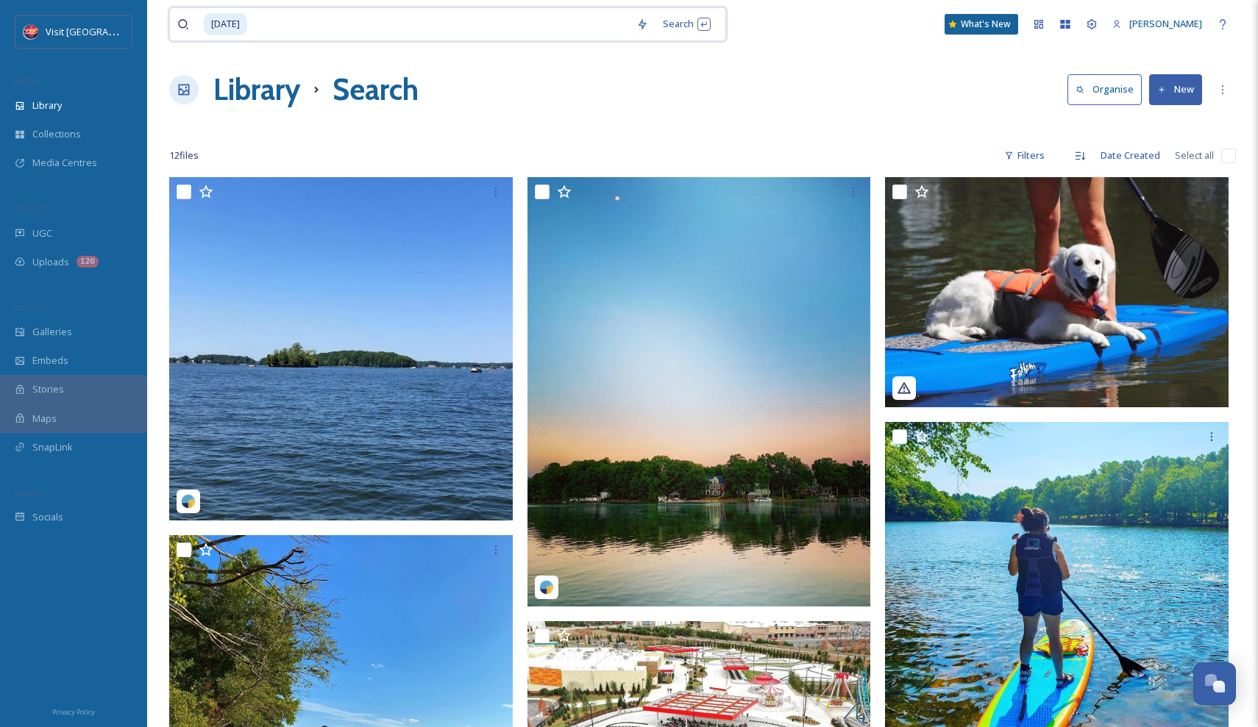
scroll to position [5, 0]
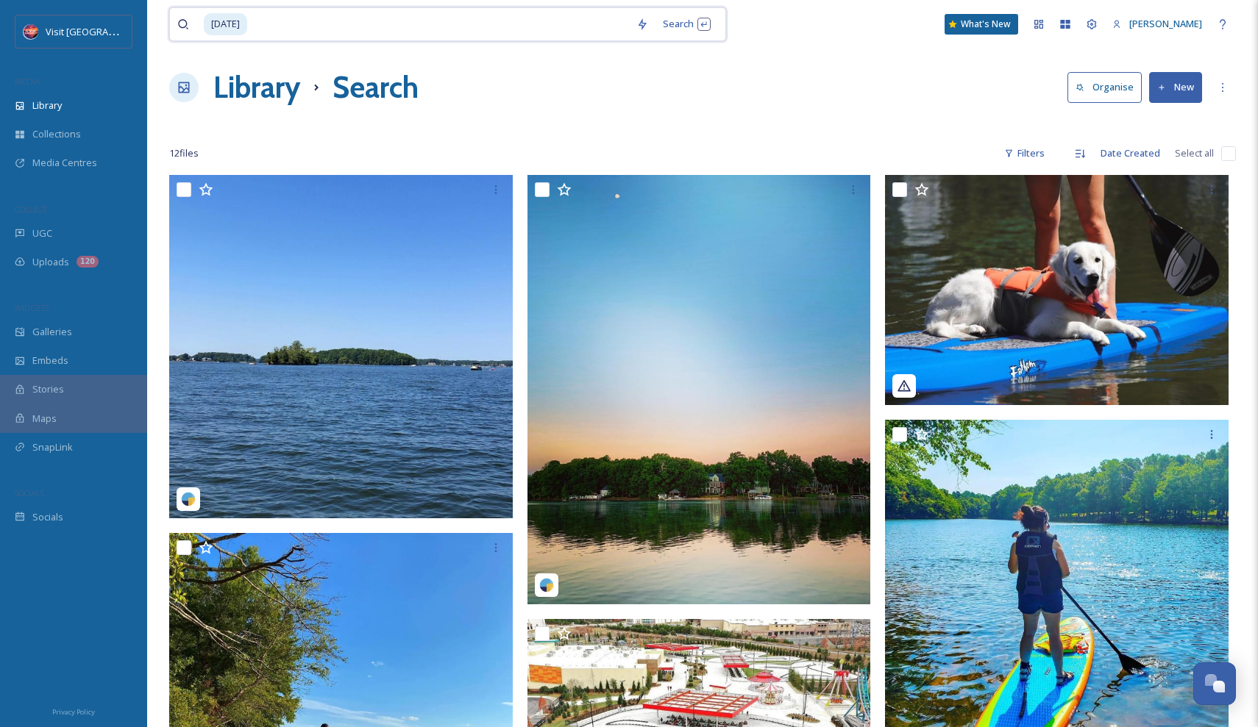
click at [401, 14] on input at bounding box center [439, 24] width 380 height 32
type input "l"
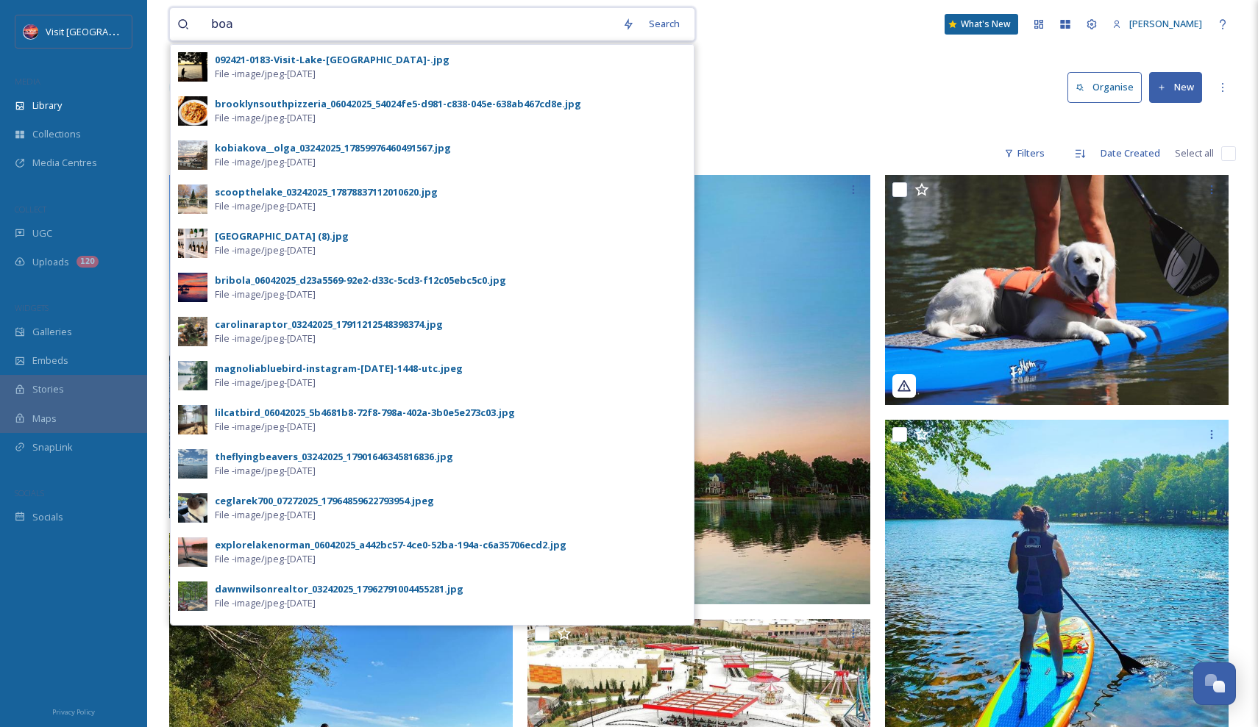
type input "boat"
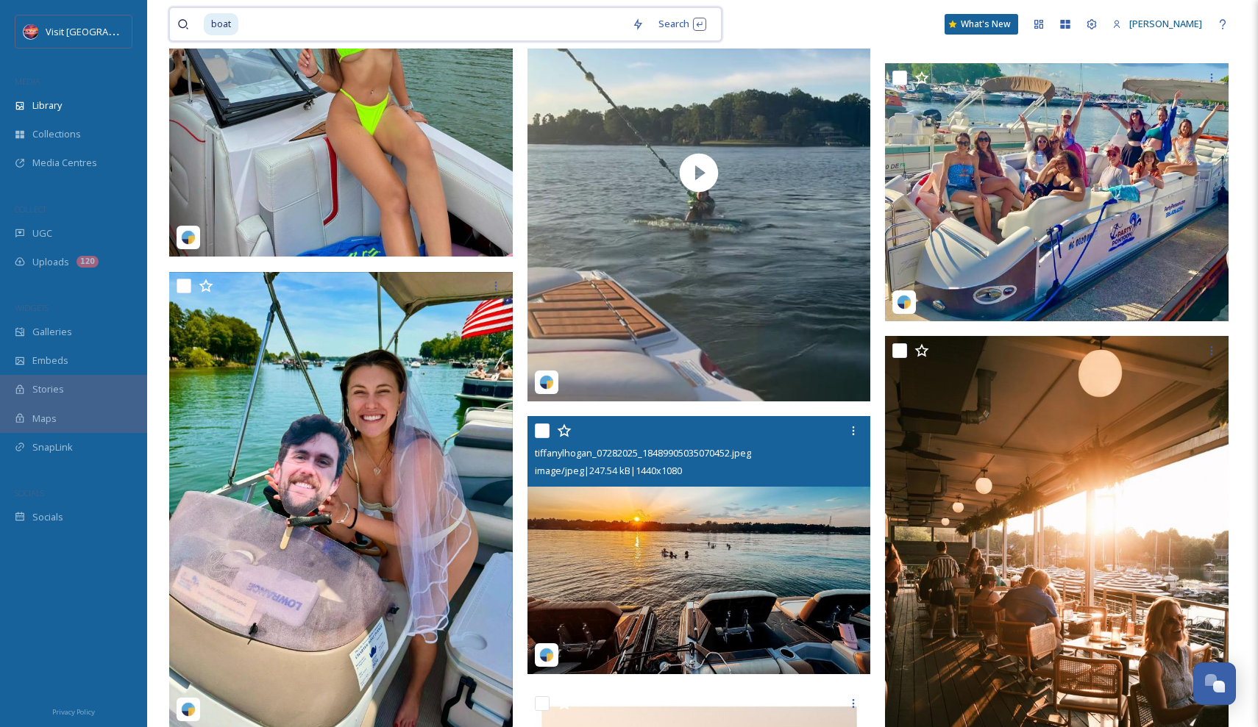
scroll to position [560, 0]
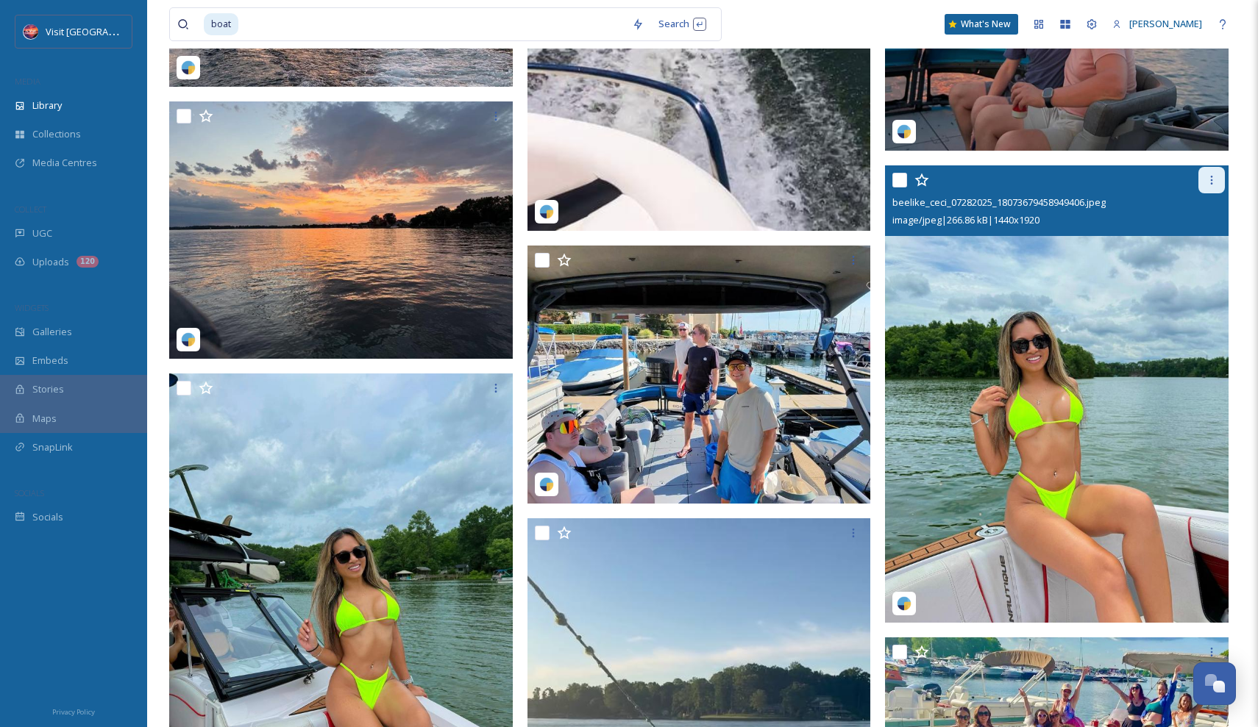
click at [1208, 174] on icon at bounding box center [1212, 180] width 12 height 12
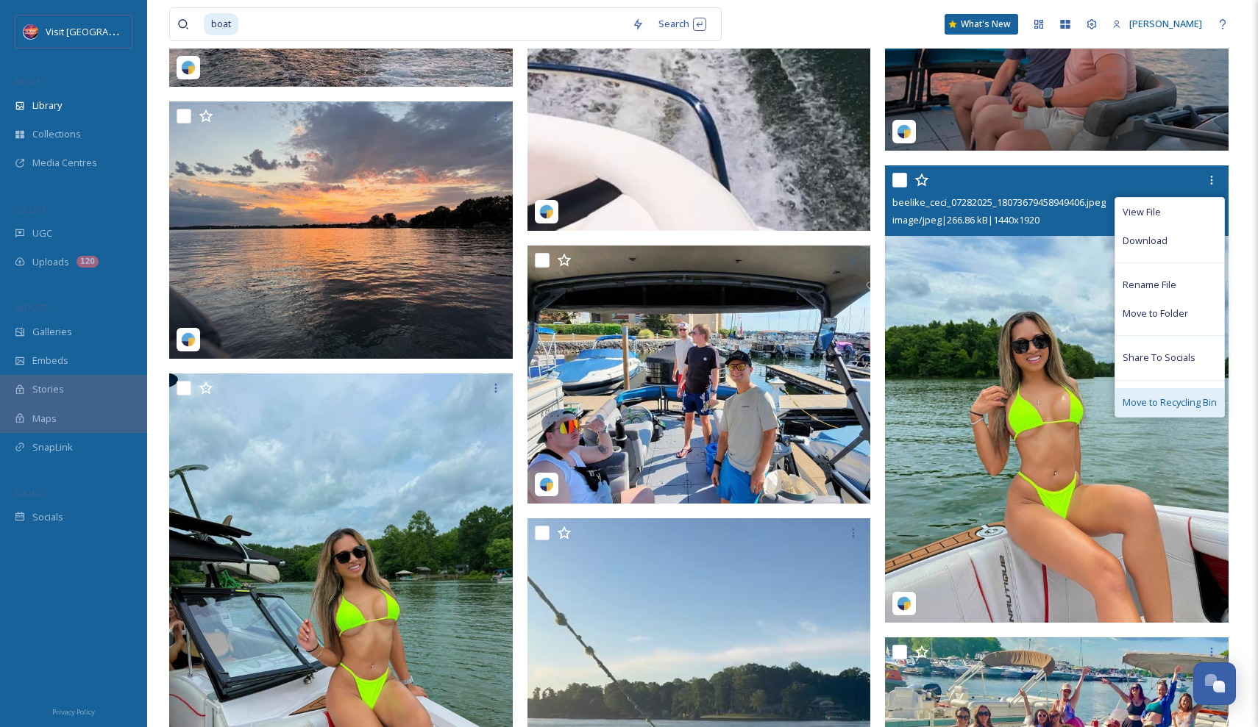
click at [1155, 396] on span "Move to Recycling Bin" at bounding box center [1170, 403] width 94 height 14
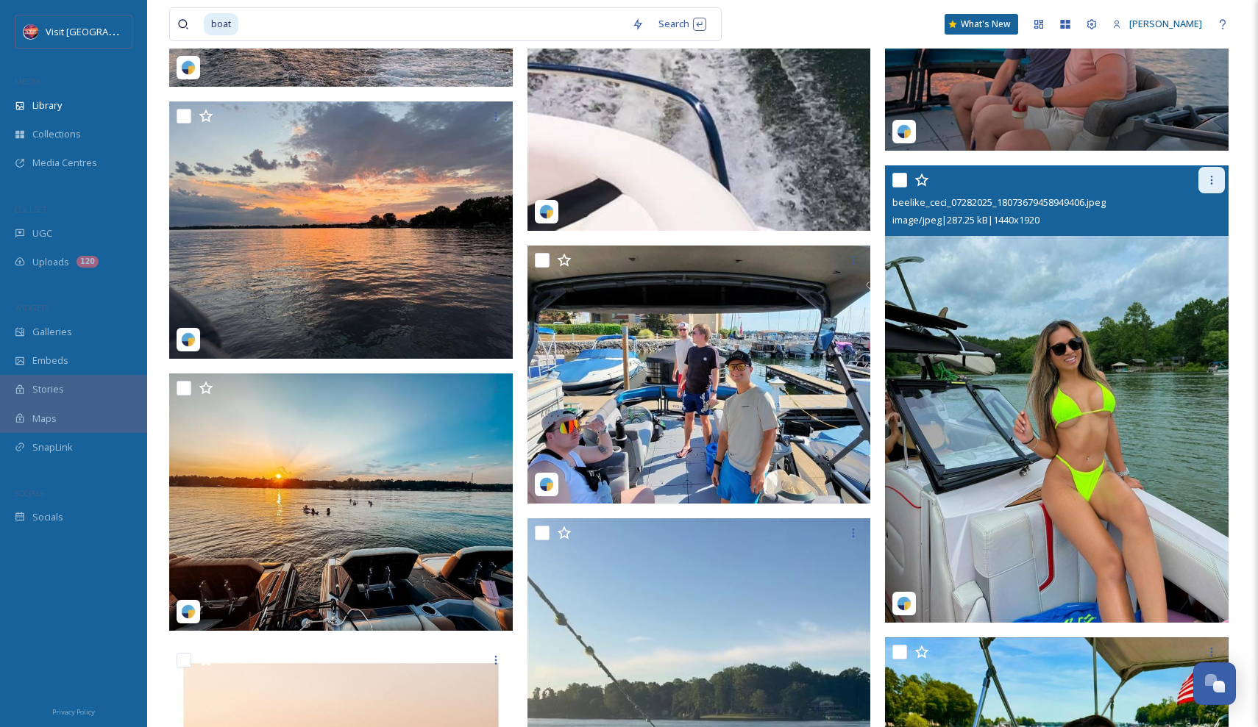
click at [1212, 188] on div at bounding box center [1211, 180] width 26 height 26
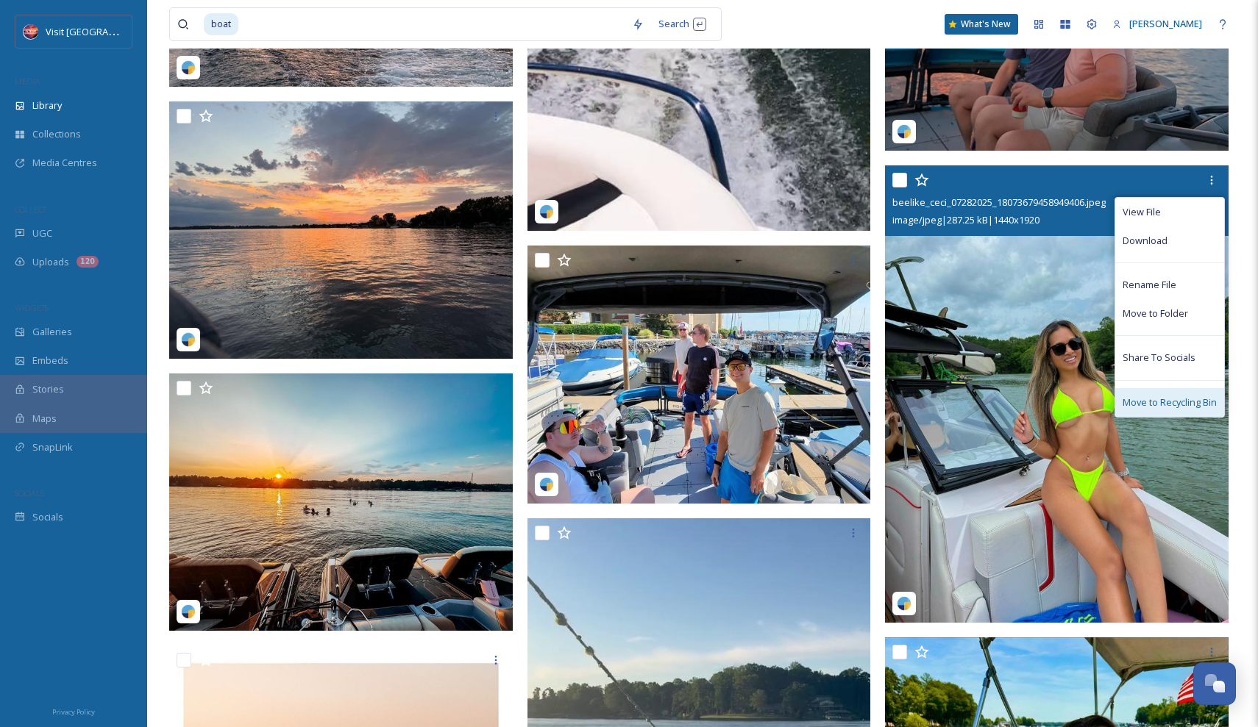
click at [1159, 397] on span "Move to Recycling Bin" at bounding box center [1170, 403] width 94 height 14
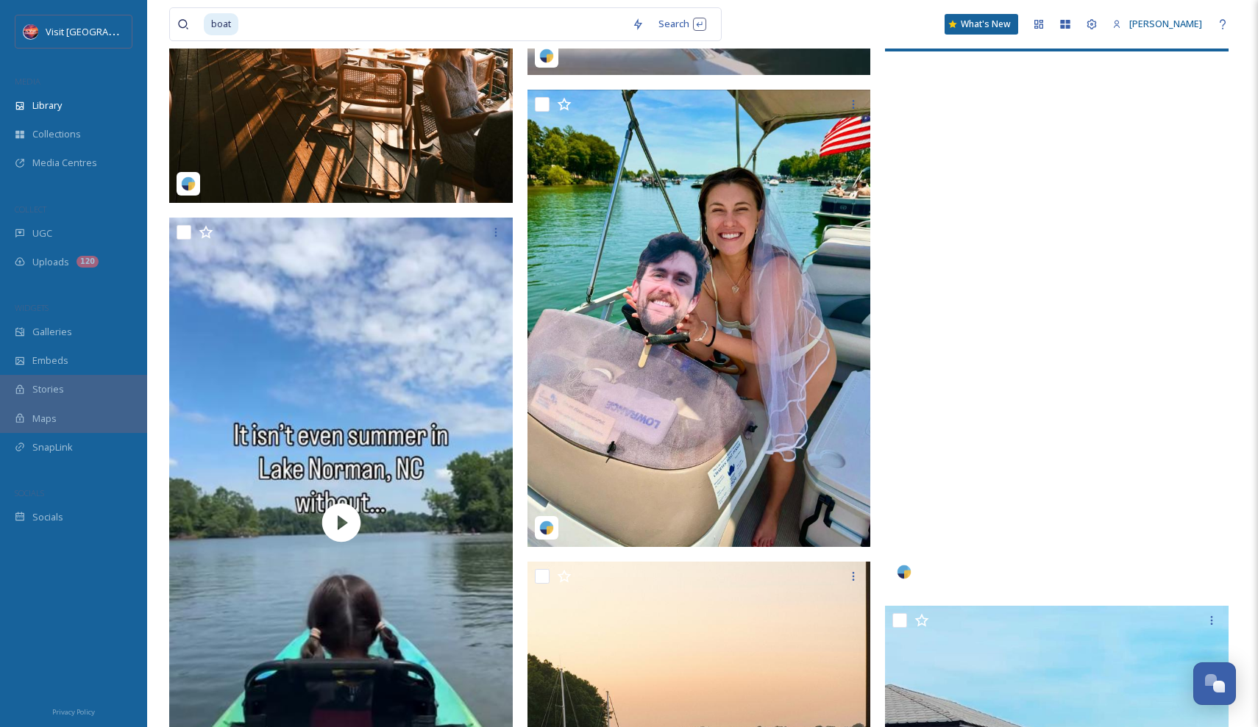
scroll to position [1341, 0]
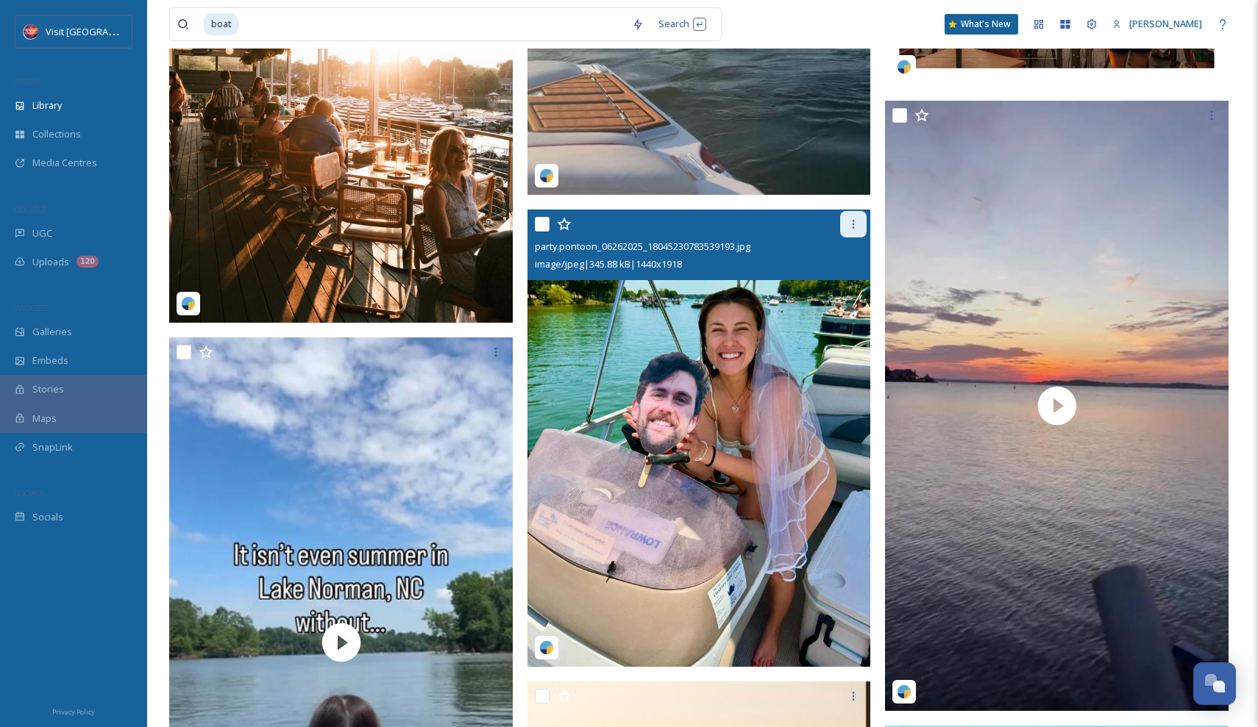
click at [850, 227] on icon at bounding box center [853, 224] width 12 height 12
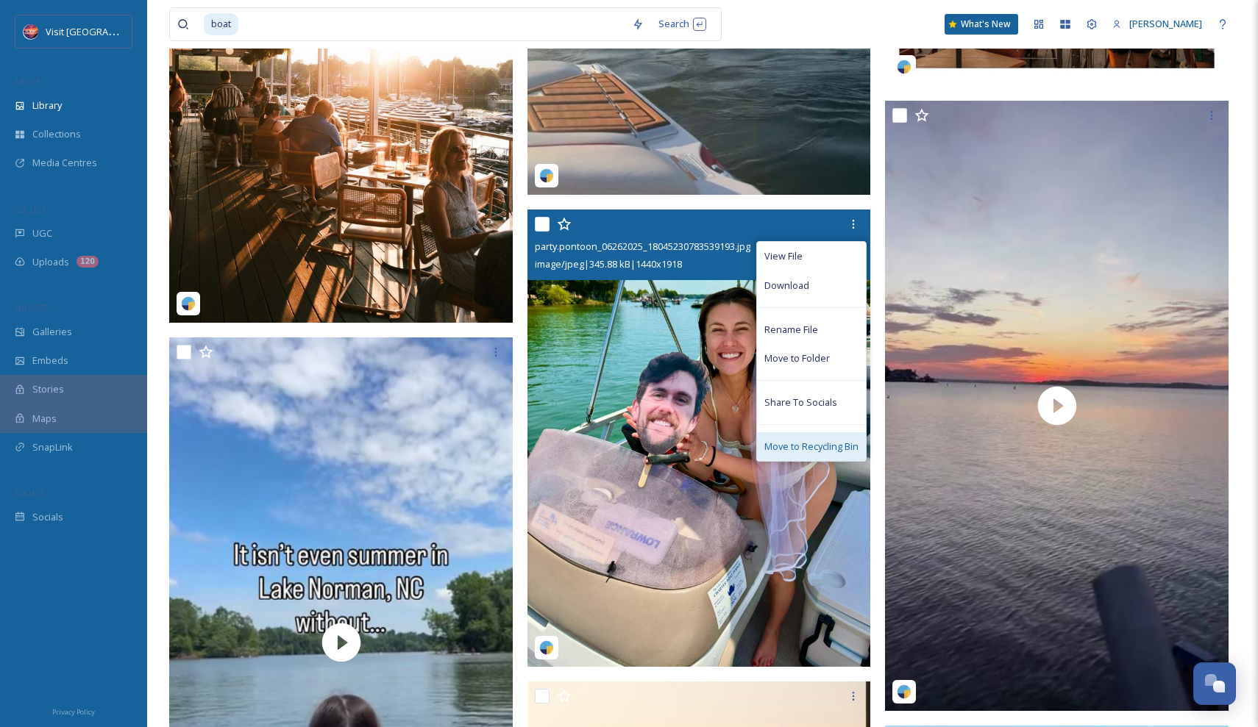
click at [819, 447] on span "Move to Recycling Bin" at bounding box center [811, 447] width 94 height 14
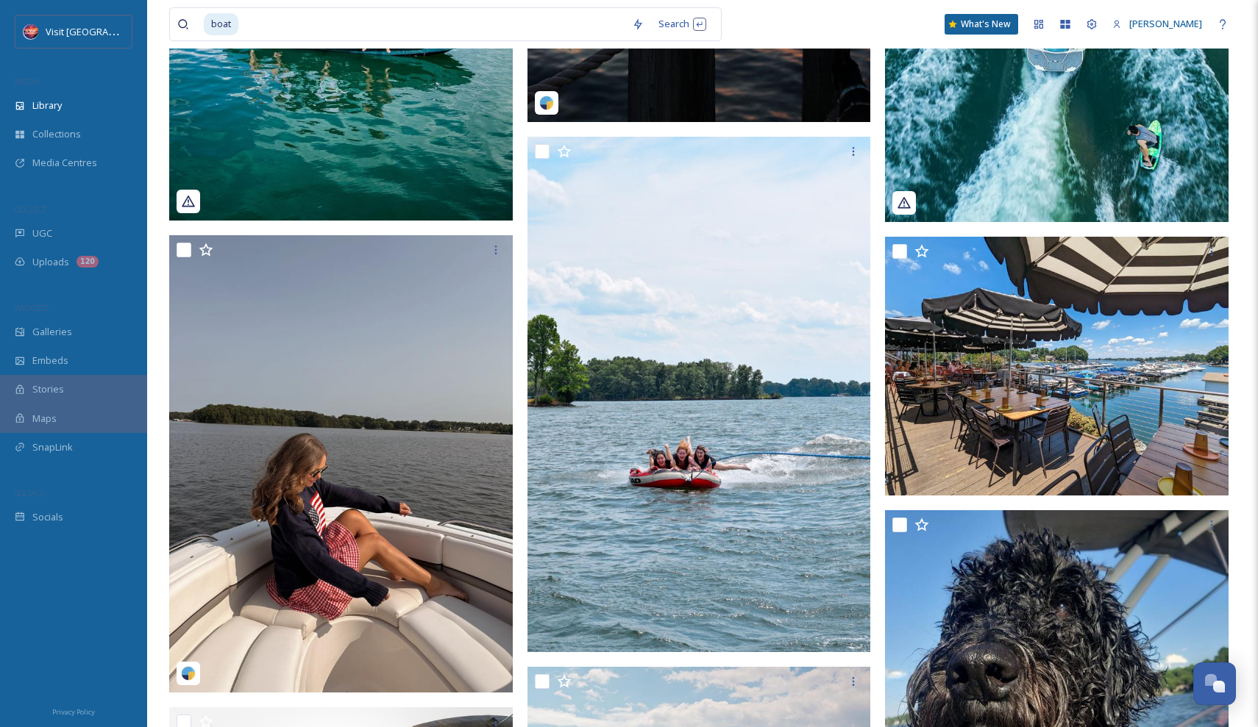
scroll to position [10905, 0]
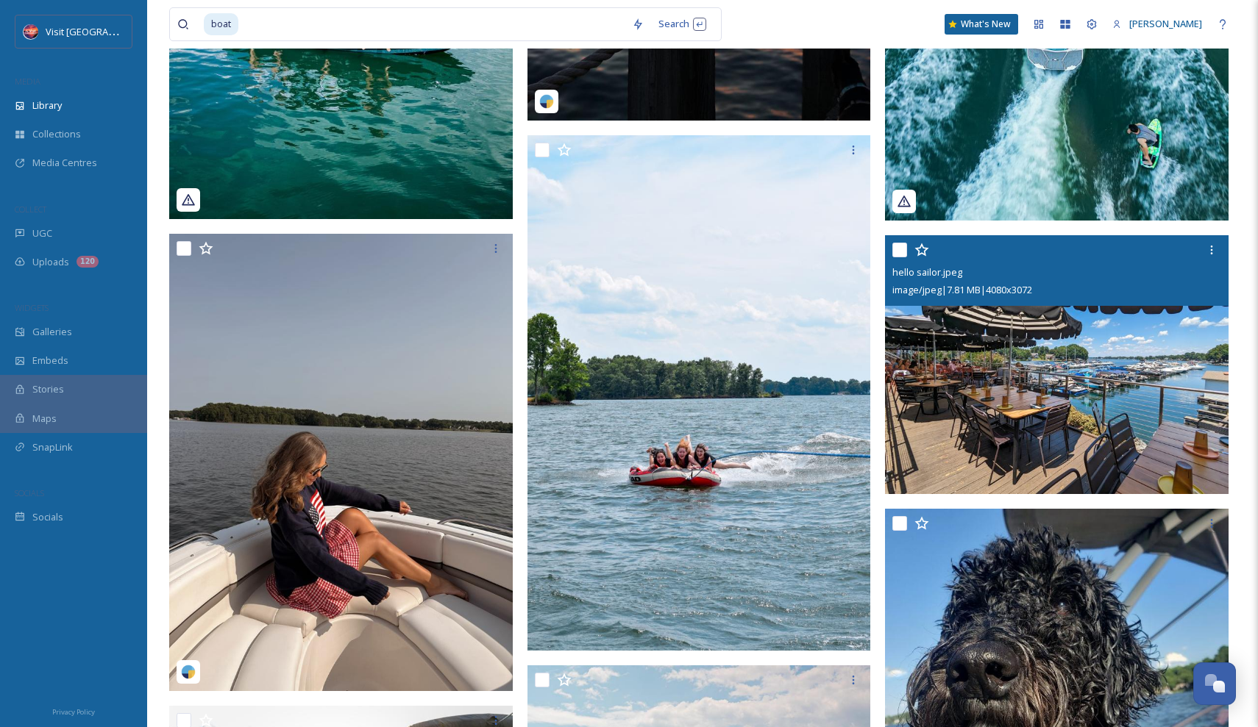
click at [772, 375] on img at bounding box center [699, 393] width 344 height 516
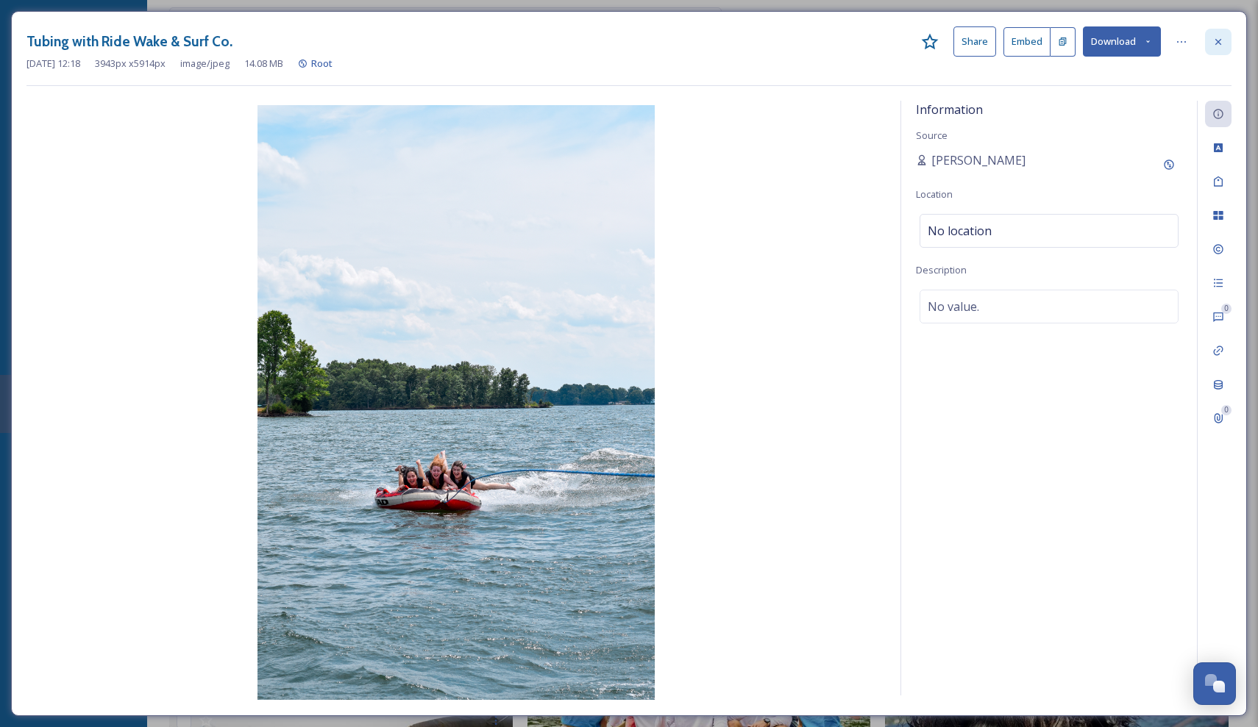
click at [1221, 42] on icon at bounding box center [1218, 42] width 12 height 12
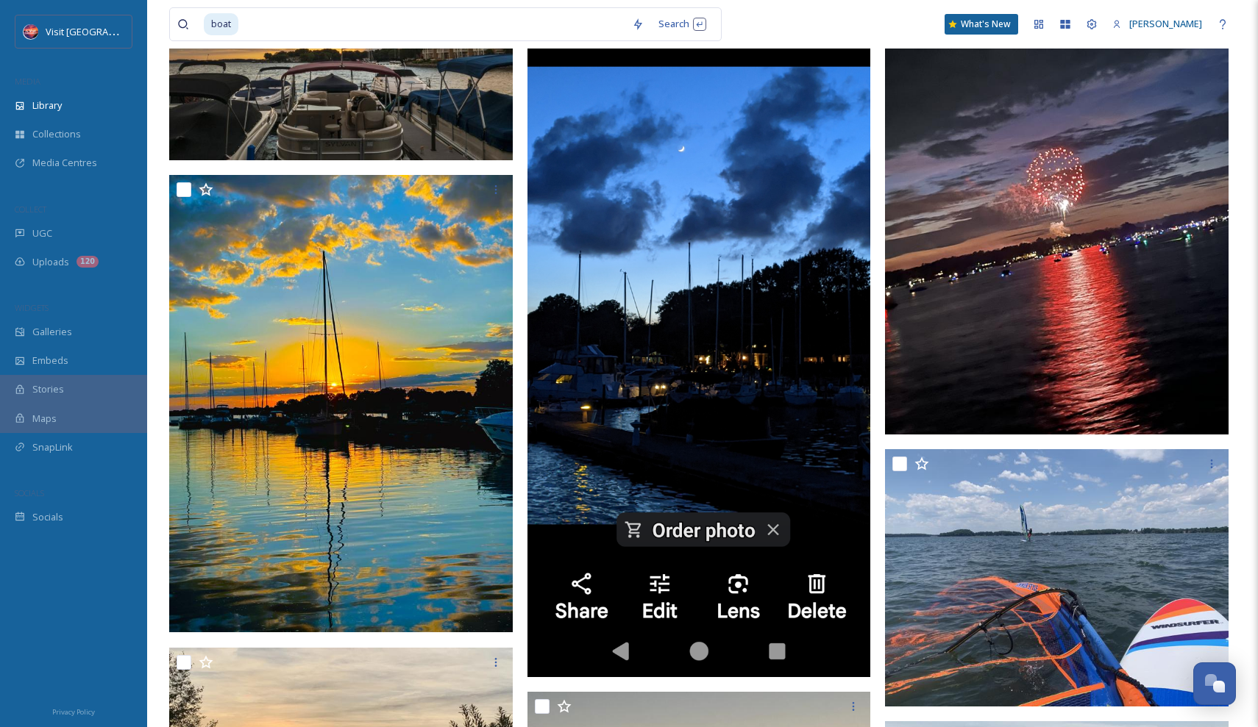
scroll to position [15670, 0]
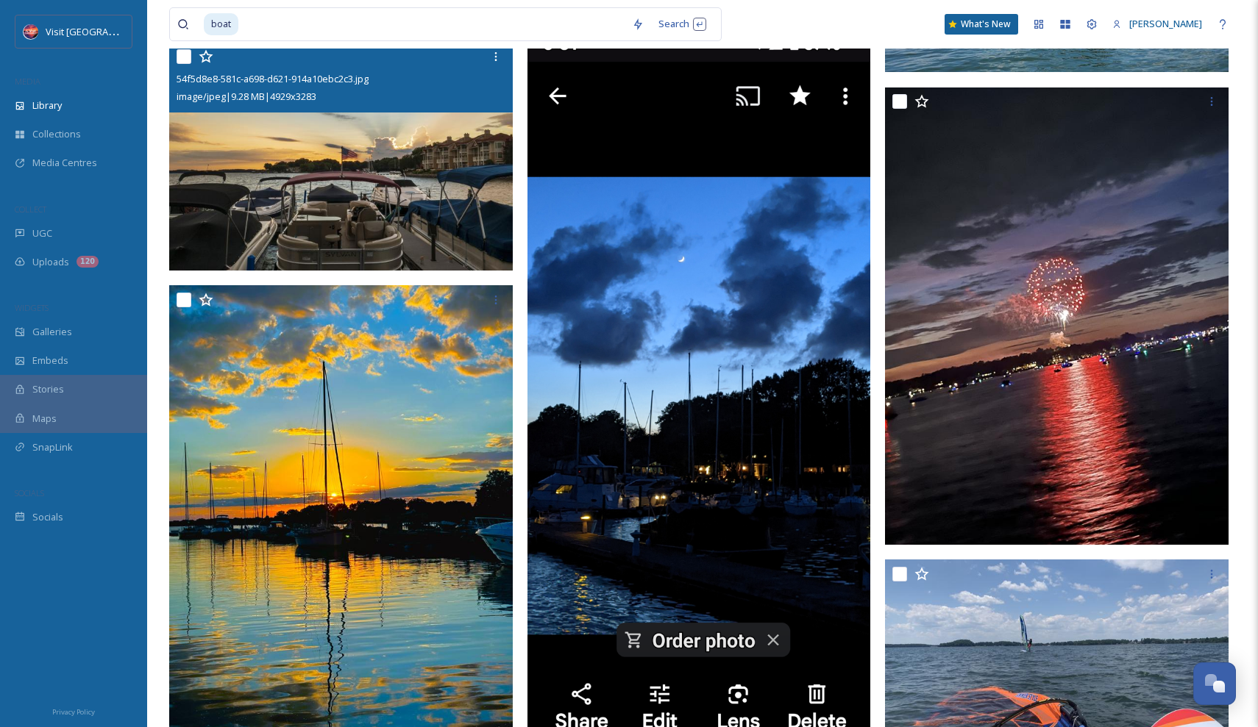
click at [423, 186] on img at bounding box center [341, 156] width 344 height 229
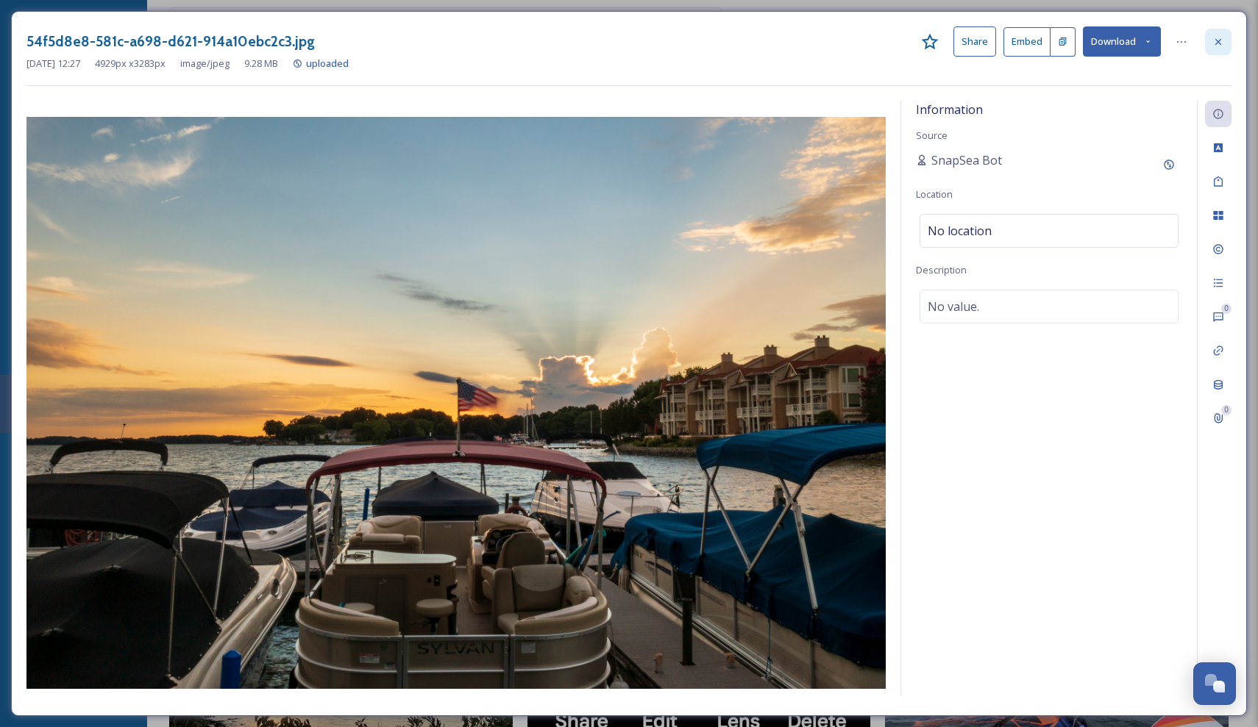
click at [1221, 49] on div at bounding box center [1218, 42] width 26 height 26
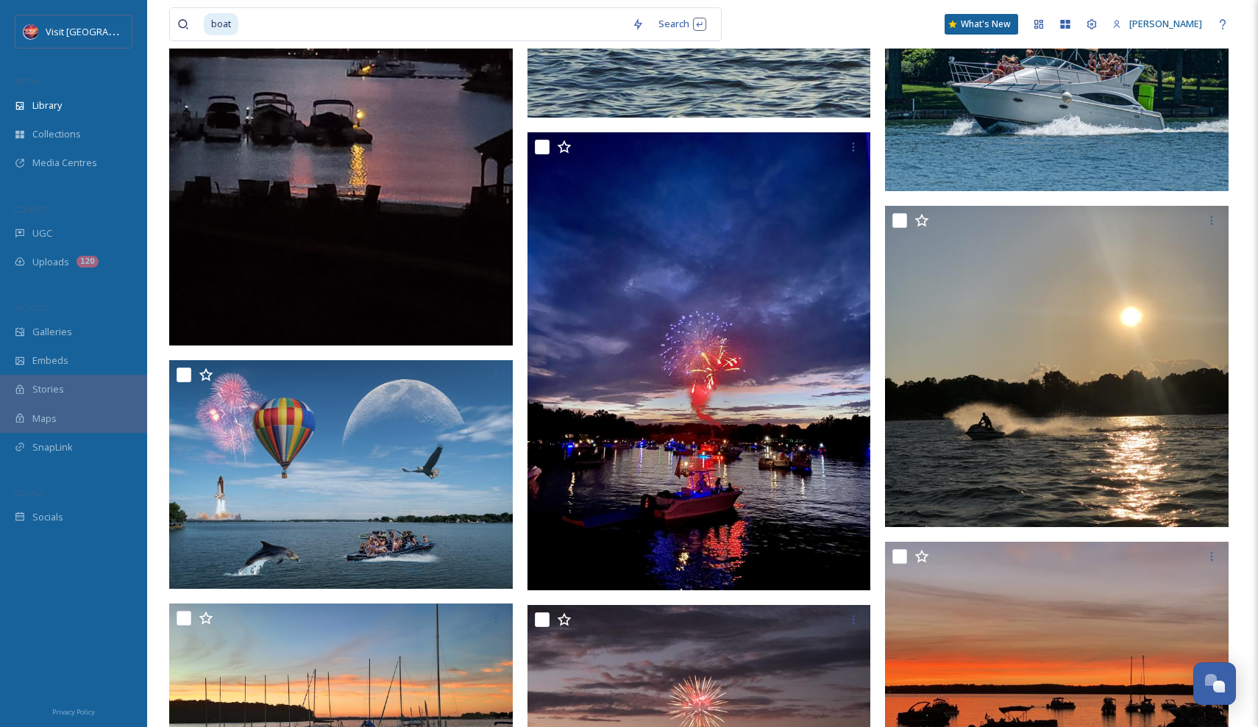
scroll to position [17363, 0]
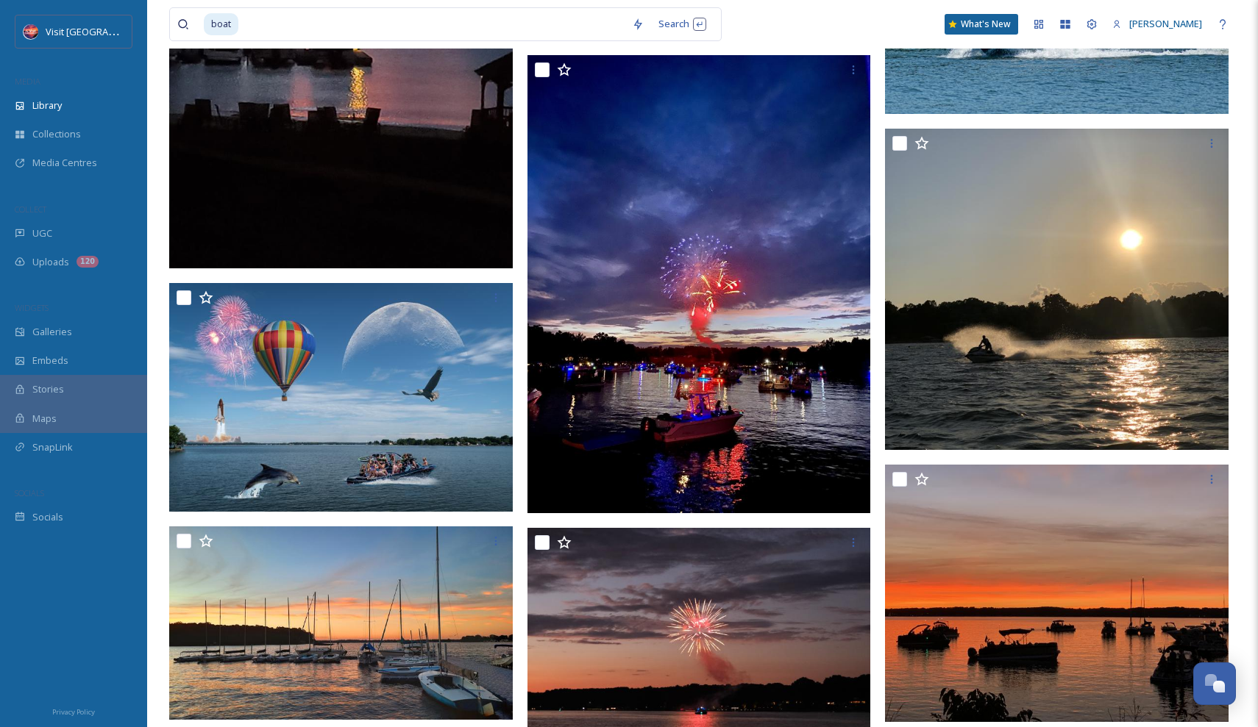
click at [1011, 336] on img at bounding box center [1057, 289] width 344 height 321
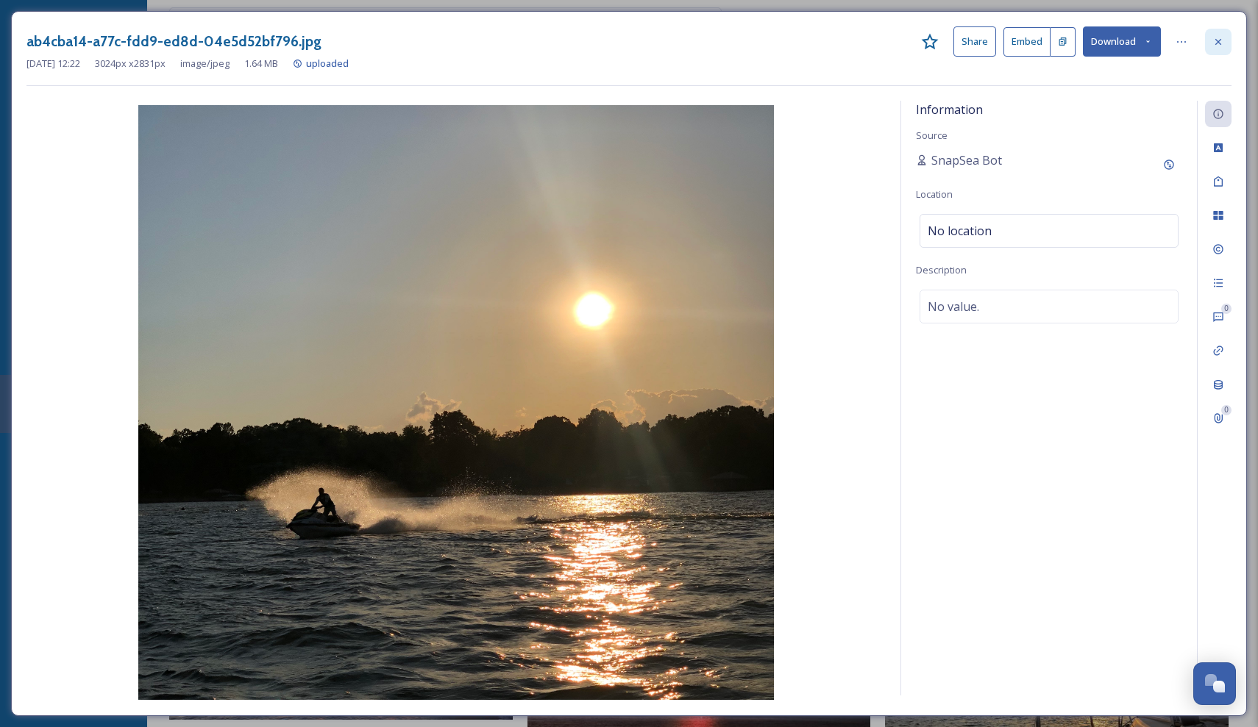
click at [1217, 42] on icon at bounding box center [1218, 42] width 12 height 12
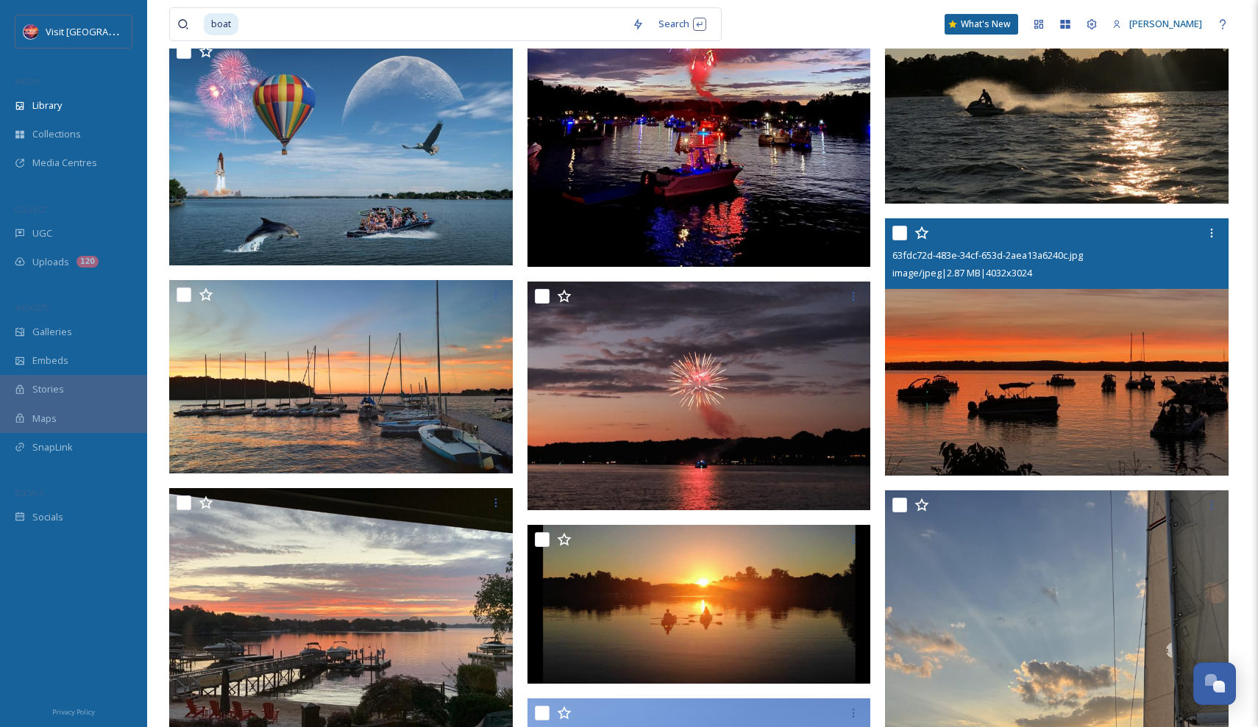
scroll to position [17879, 0]
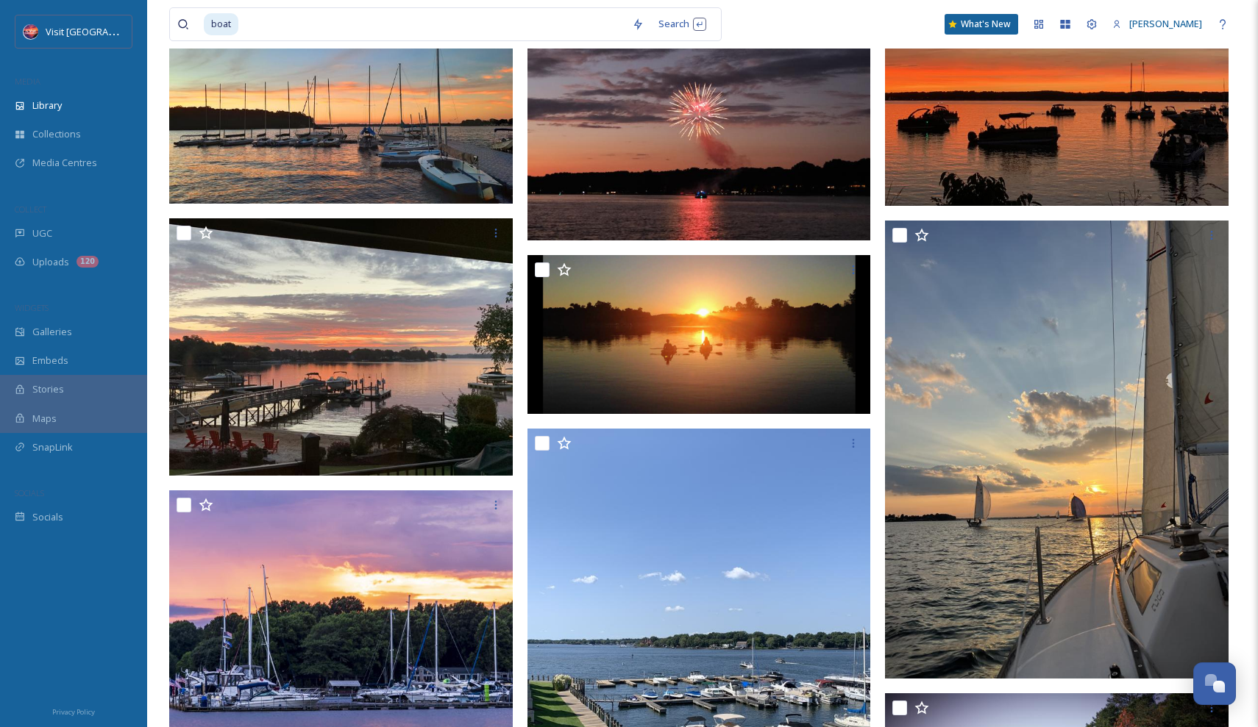
click at [839, 283] on div at bounding box center [701, 270] width 332 height 26
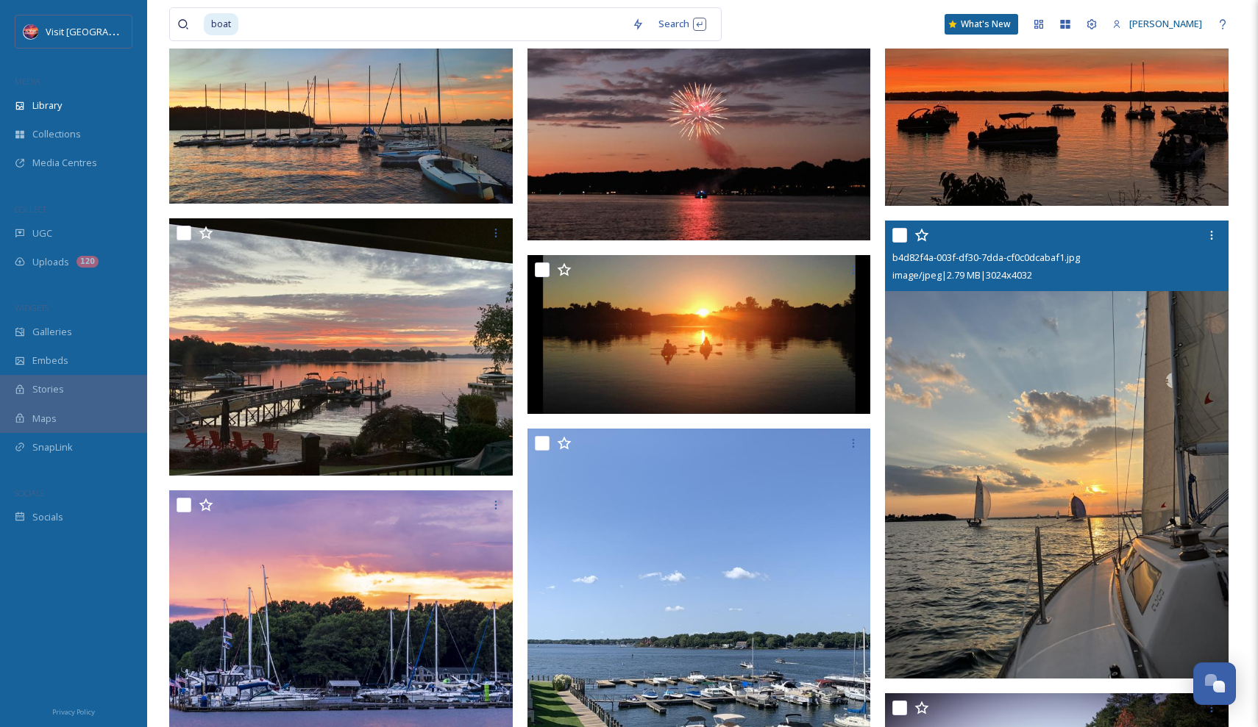
scroll to position [17866, 0]
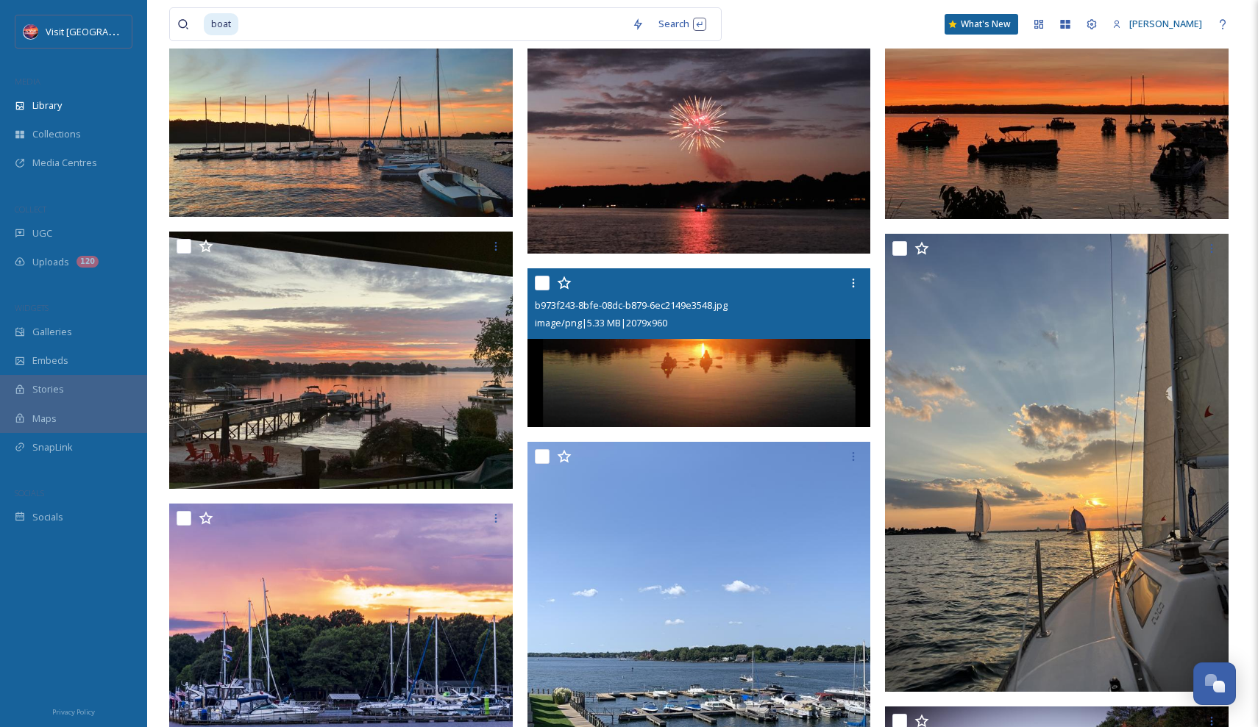
click at [772, 352] on img at bounding box center [699, 347] width 344 height 158
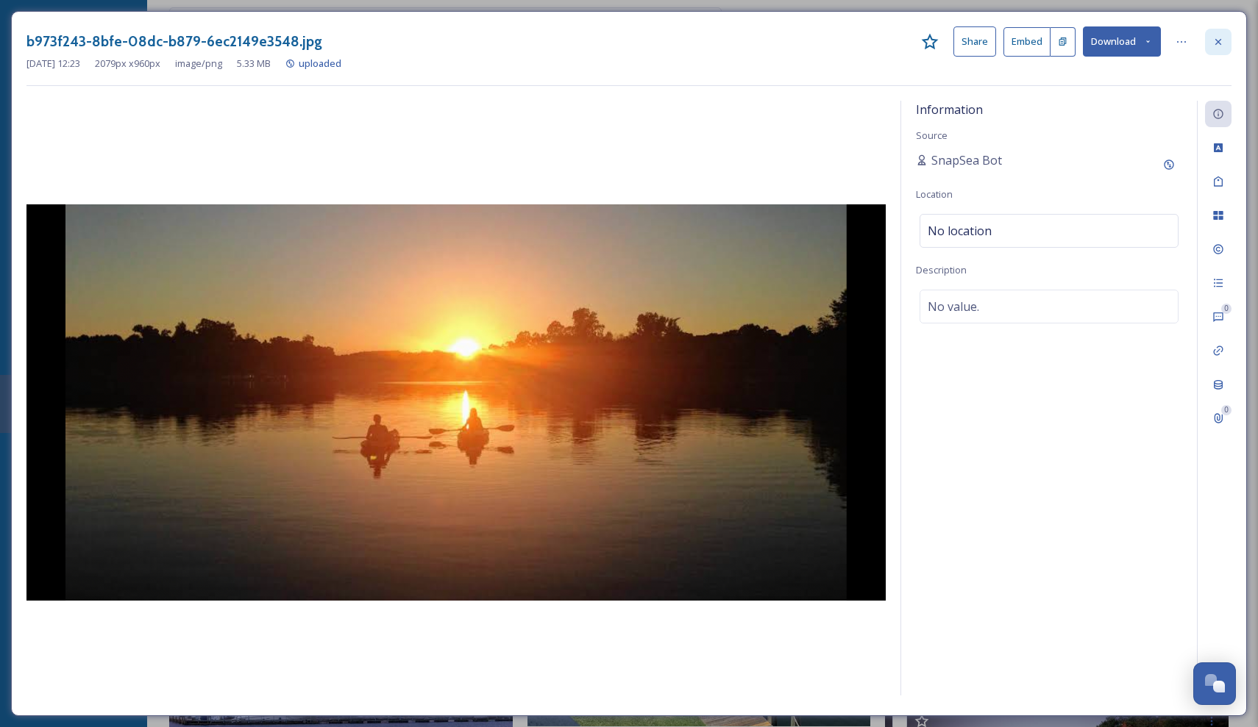
click at [1219, 41] on icon at bounding box center [1218, 42] width 12 height 12
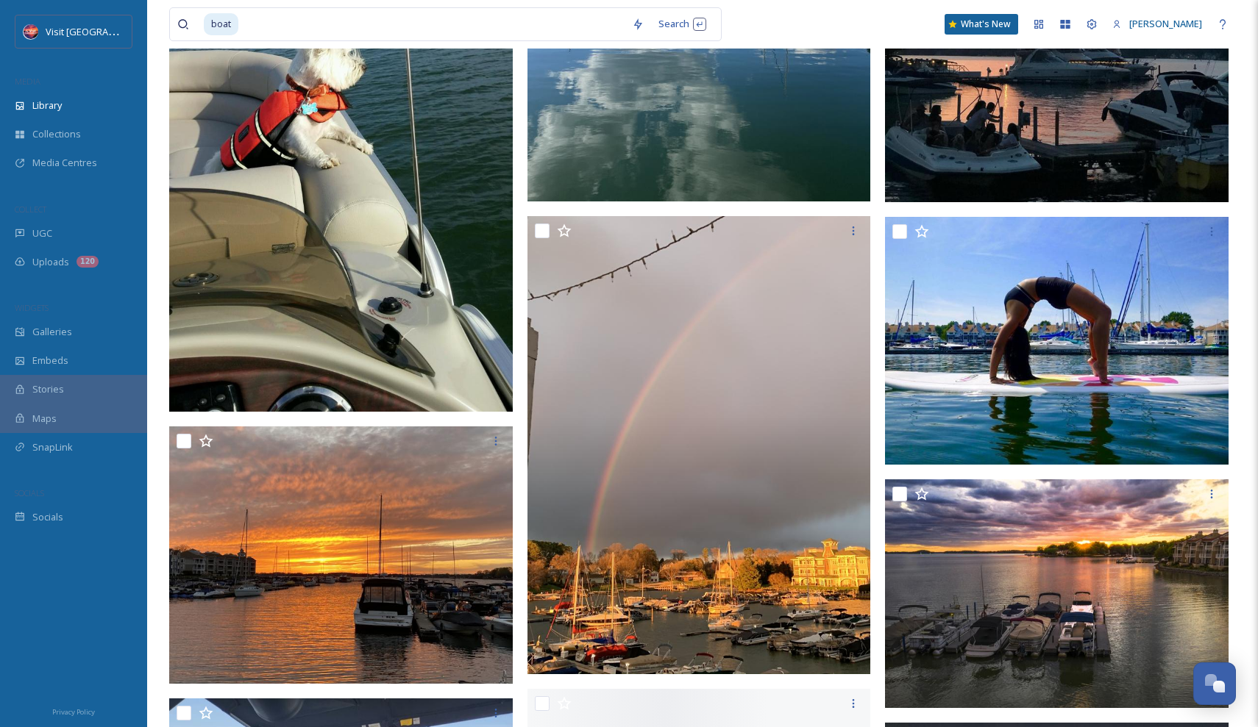
scroll to position [23195, 0]
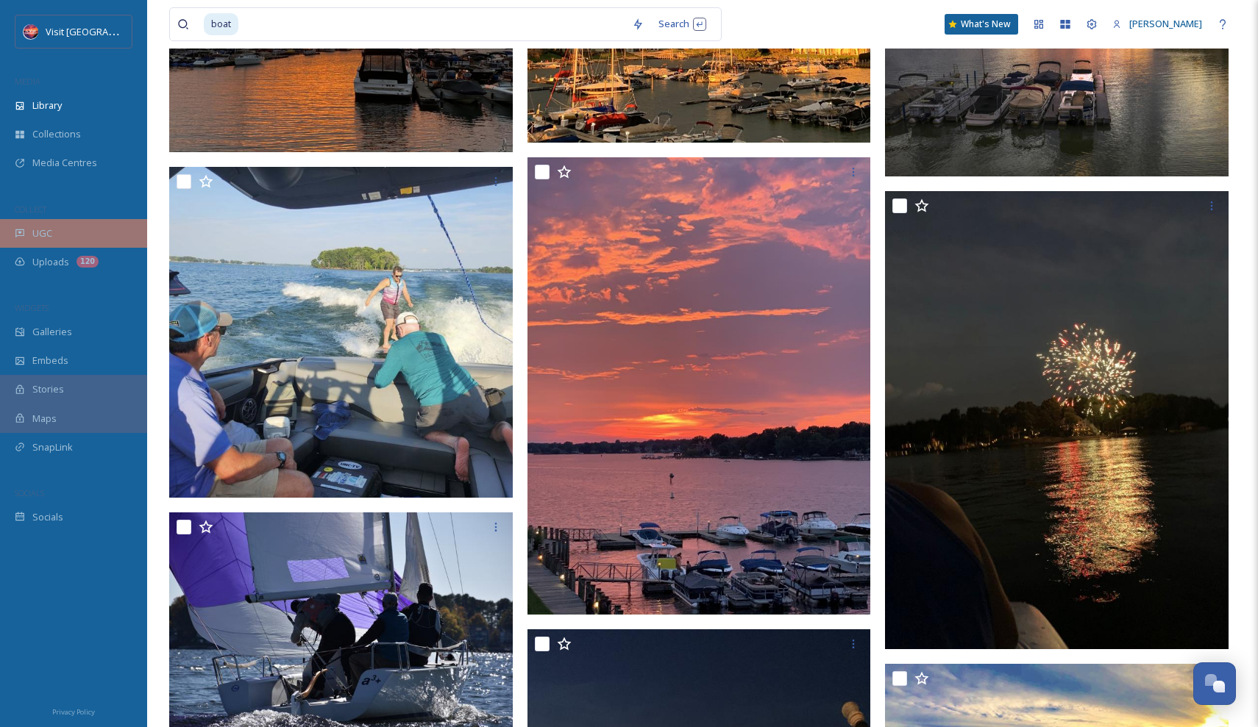
click at [58, 236] on div "UGC" at bounding box center [73, 233] width 147 height 29
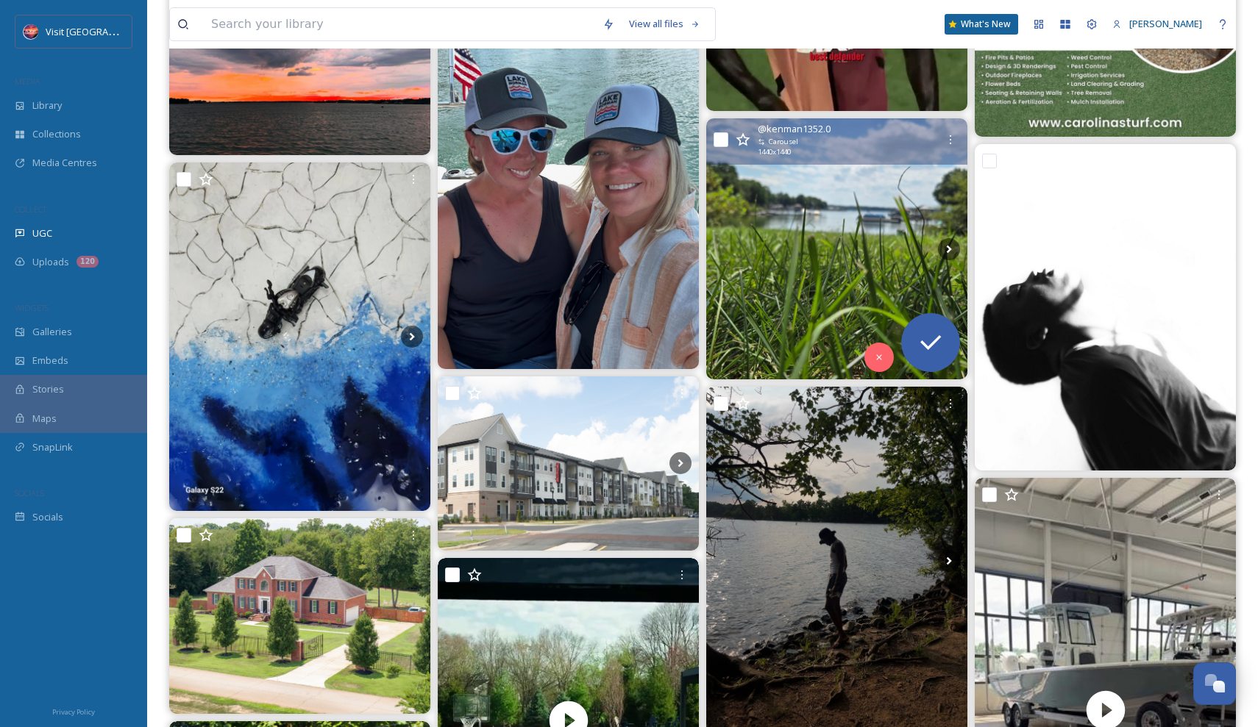
scroll to position [9520, 0]
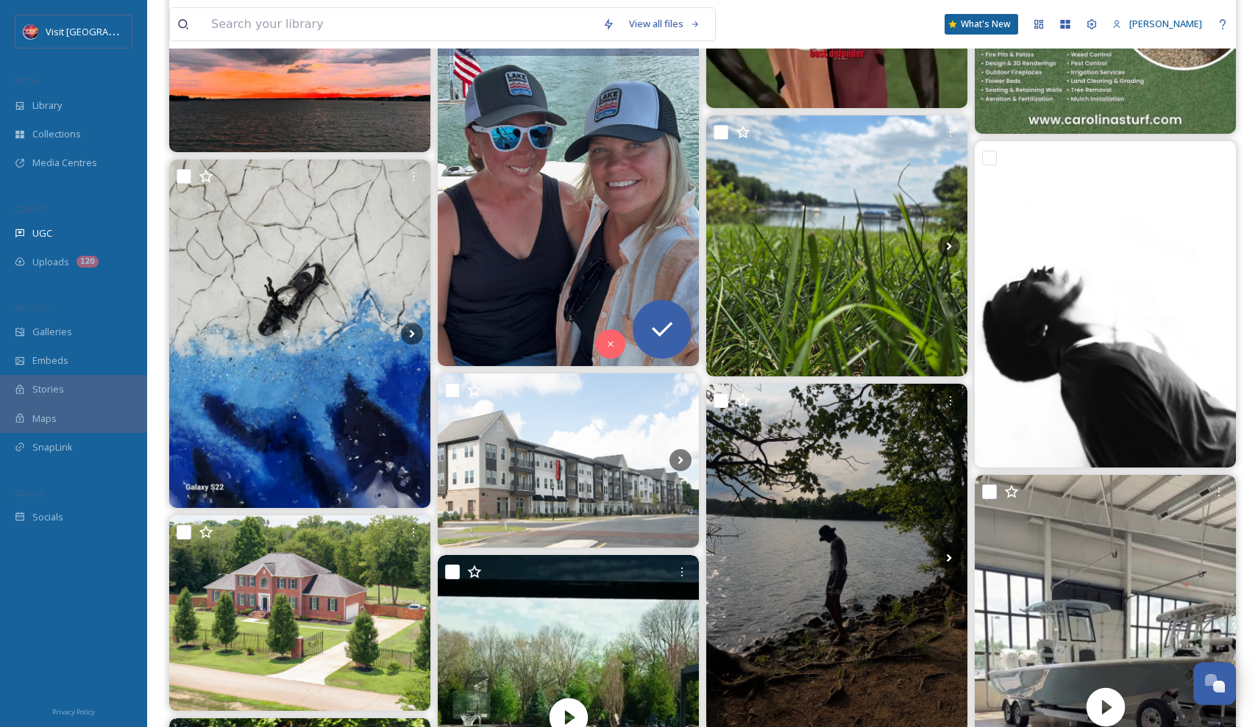
click at [558, 236] on img at bounding box center [568, 192] width 261 height 348
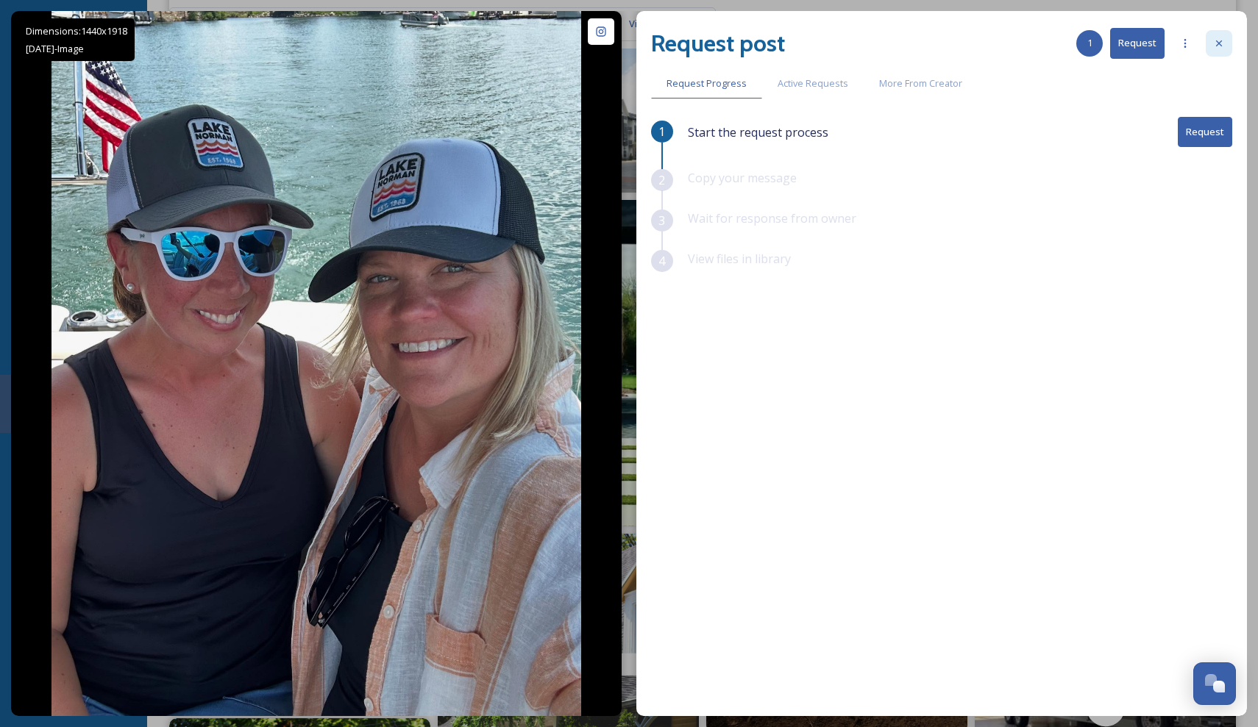
click at [1217, 42] on icon at bounding box center [1219, 44] width 12 height 12
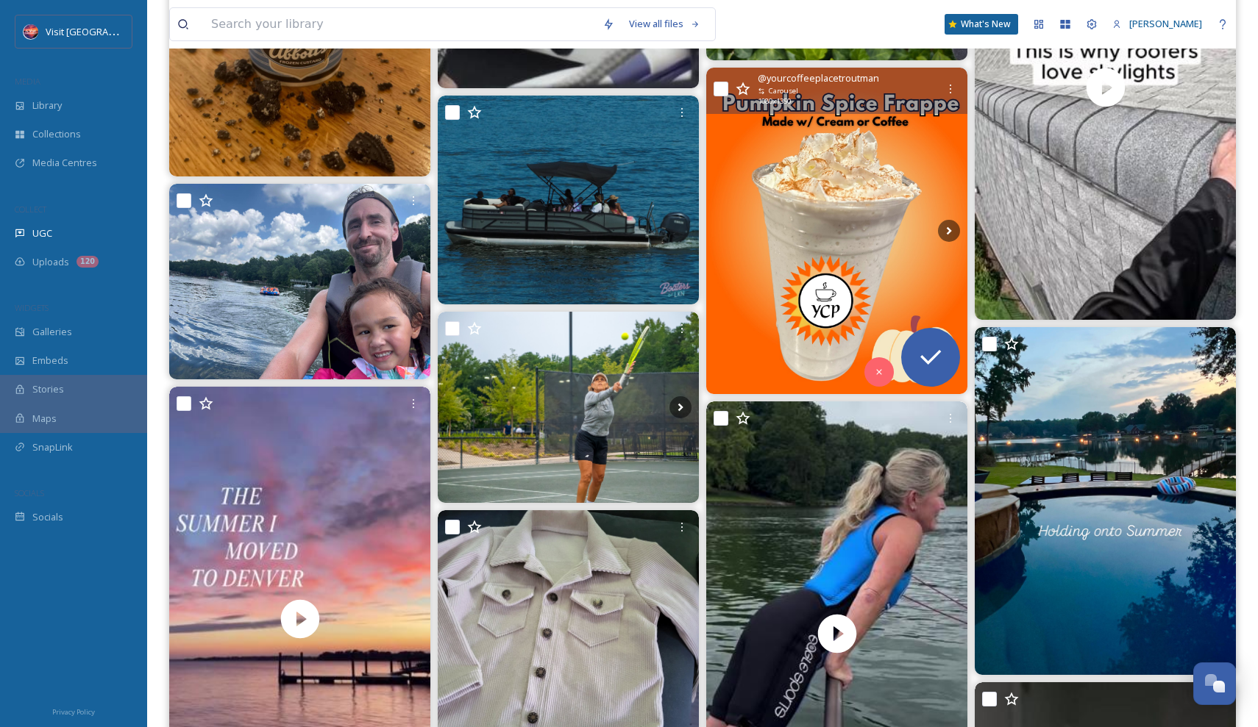
scroll to position [20741, 0]
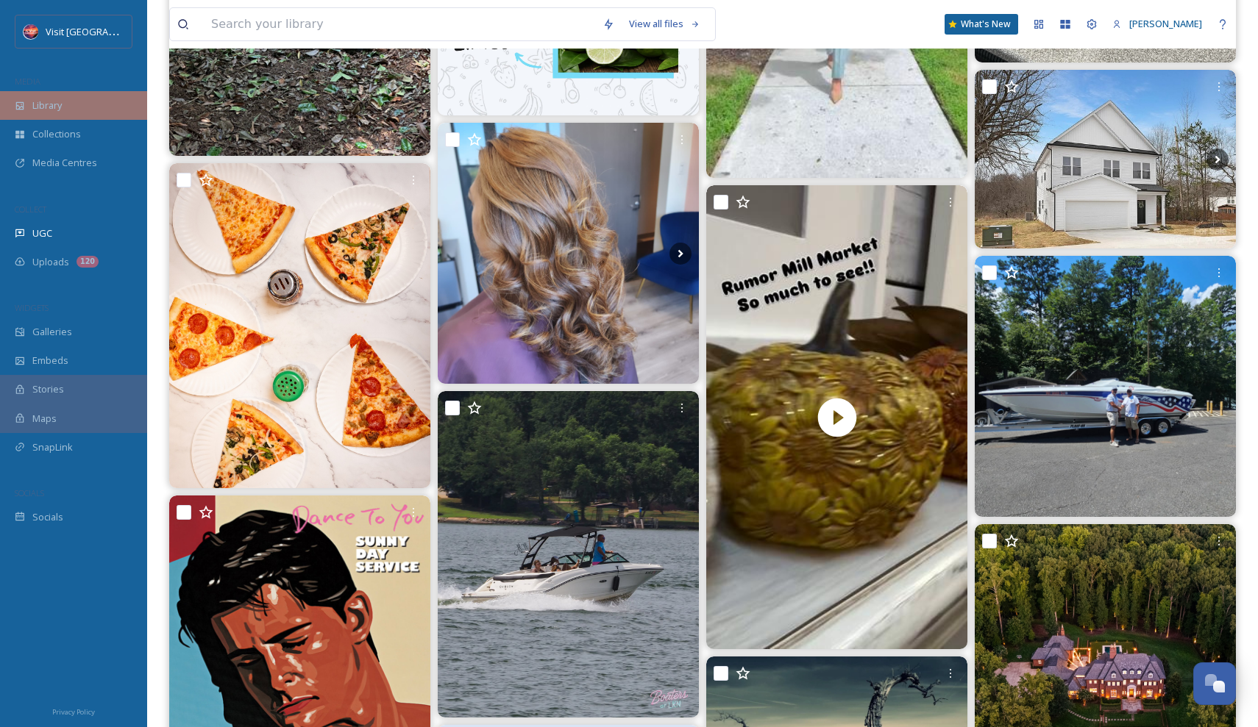
click at [51, 106] on span "Library" at bounding box center [46, 106] width 29 height 14
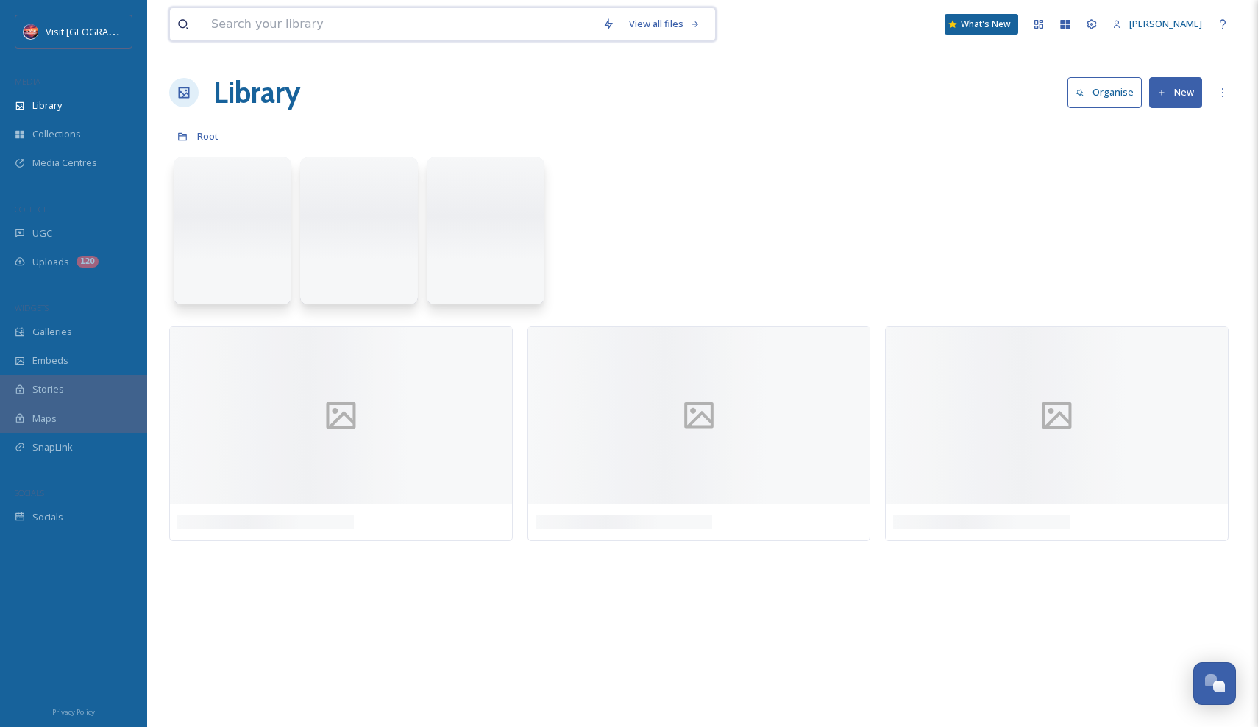
click at [466, 27] on input at bounding box center [399, 24] width 391 height 32
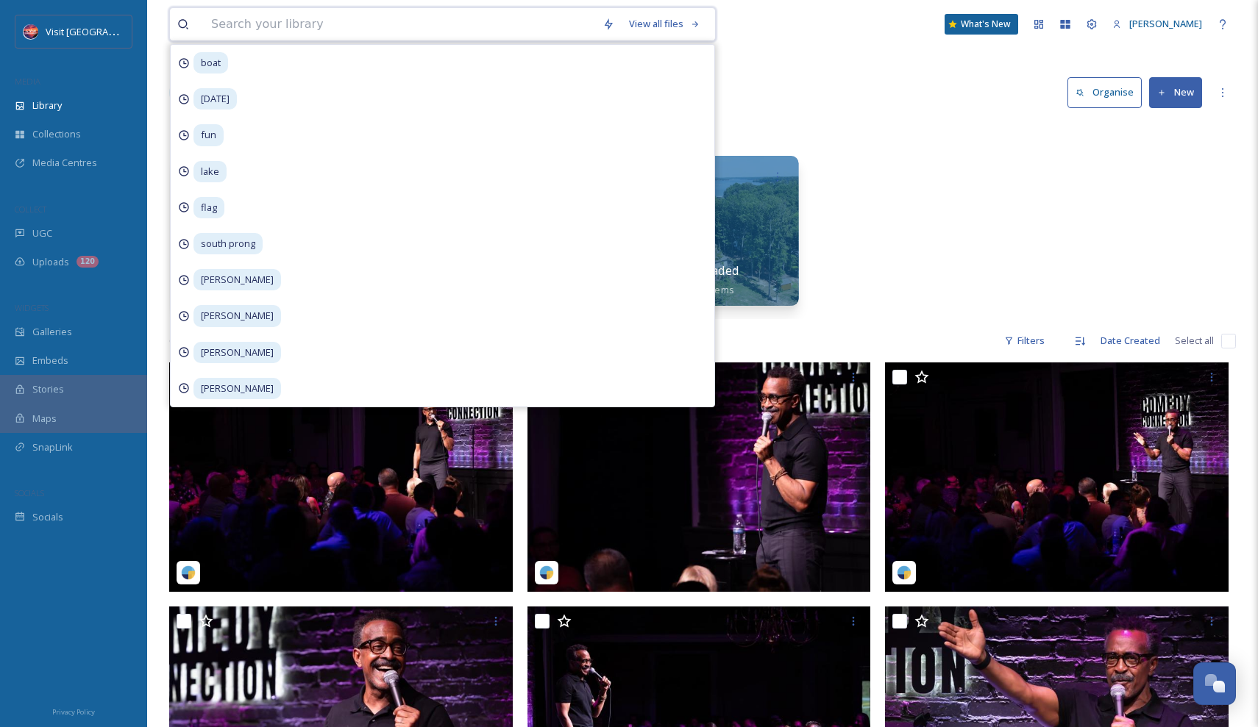
scroll to position [704, 0]
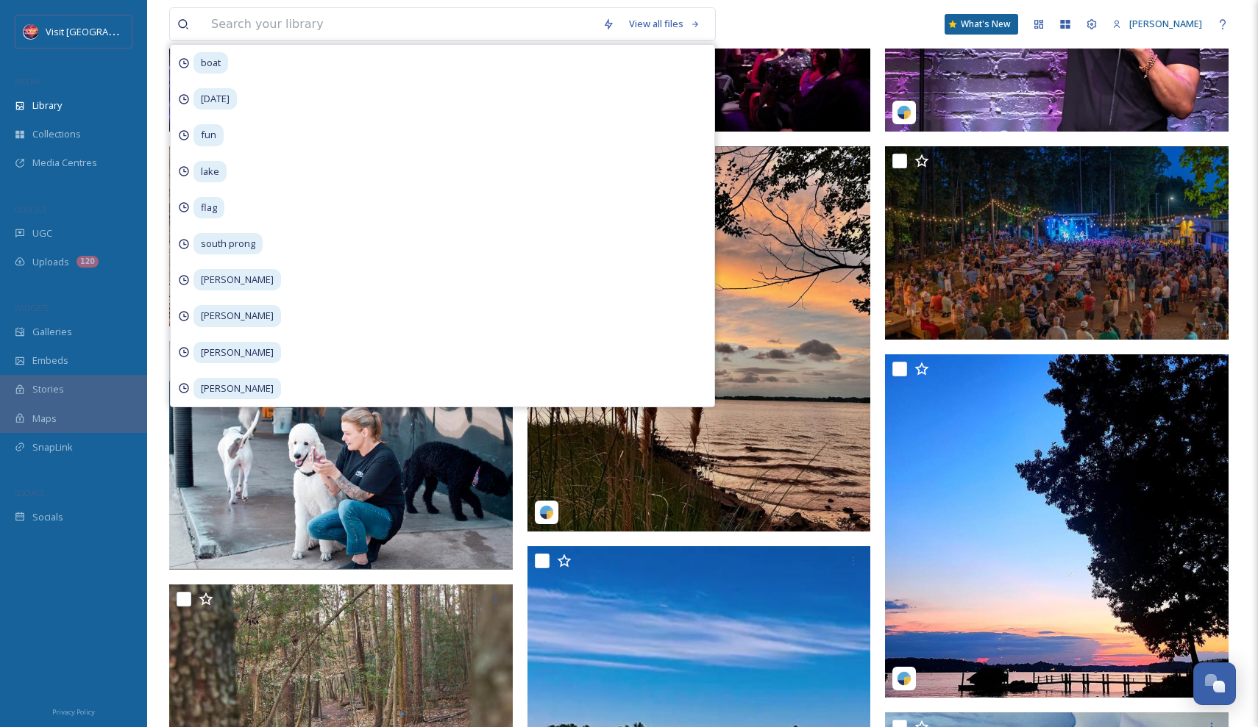
click at [901, 29] on div "View all files What's New [PERSON_NAME]" at bounding box center [702, 24] width 1067 height 49
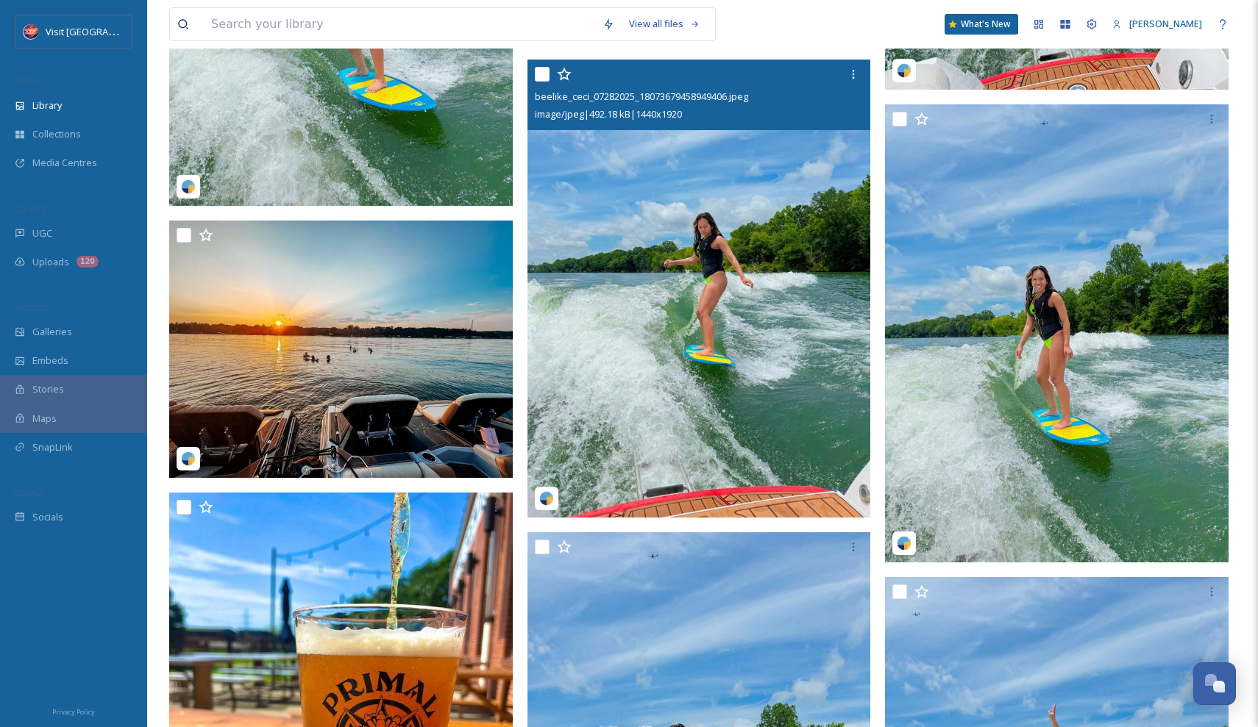
scroll to position [8022, 0]
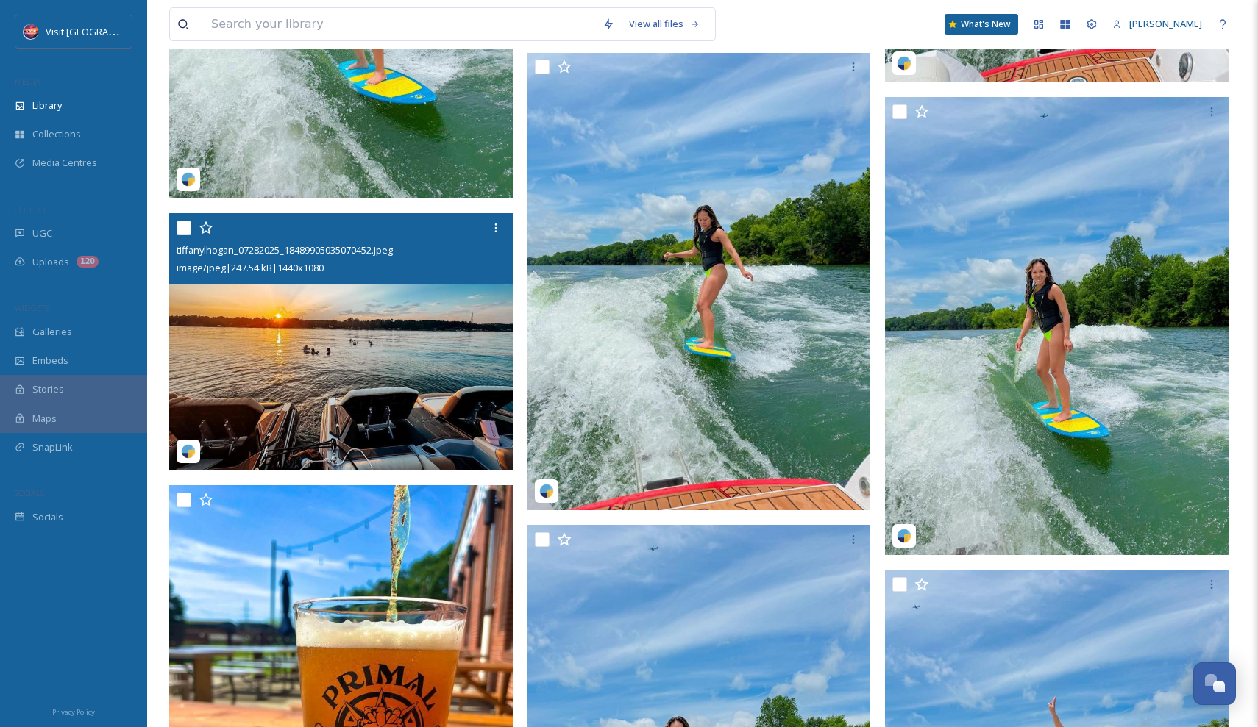
click at [443, 405] on img at bounding box center [341, 341] width 344 height 257
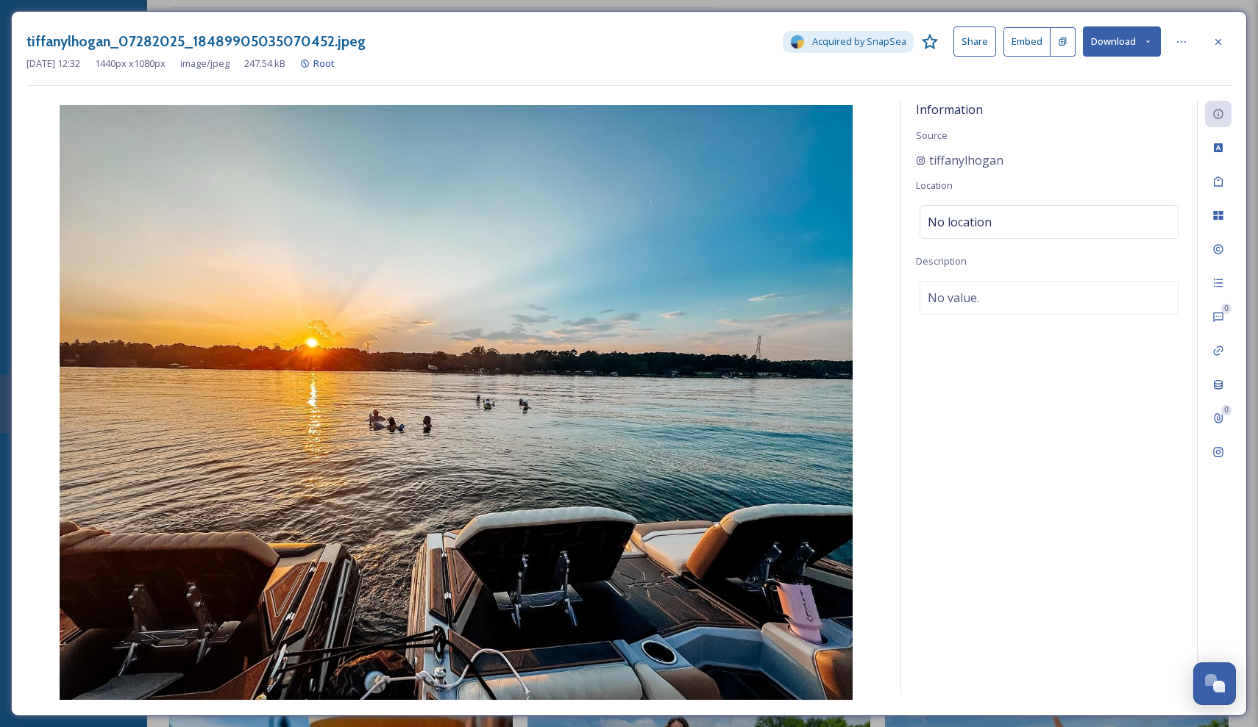
click at [745, 245] on img at bounding box center [455, 402] width 859 height 595
drag, startPoint x: 1011, startPoint y: 160, endPoint x: 928, endPoint y: 161, distance: 83.9
click at [928, 161] on div "tiffanylhogan" at bounding box center [1049, 161] width 266 height 18
copy div "tiffanylhogan"
click at [1211, 42] on div at bounding box center [1218, 42] width 26 height 26
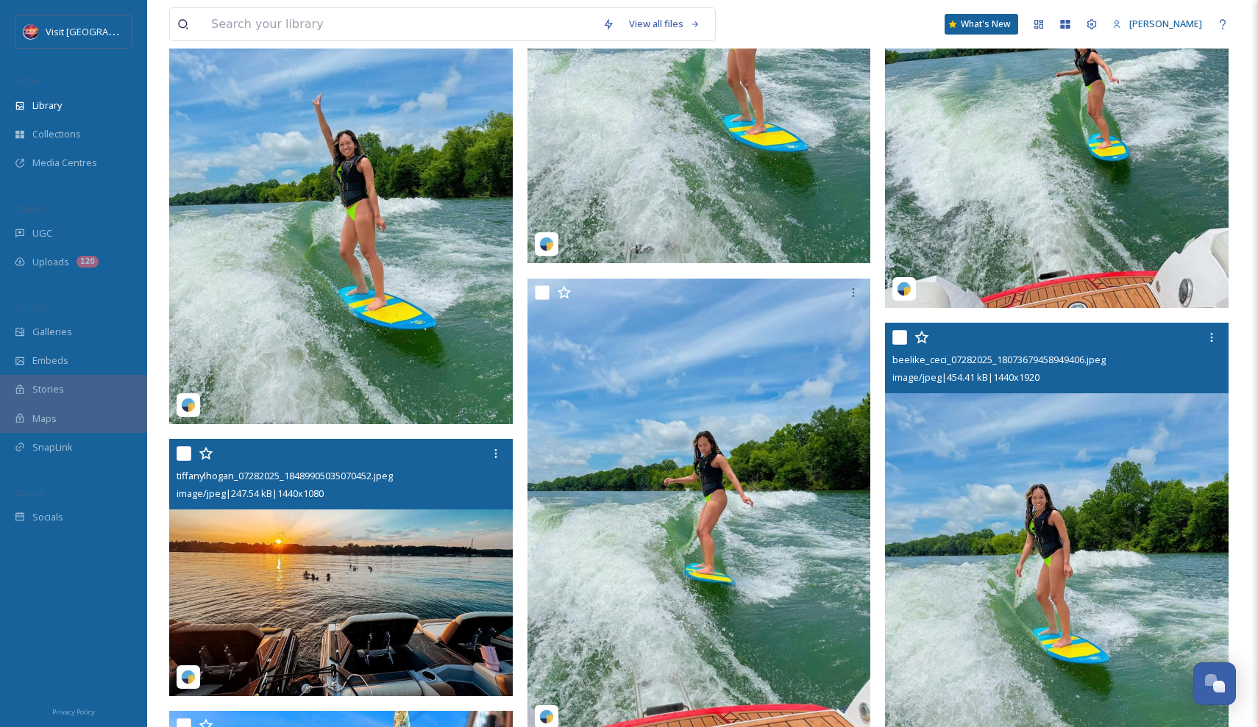
scroll to position [7208, 0]
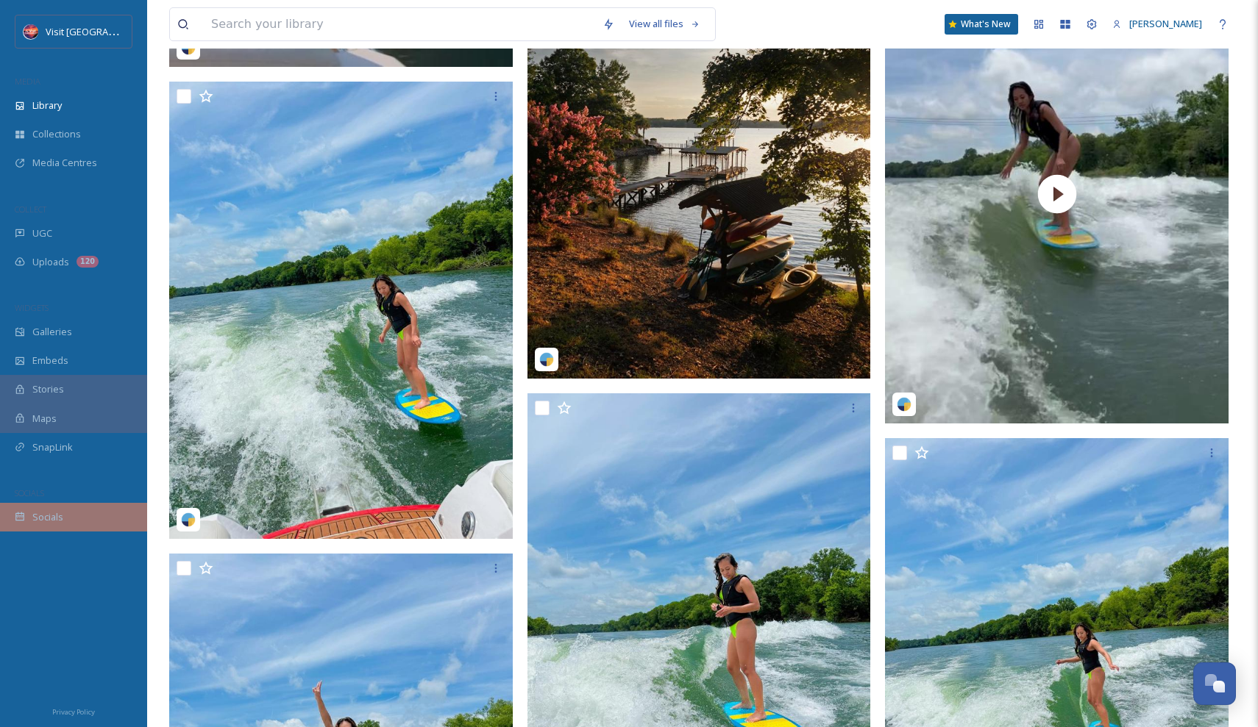
click at [68, 522] on div "Socials" at bounding box center [73, 517] width 147 height 29
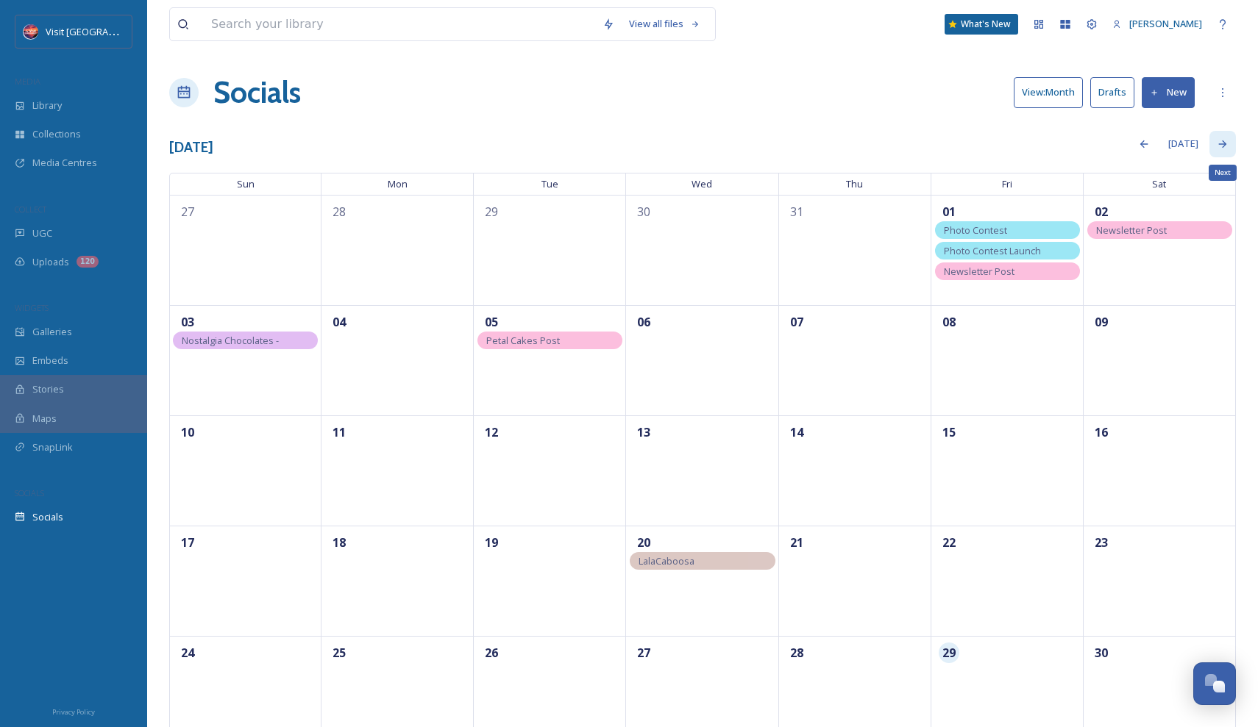
click at [1216, 146] on div "Next" at bounding box center [1222, 144] width 26 height 26
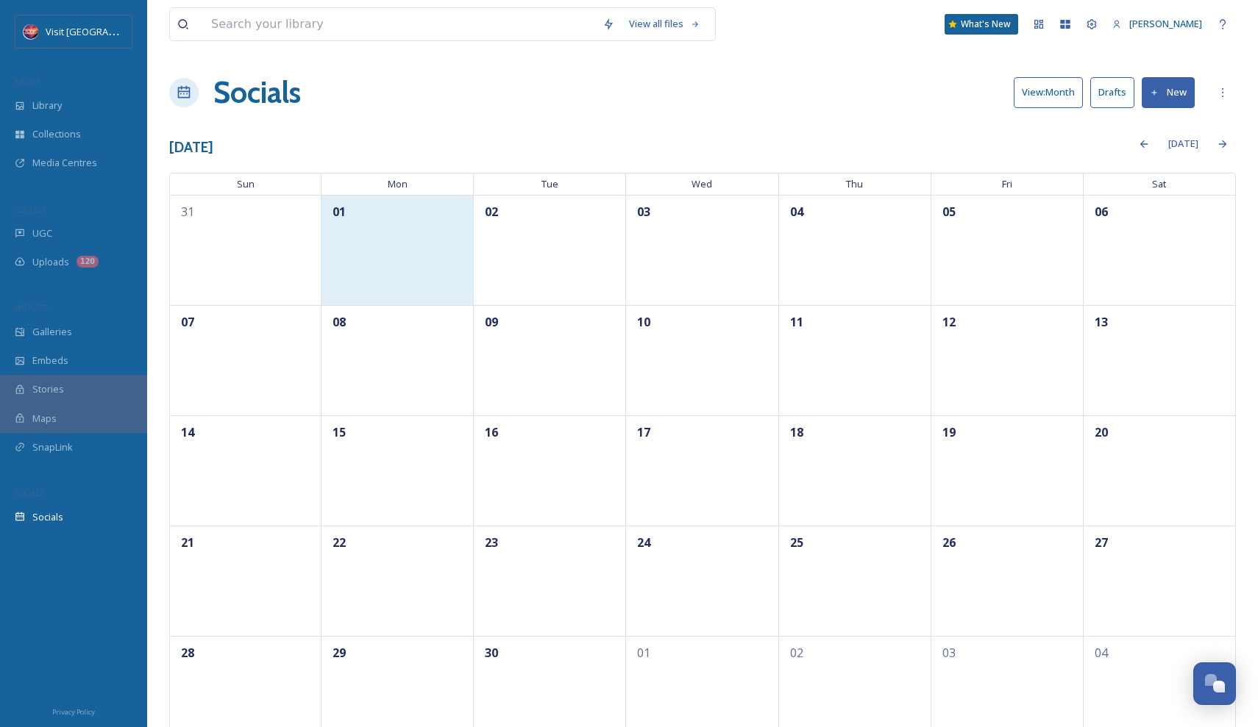
click at [416, 242] on div "01" at bounding box center [397, 250] width 152 height 110
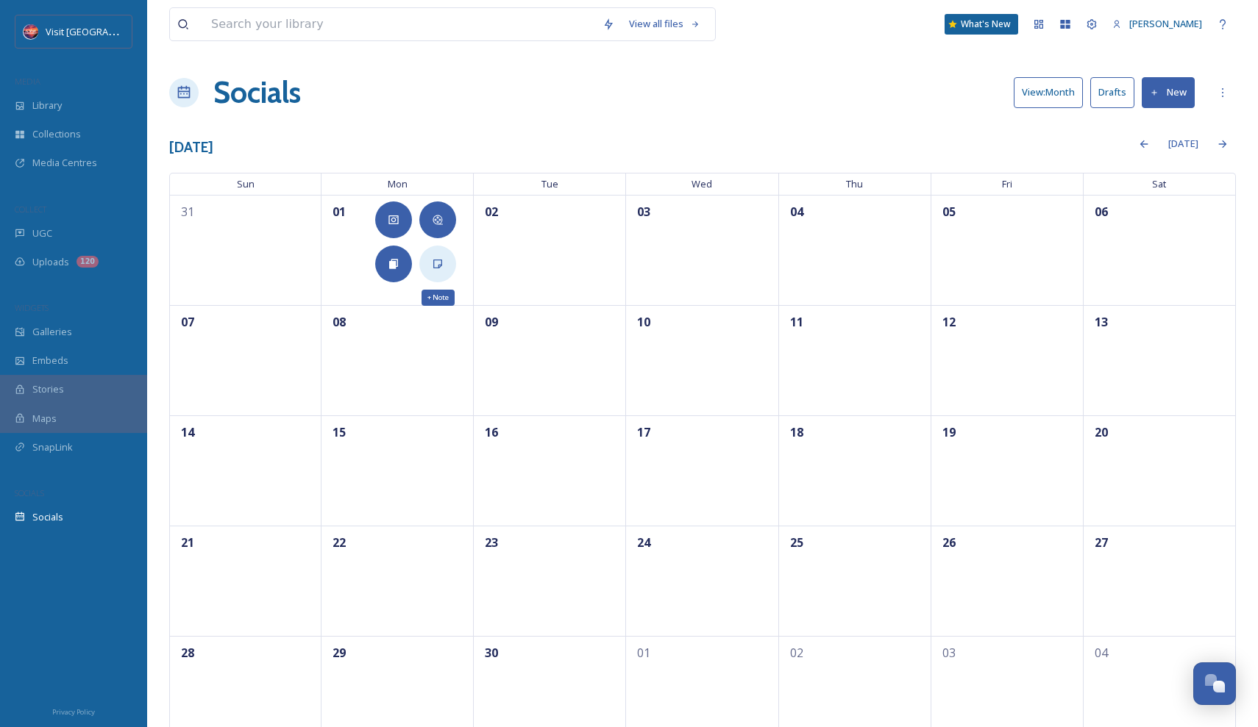
click at [428, 260] on div "+ Note" at bounding box center [437, 264] width 37 height 37
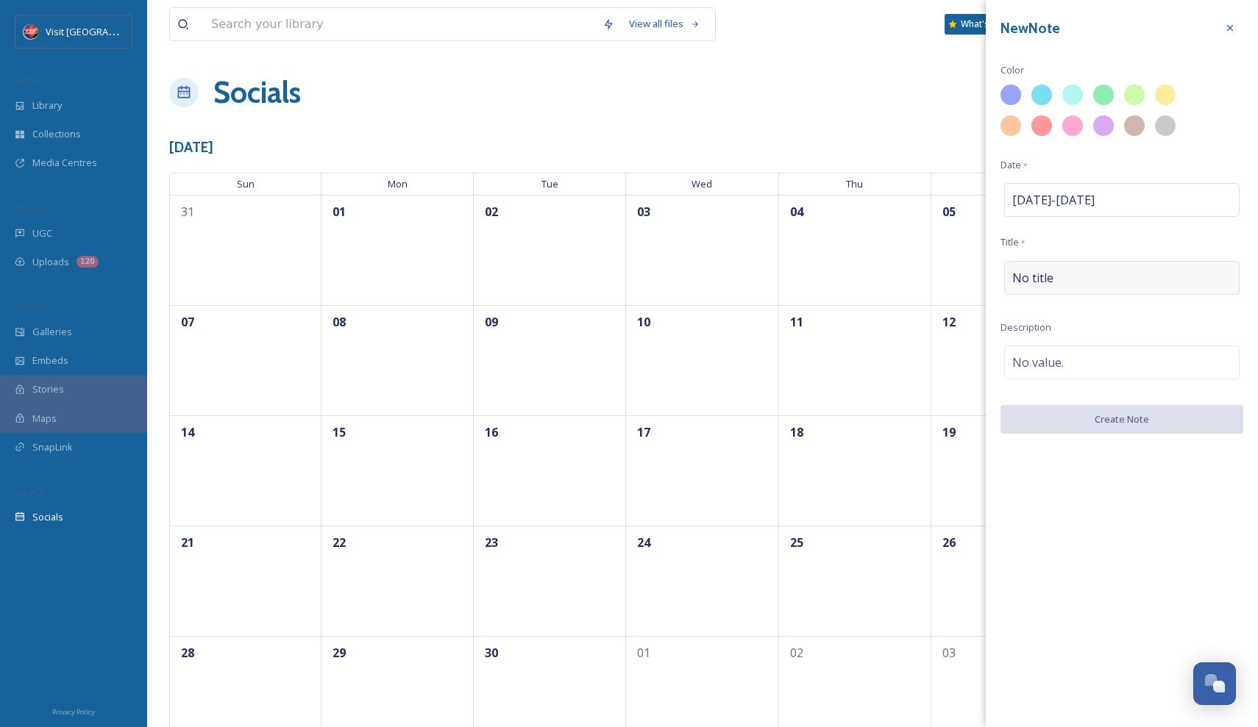
click at [1097, 285] on div "No title" at bounding box center [1121, 278] width 235 height 34
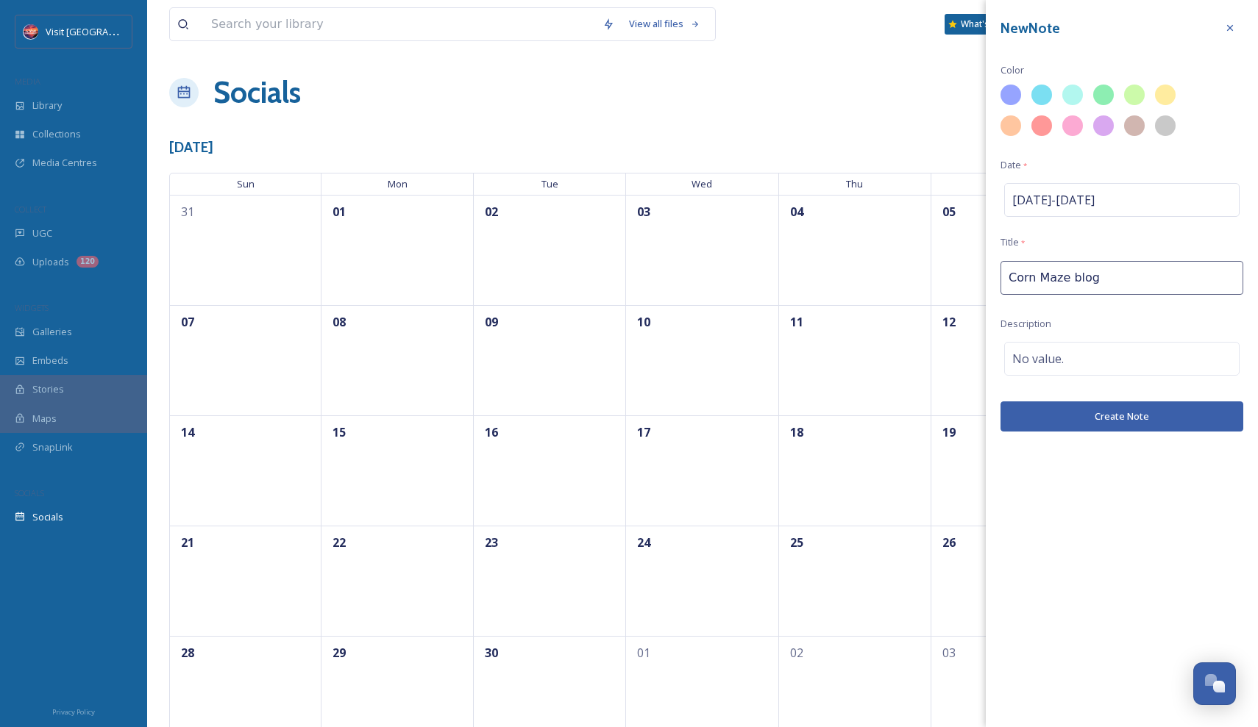
type input "Corn Maze blog"
click at [1090, 413] on button "Create Note" at bounding box center [1121, 417] width 243 height 30
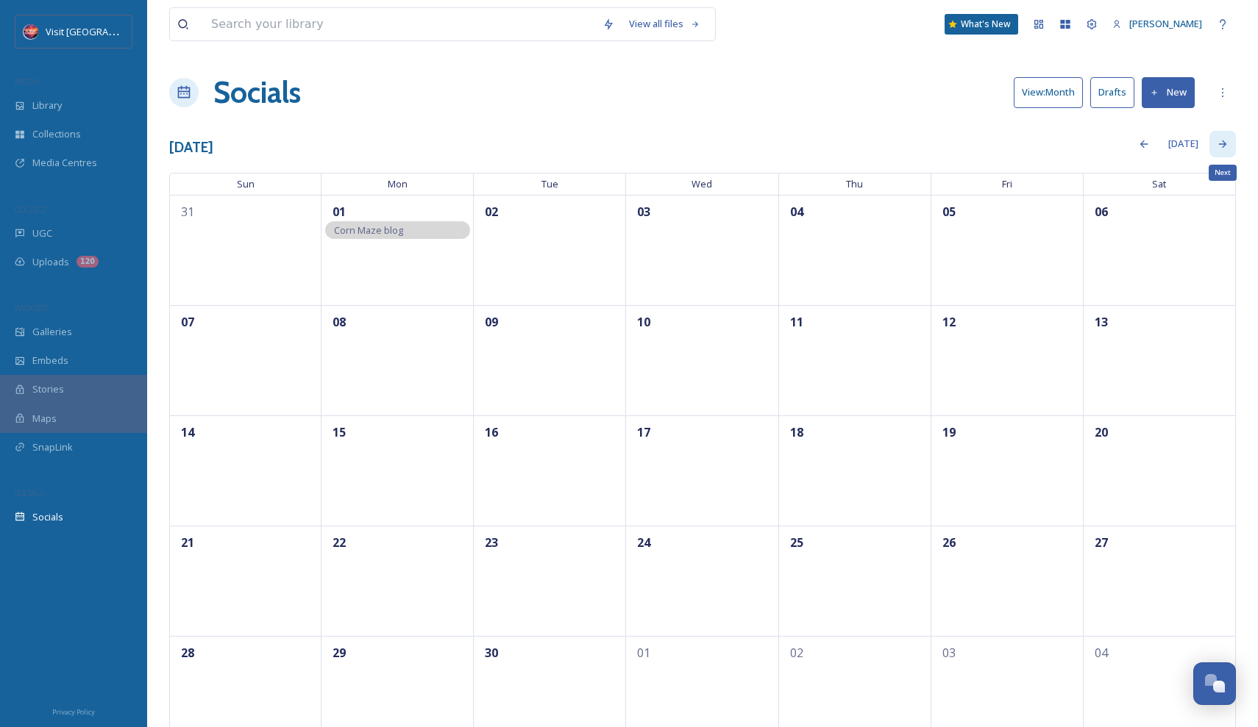
click at [1223, 147] on icon at bounding box center [1223, 143] width 8 height 7
click at [1139, 140] on div at bounding box center [1144, 144] width 26 height 26
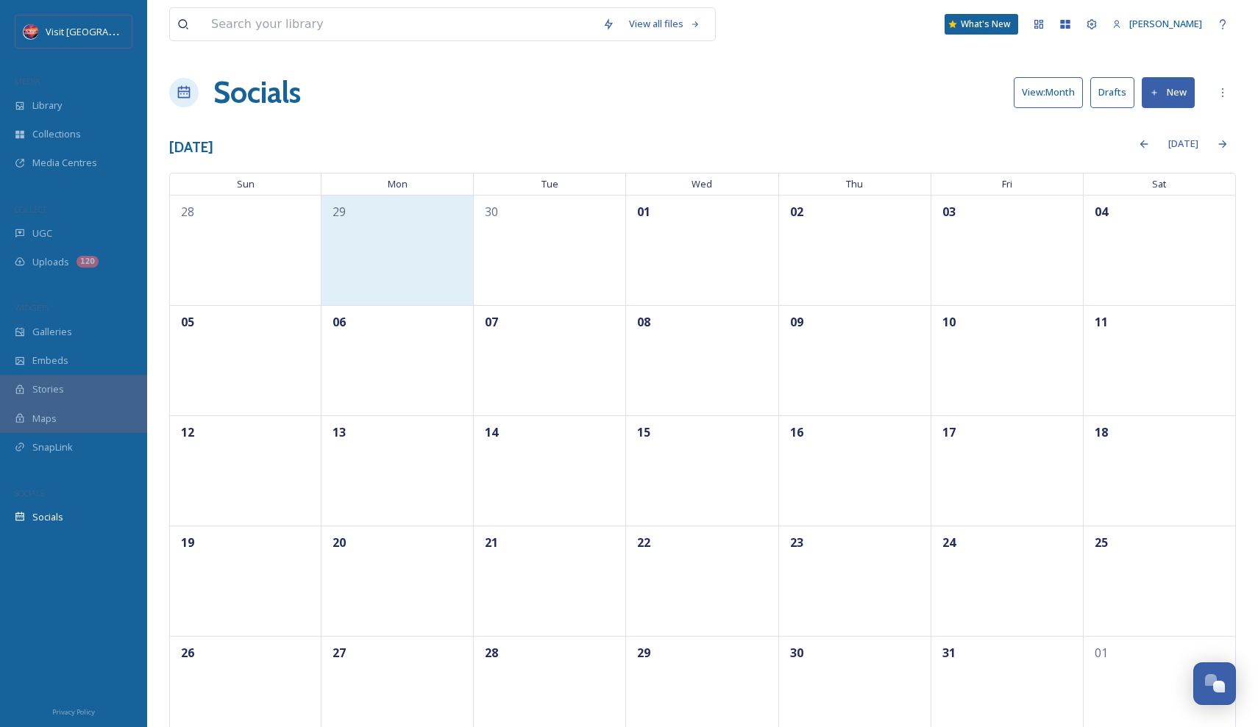
click at [372, 231] on div "29" at bounding box center [397, 250] width 152 height 110
click at [407, 221] on div "29" at bounding box center [397, 250] width 152 height 110
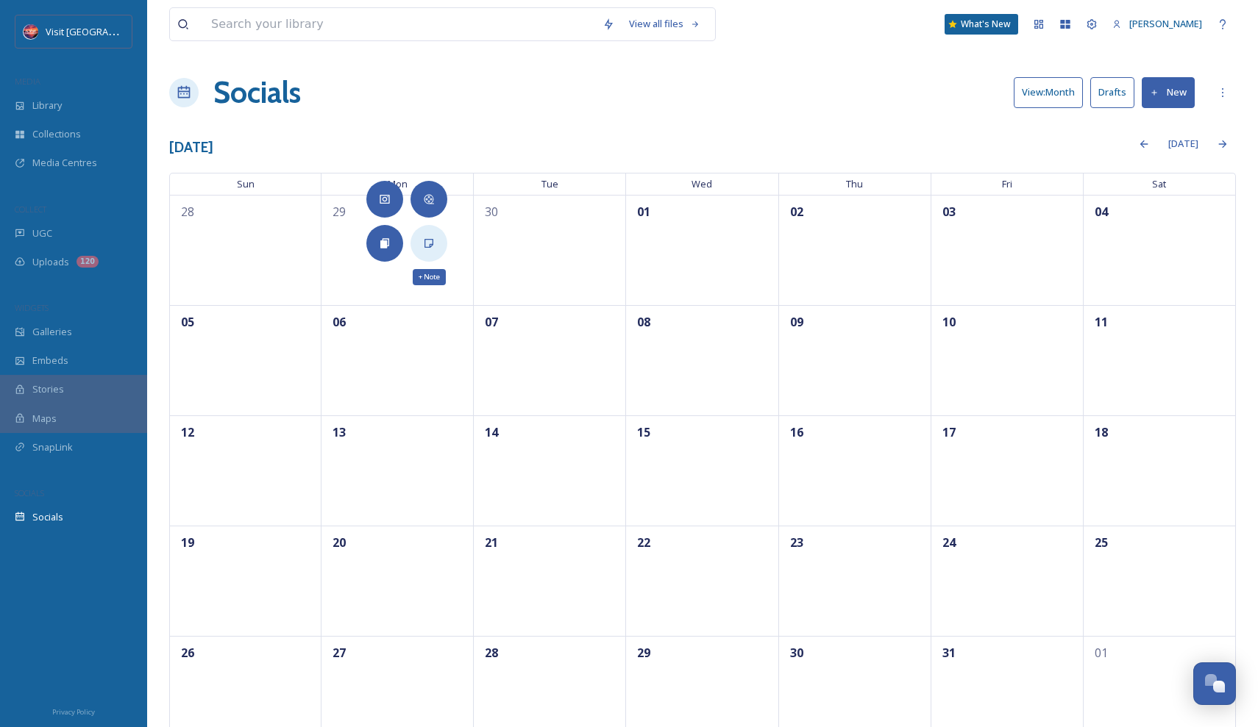
click at [427, 244] on icon at bounding box center [429, 244] width 12 height 12
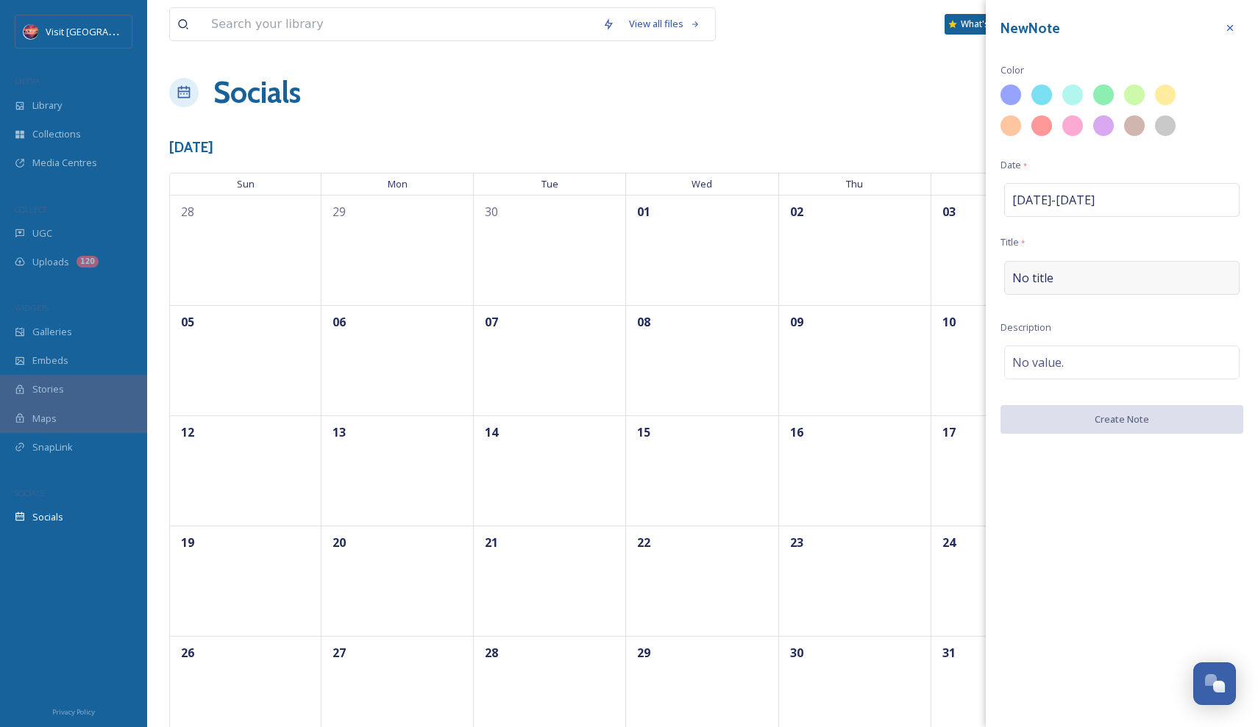
click at [1056, 276] on div "No title" at bounding box center [1121, 278] width 235 height 34
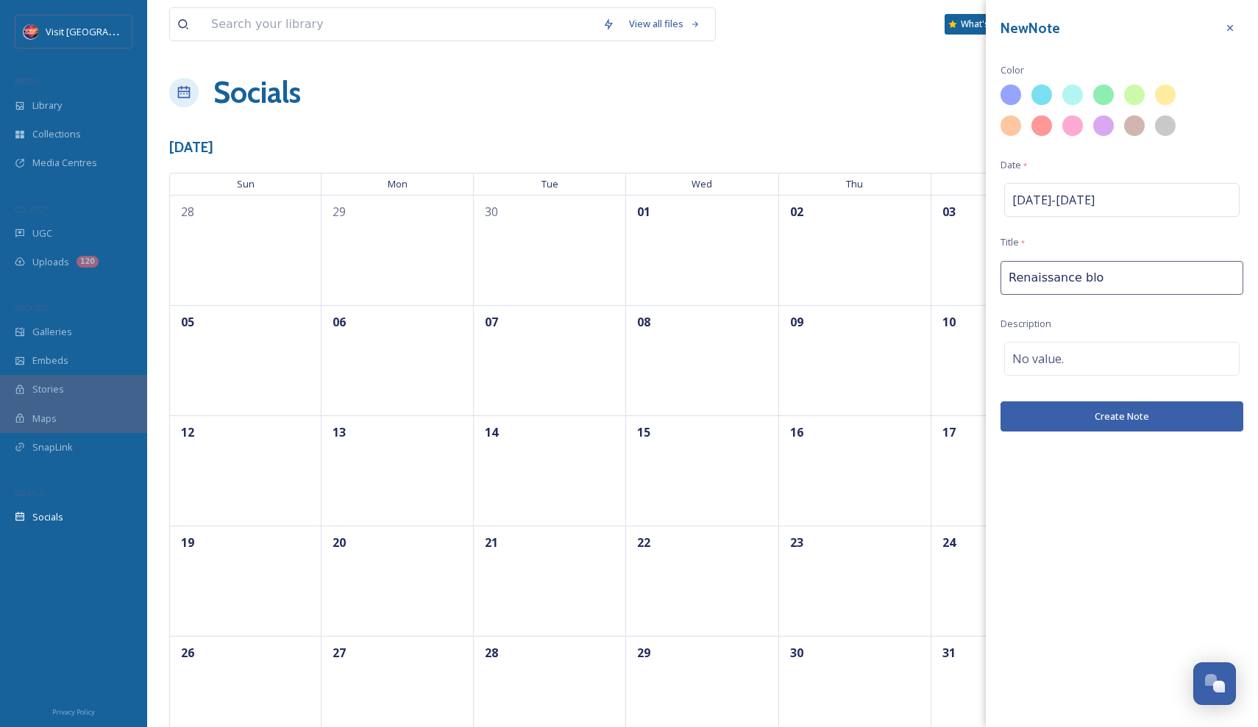
type input "Renaissance blog"
click at [1116, 420] on button "Create Note" at bounding box center [1121, 417] width 243 height 30
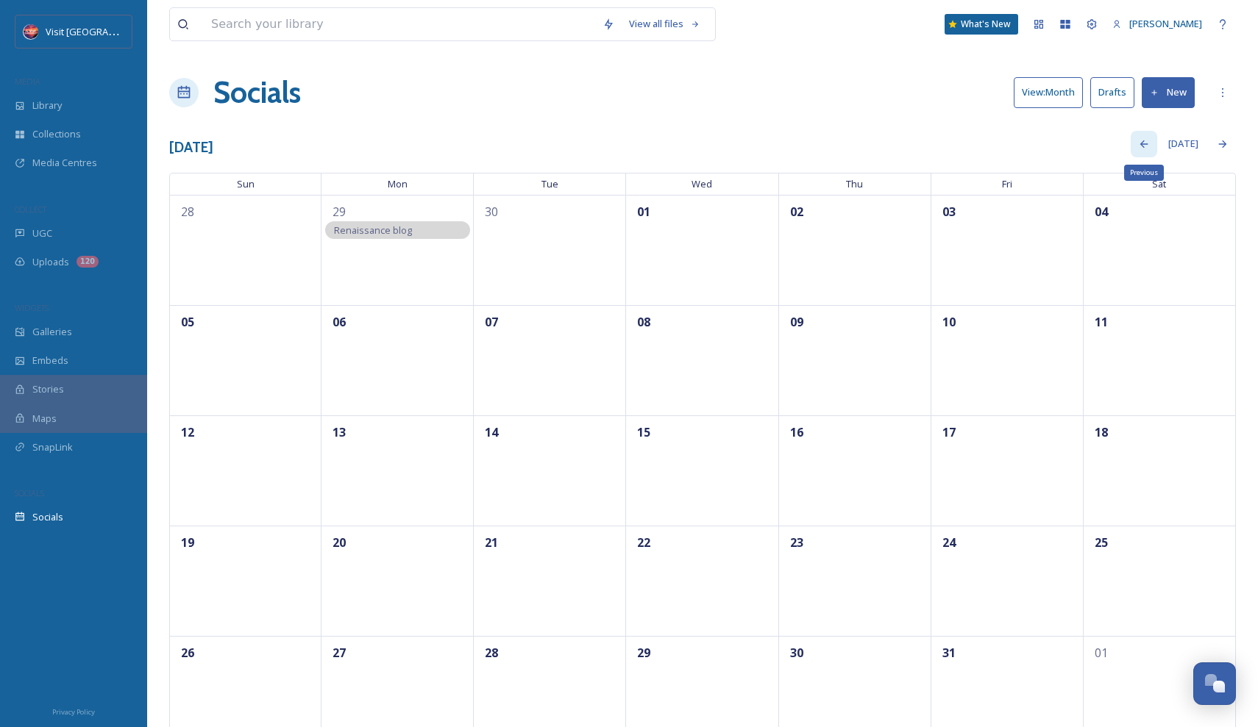
click at [1143, 144] on icon at bounding box center [1144, 144] width 12 height 12
